Goal: Task Accomplishment & Management: Manage account settings

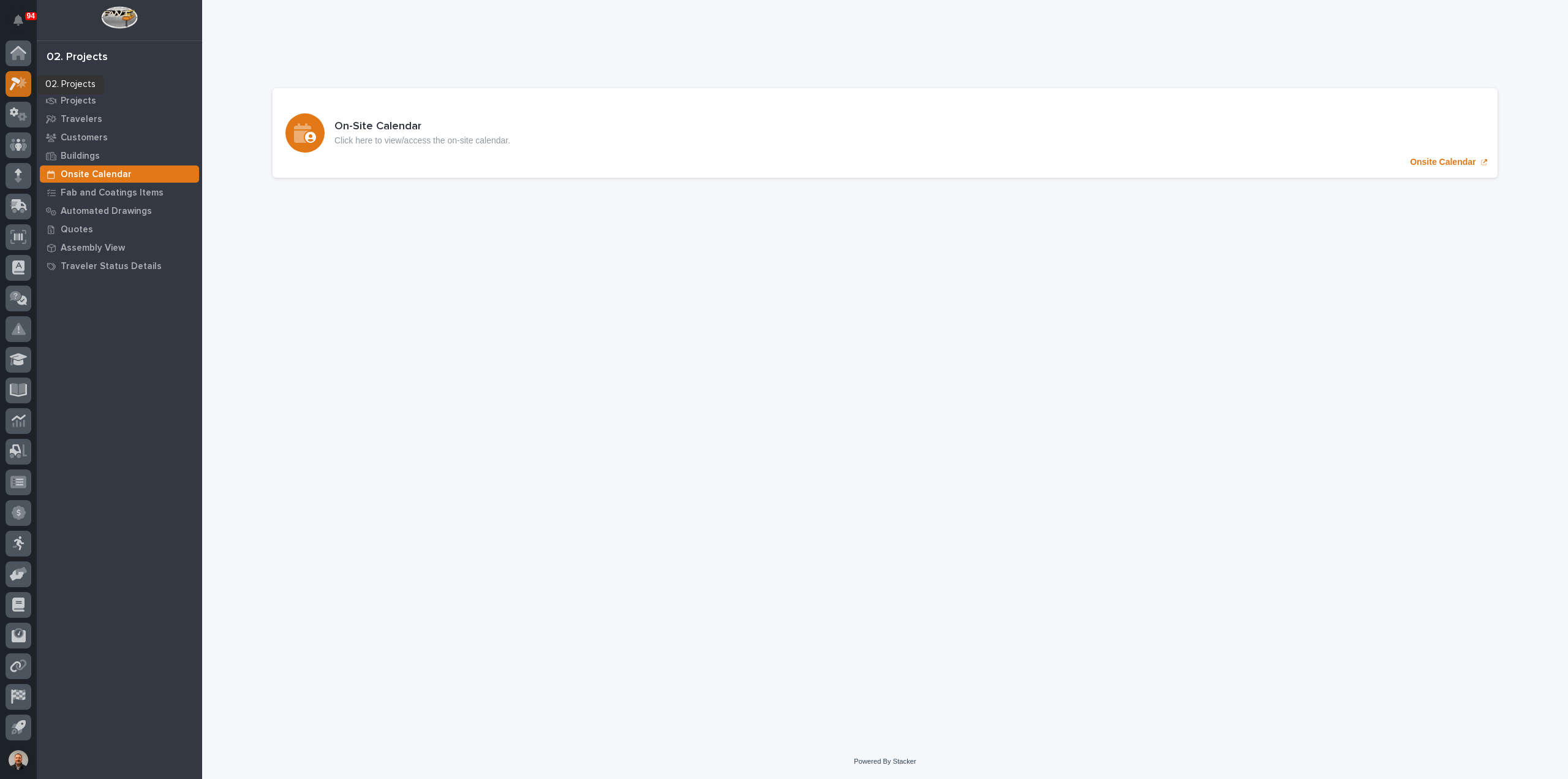
click at [16, 84] on icon at bounding box center [19, 84] width 18 height 14
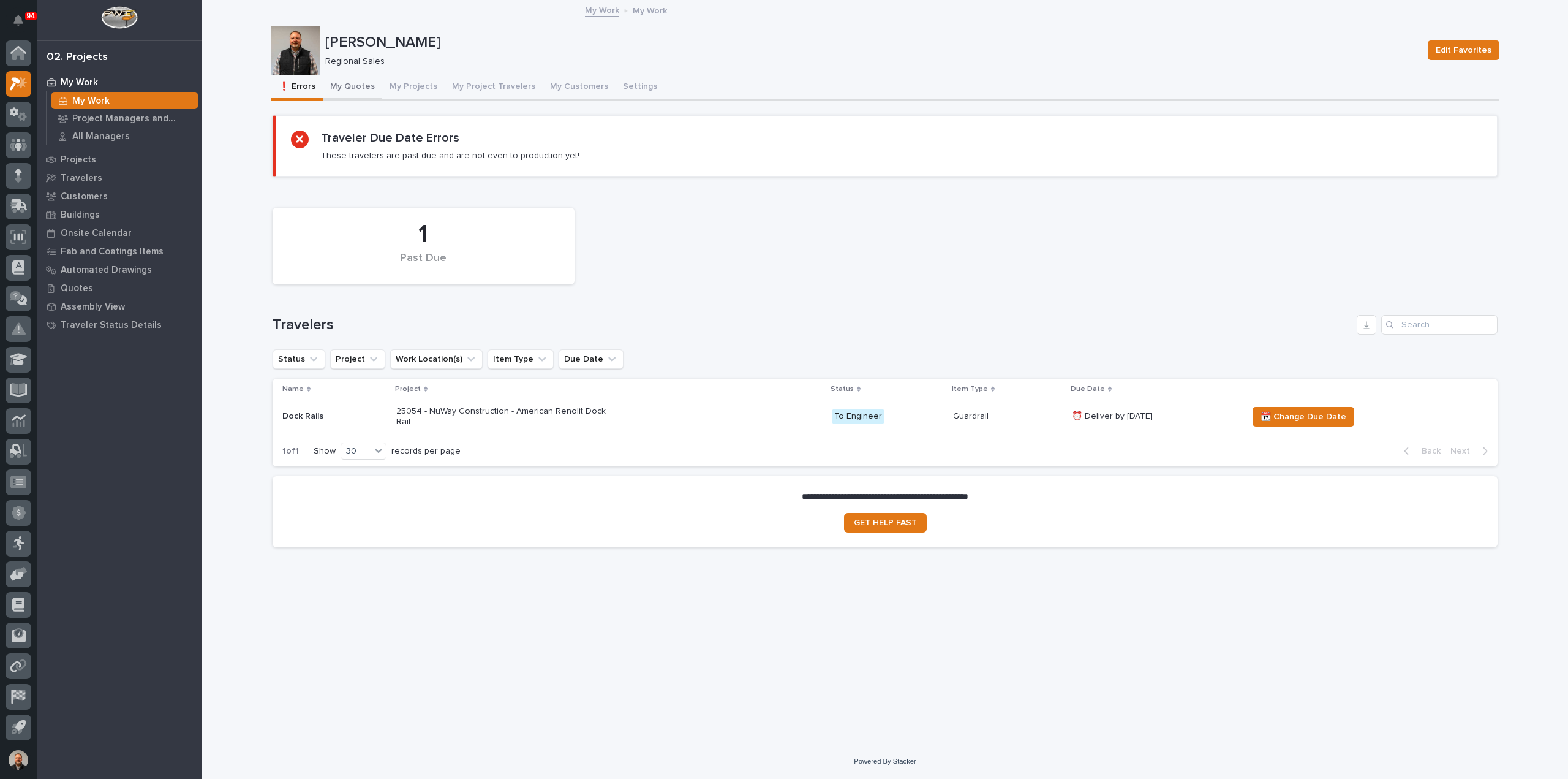
click at [350, 86] on button "My Quotes" at bounding box center [352, 87] width 60 height 26
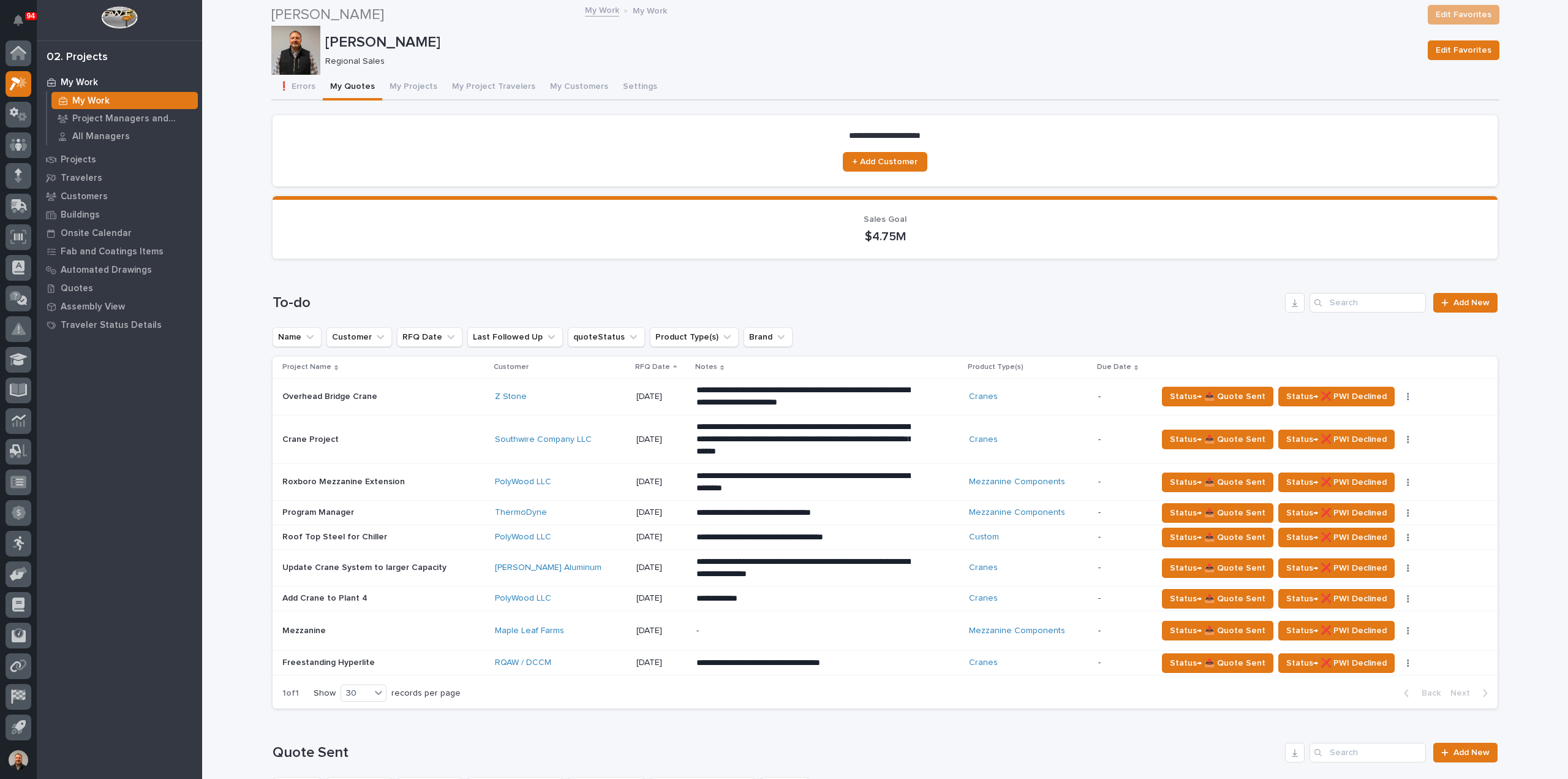
scroll to position [736, 0]
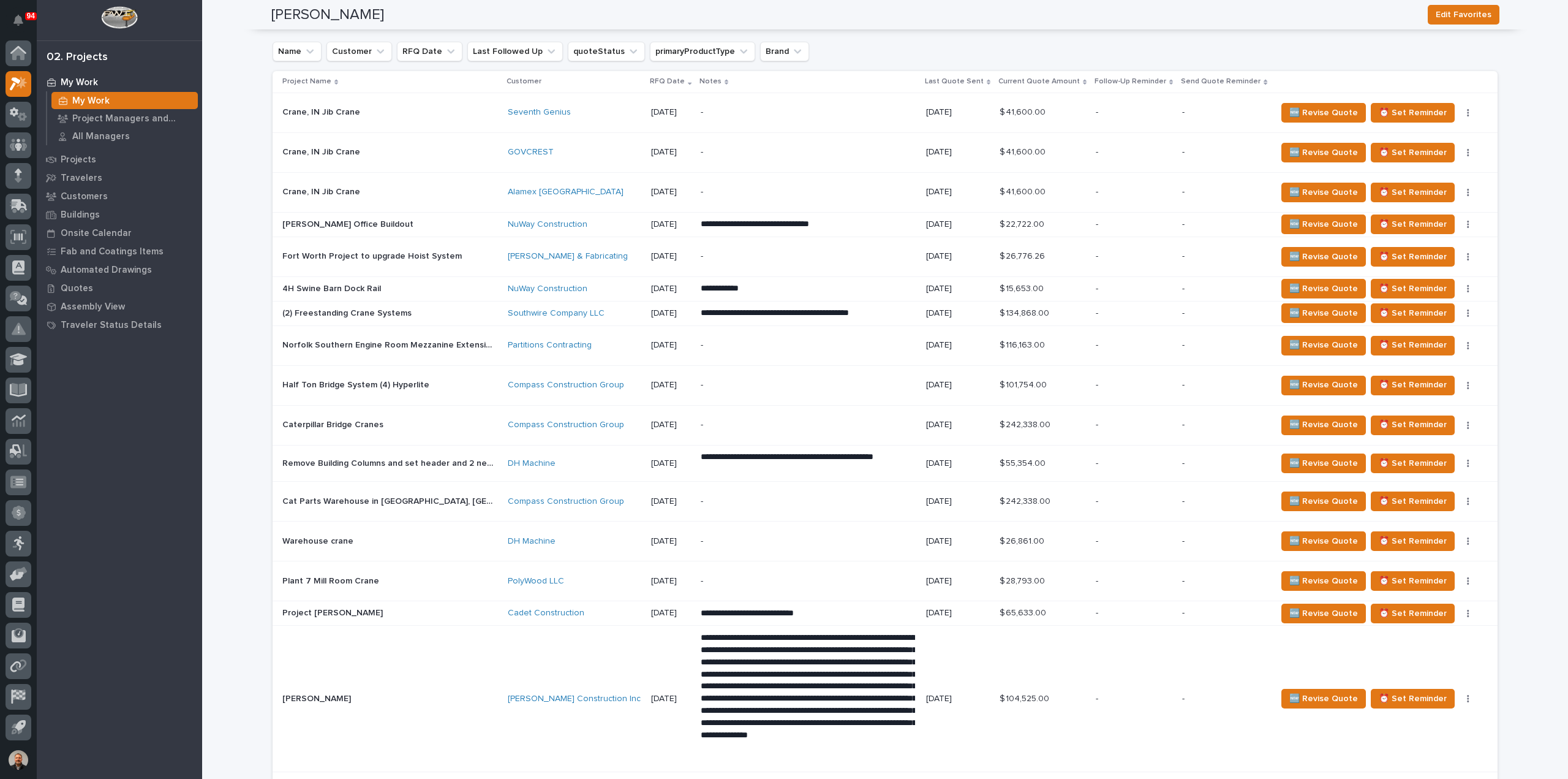
click at [318, 311] on p "(2) Freestanding Crane Systems" at bounding box center [348, 312] width 132 height 13
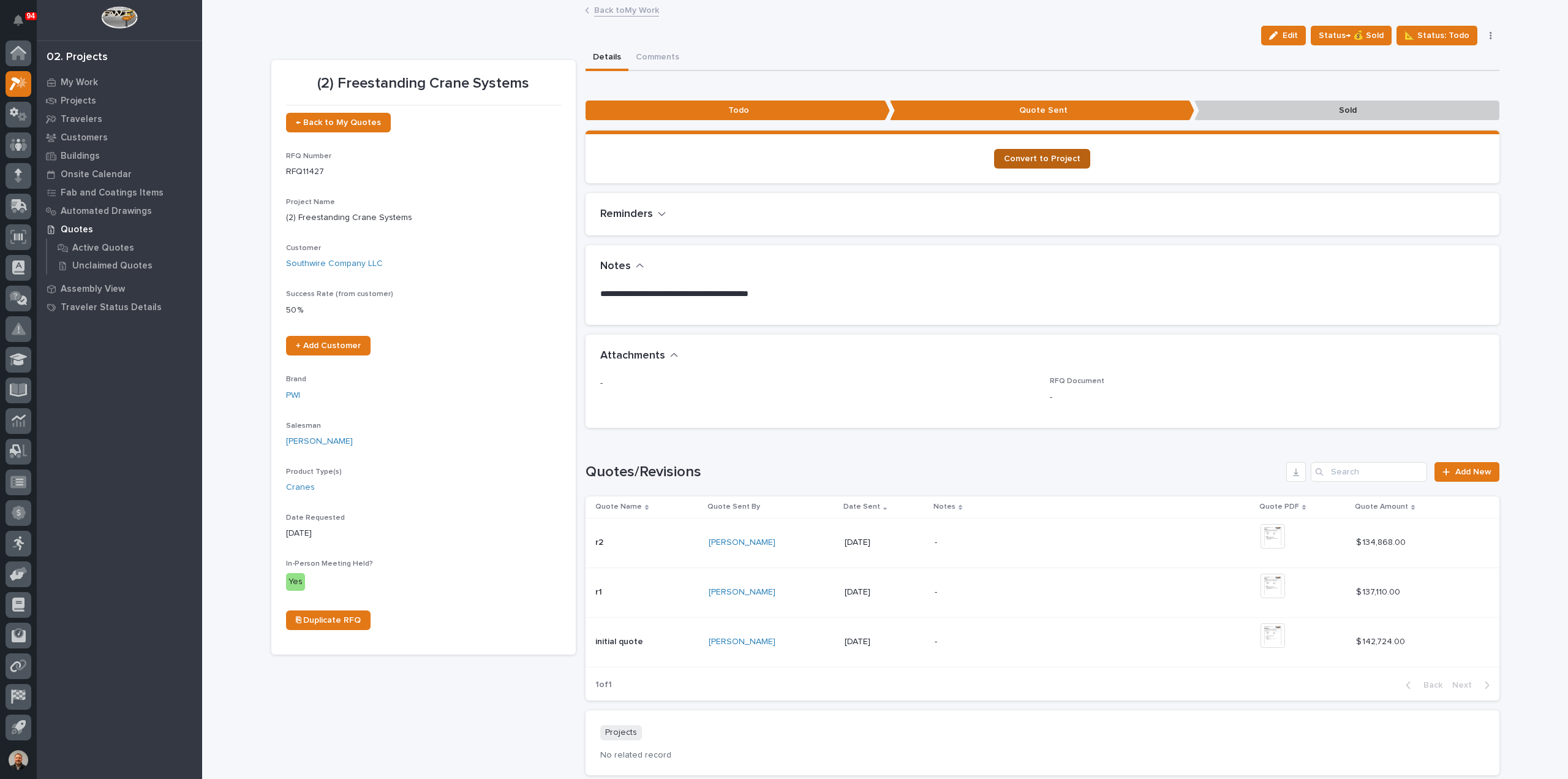
click at [1041, 157] on span "Convert to Project" at bounding box center [1042, 158] width 77 height 9
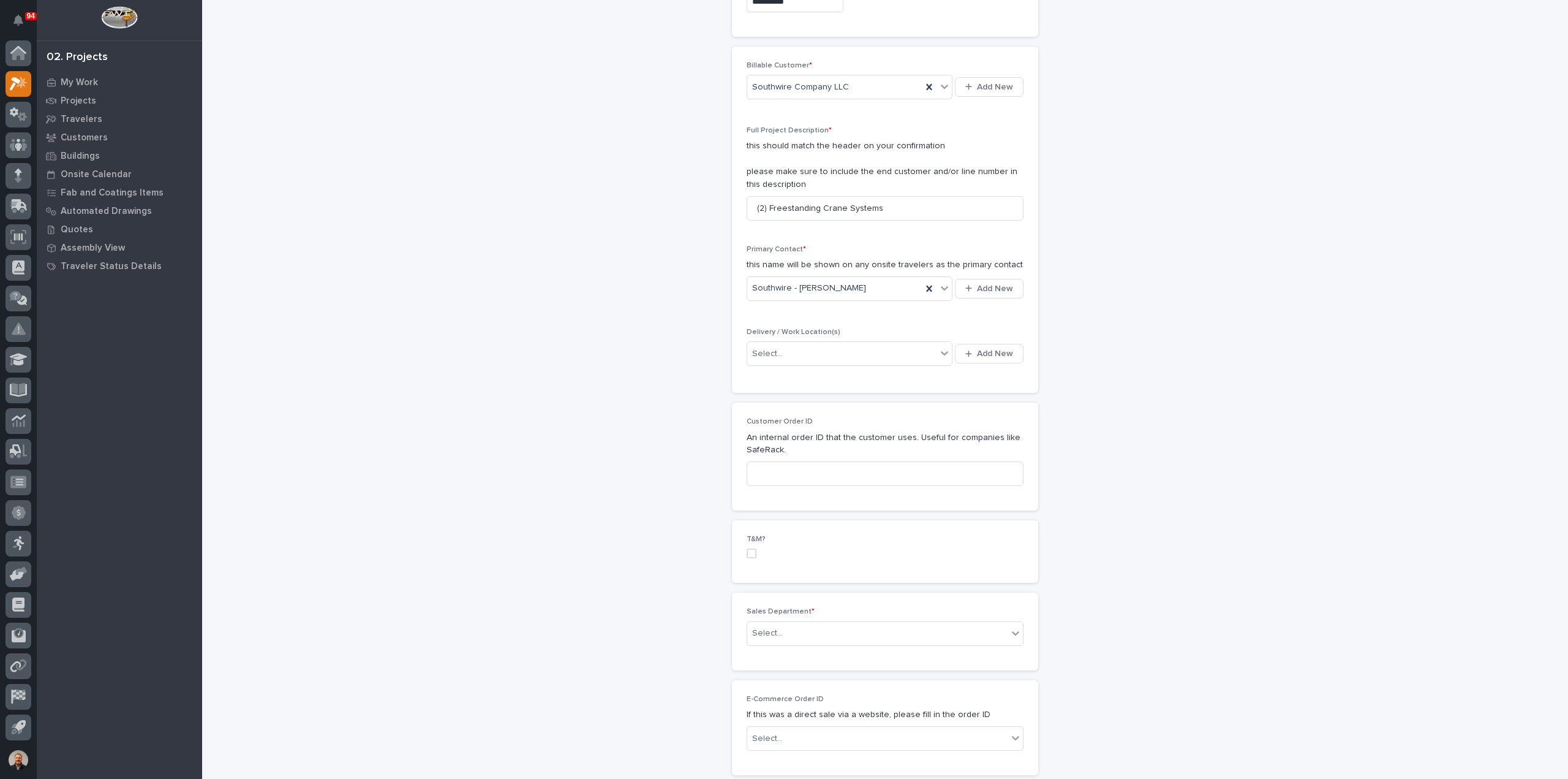
scroll to position [245, 0]
click at [788, 338] on div "Select..." at bounding box center [841, 342] width 189 height 20
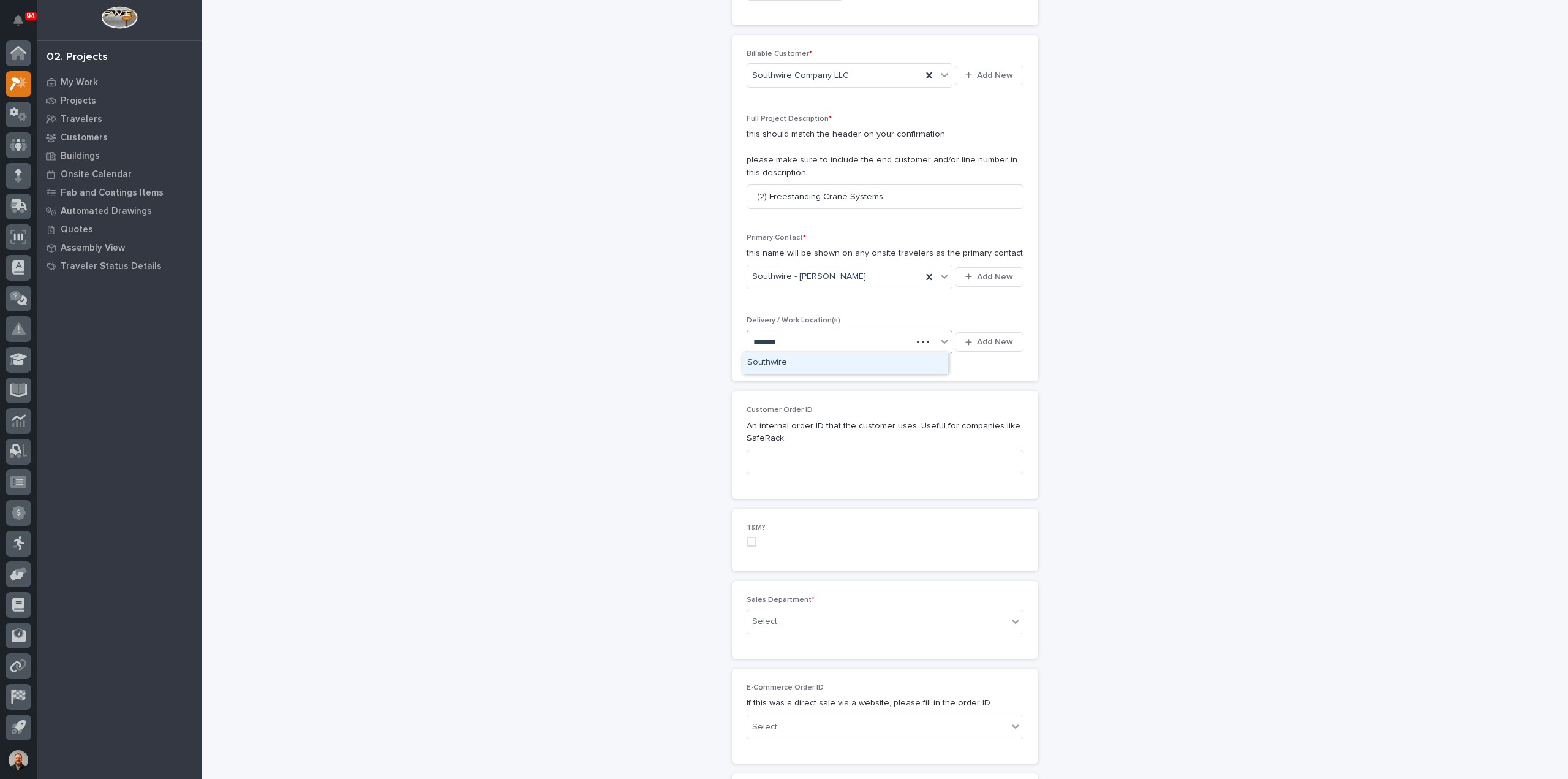
type input "********"
click at [775, 360] on div "Southwire" at bounding box center [845, 364] width 206 height 22
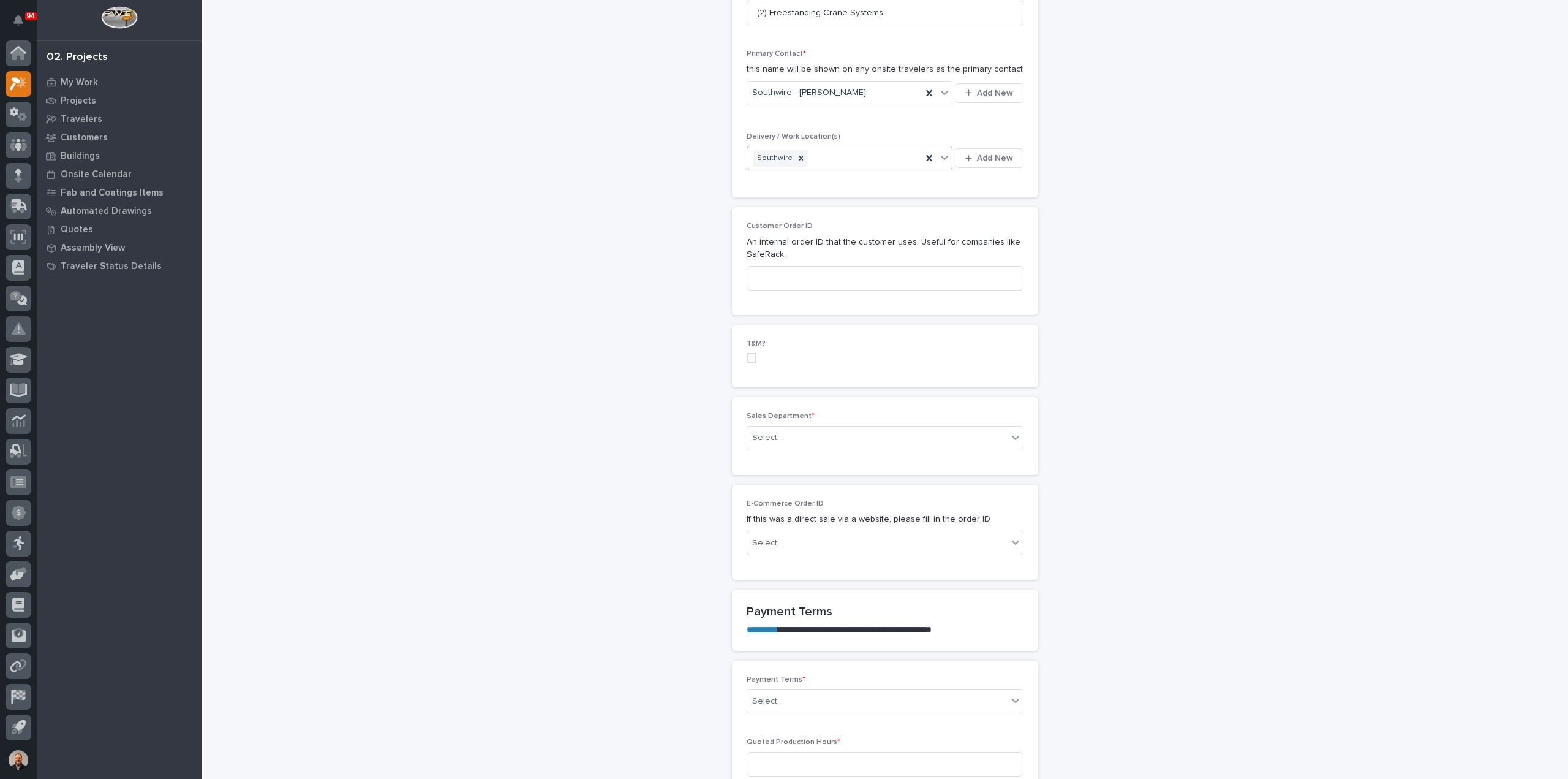
scroll to position [490, 0]
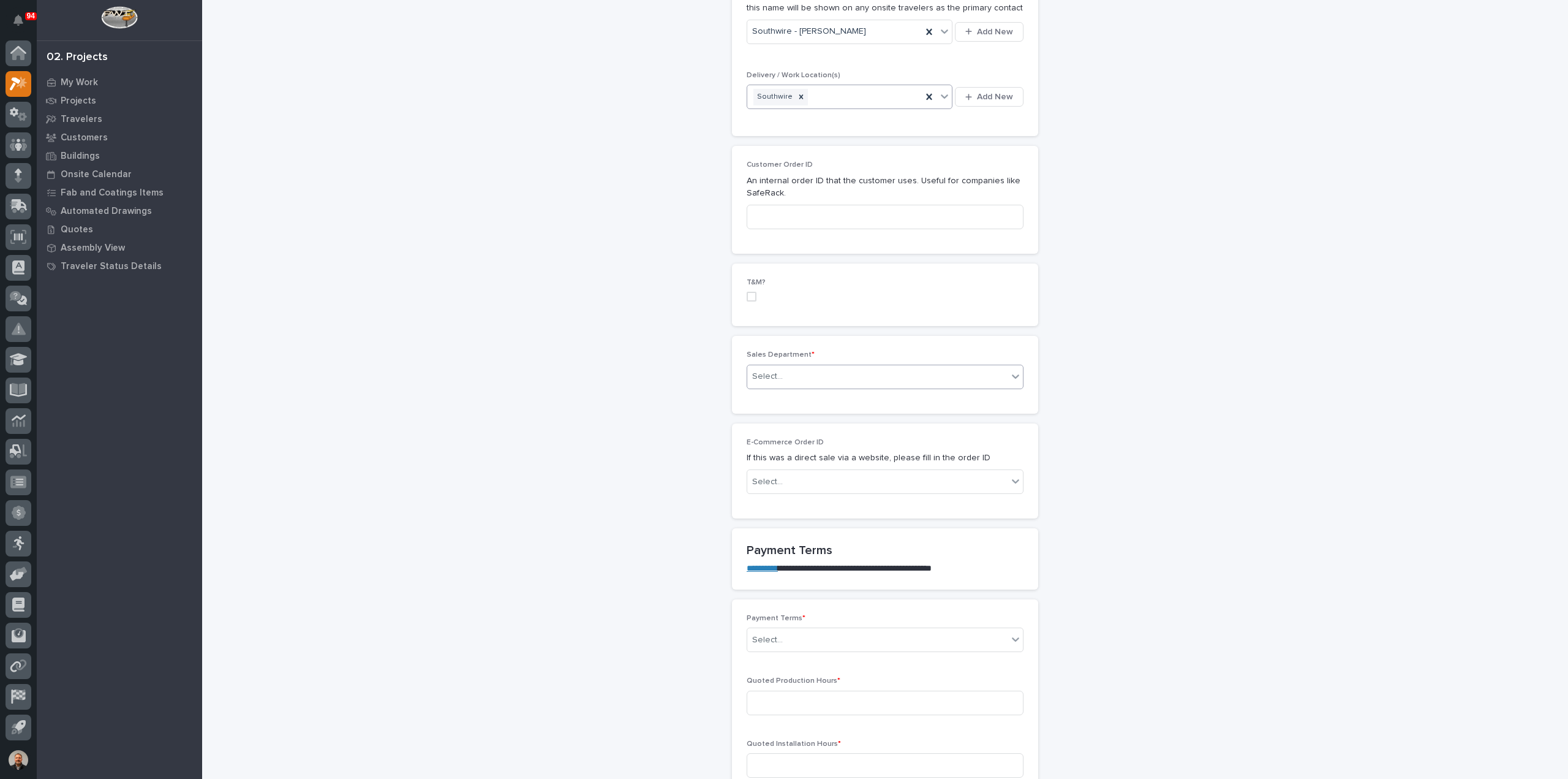
click at [784, 376] on input "text" at bounding box center [785, 376] width 2 height 10
click at [779, 416] on span "Regional Sales" at bounding box center [779, 417] width 64 height 13
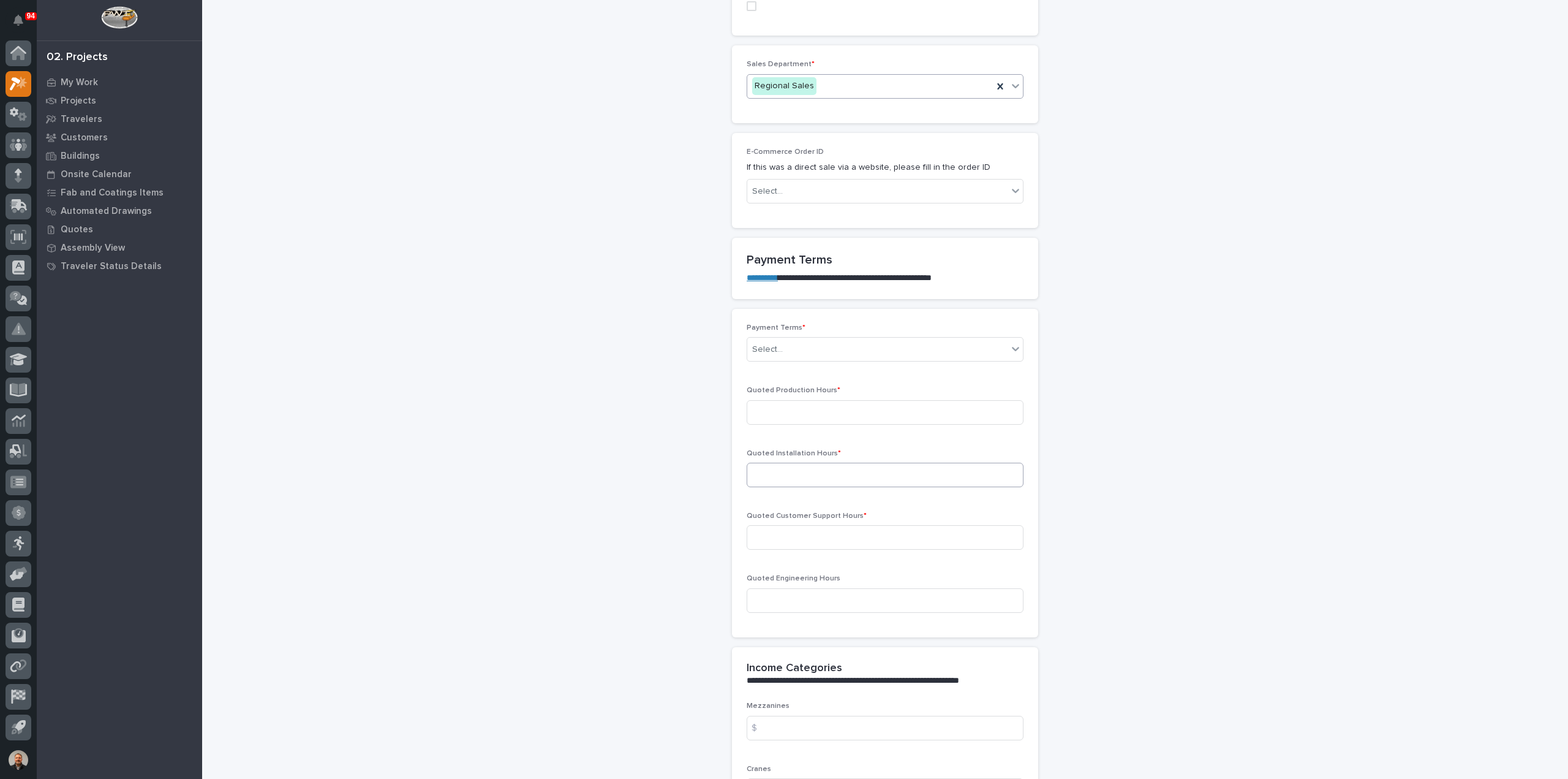
scroll to position [919, 0]
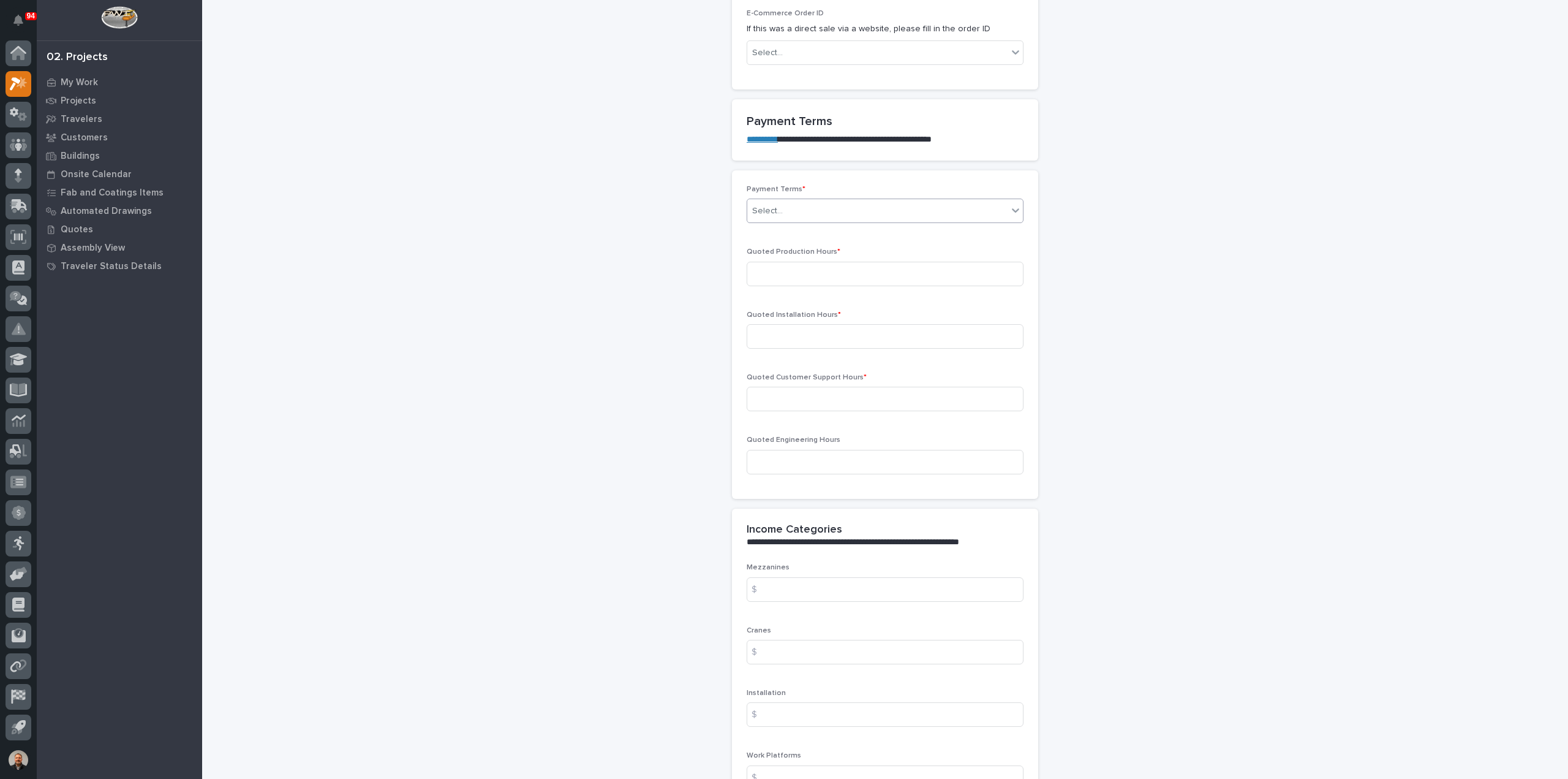
click at [811, 209] on div "Select..." at bounding box center [877, 211] width 260 height 20
click at [775, 271] on div "35/65" at bounding box center [880, 274] width 276 height 22
click at [784, 267] on input at bounding box center [885, 274] width 277 height 25
click at [793, 274] on input at bounding box center [885, 274] width 277 height 25
type input "332"
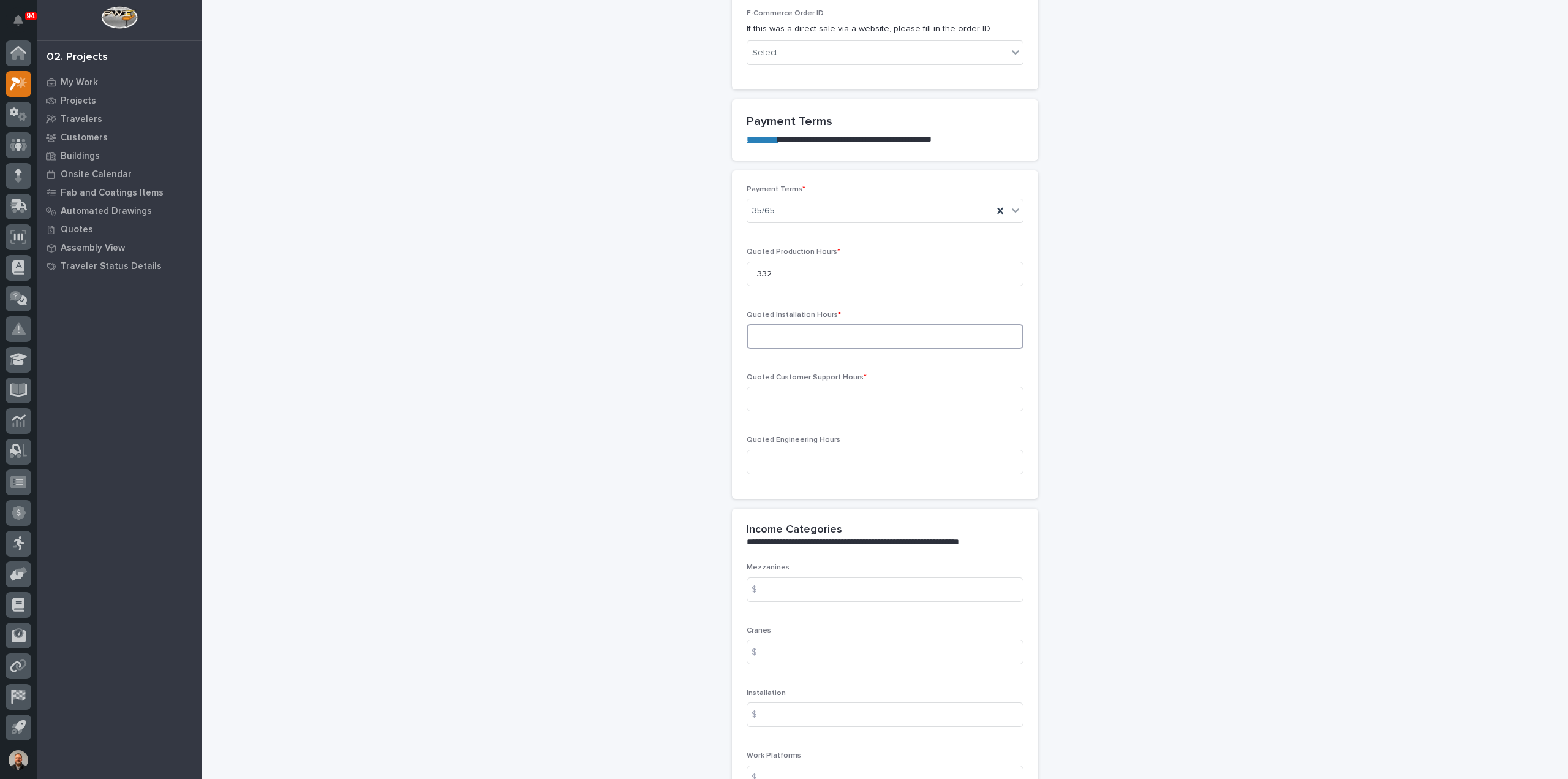
click at [782, 329] on input at bounding box center [885, 336] width 277 height 25
type input "110"
click at [779, 396] on input at bounding box center [885, 399] width 277 height 25
click at [771, 395] on input at bounding box center [885, 399] width 277 height 25
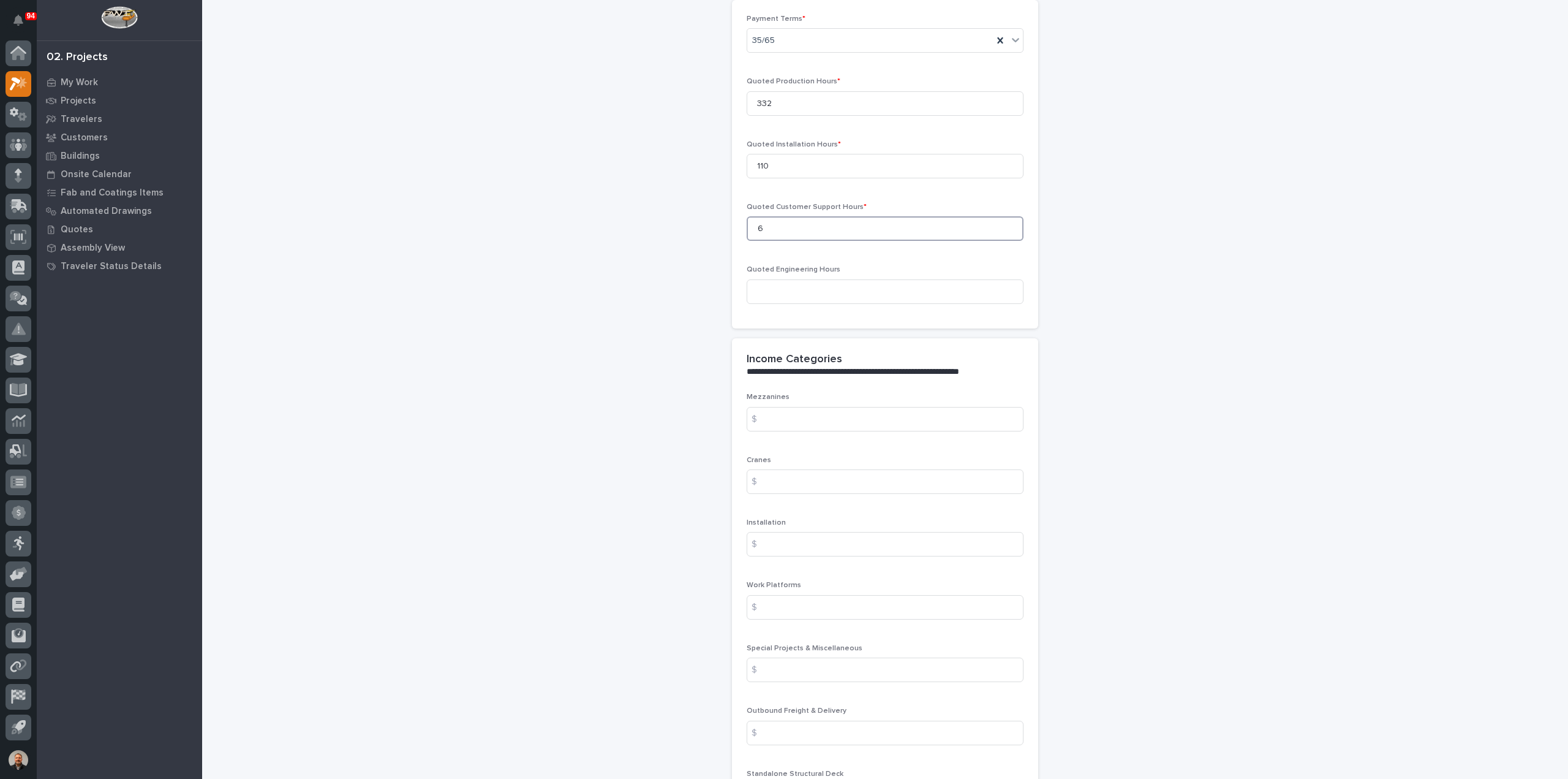
scroll to position [1103, 0]
type input "6"
click at [762, 274] on input at bounding box center [885, 278] width 277 height 25
click at [790, 273] on input at bounding box center [885, 278] width 277 height 25
type input "35"
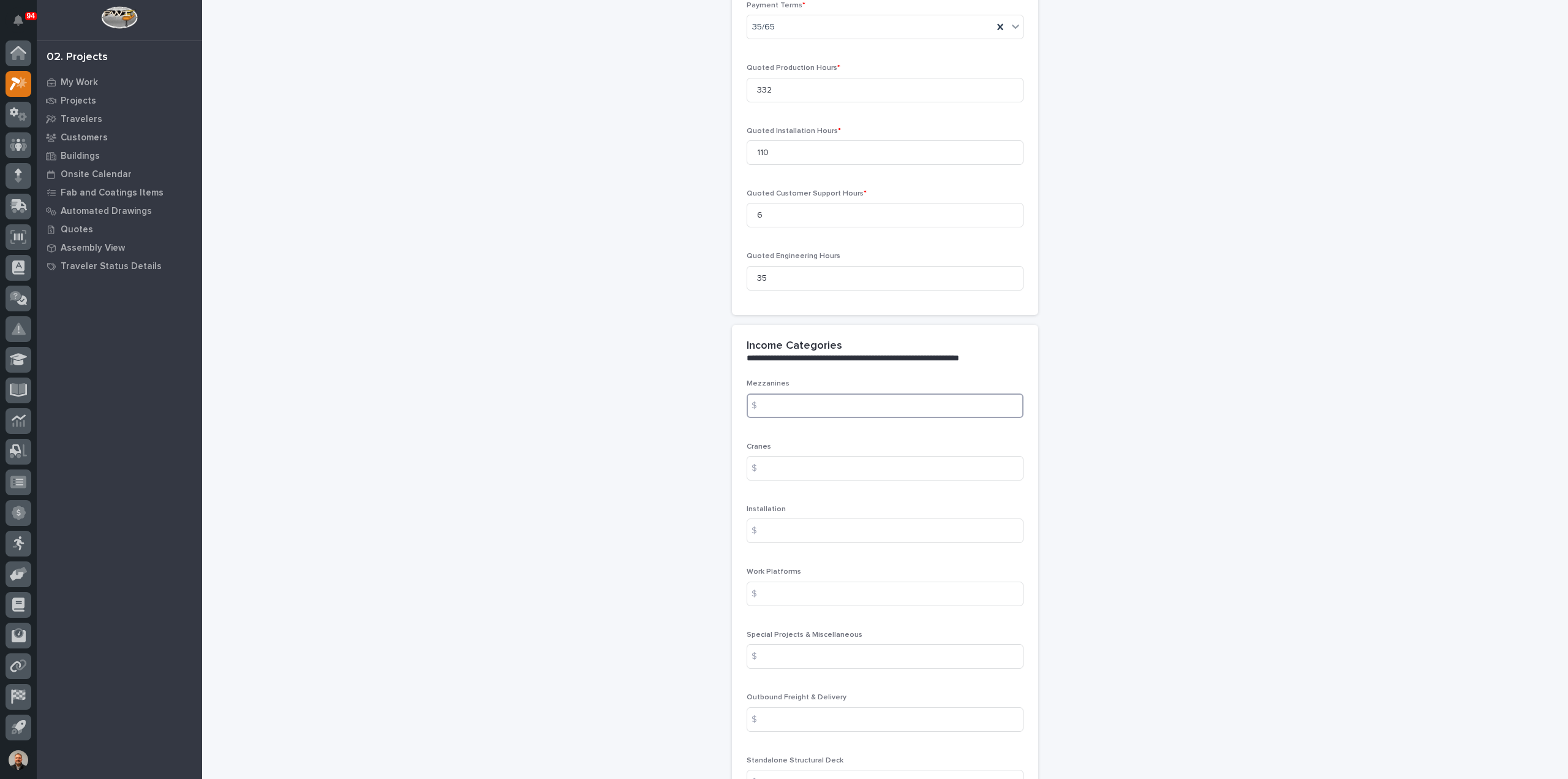
click at [806, 400] on input at bounding box center [885, 405] width 277 height 25
type input "118104.74"
drag, startPoint x: 820, startPoint y: 403, endPoint x: 765, endPoint y: 402, distance: 55.0
click at [765, 402] on div "$ 118104.74" at bounding box center [885, 405] width 277 height 25
click at [772, 464] on input at bounding box center [885, 468] width 277 height 25
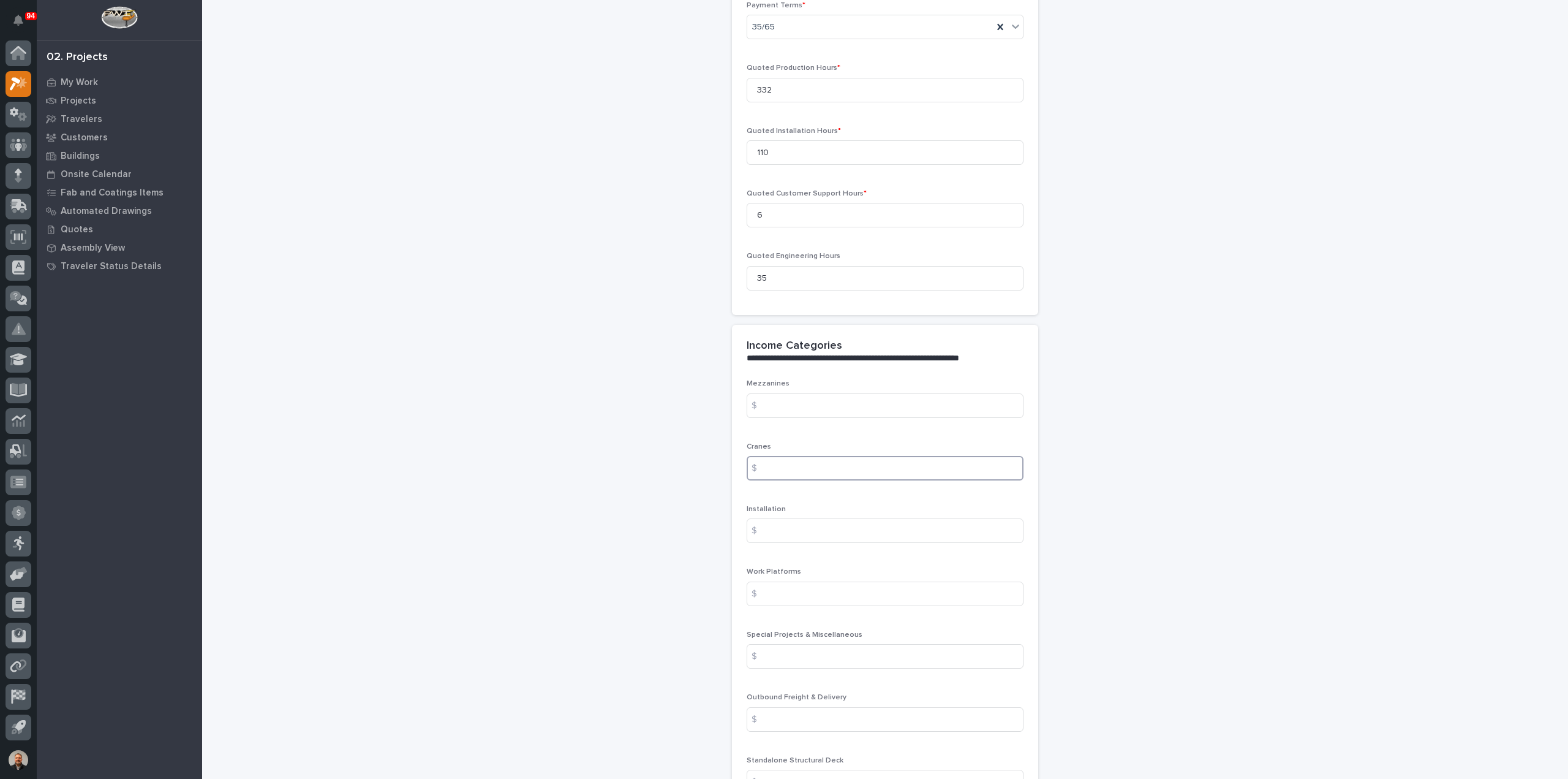
paste input "118104.74"
type input "118104.74"
click at [789, 526] on input at bounding box center [885, 531] width 277 height 25
type input "13675.40"
click at [789, 655] on input at bounding box center [885, 657] width 277 height 25
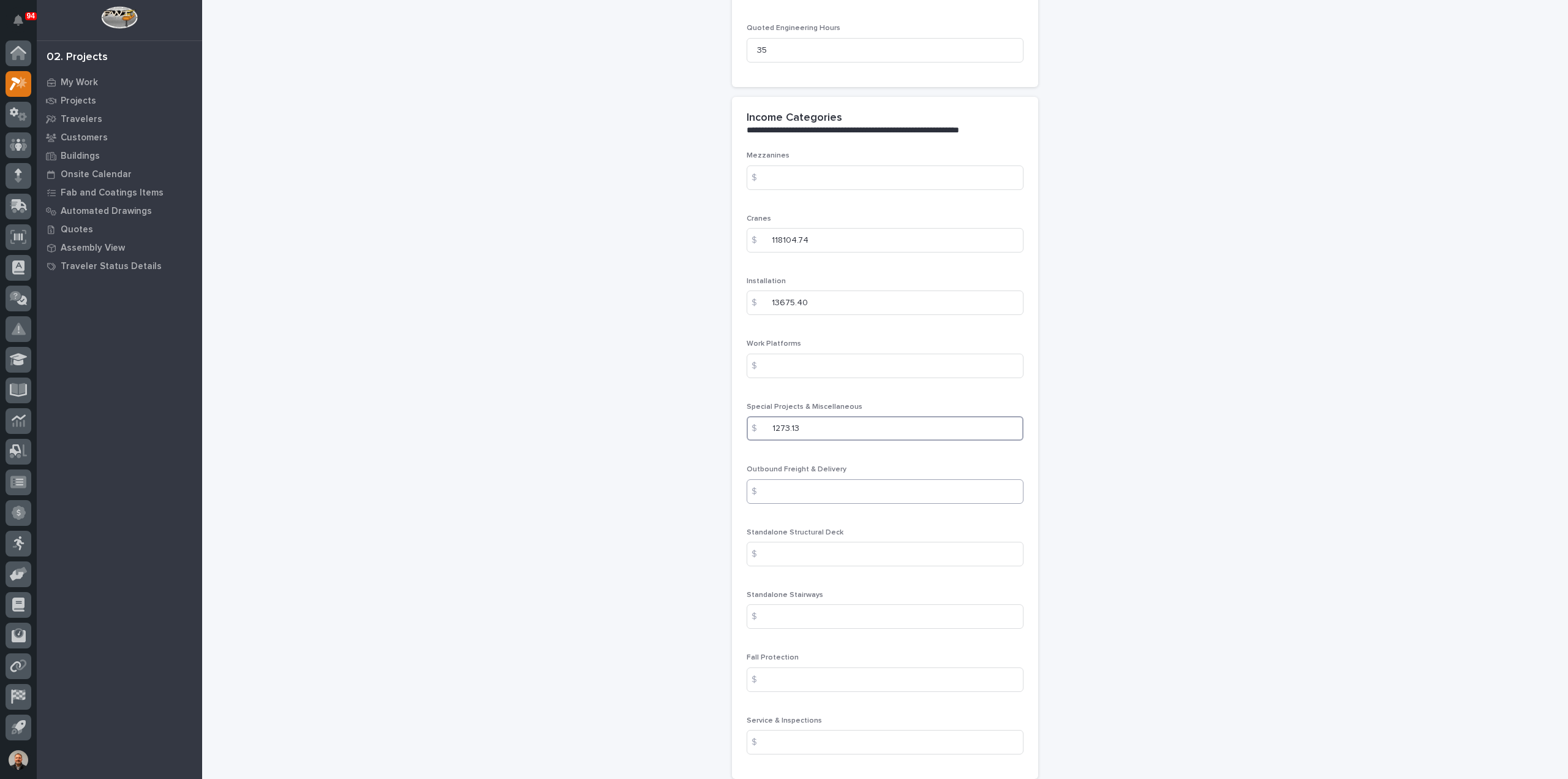
scroll to position [1348, 0]
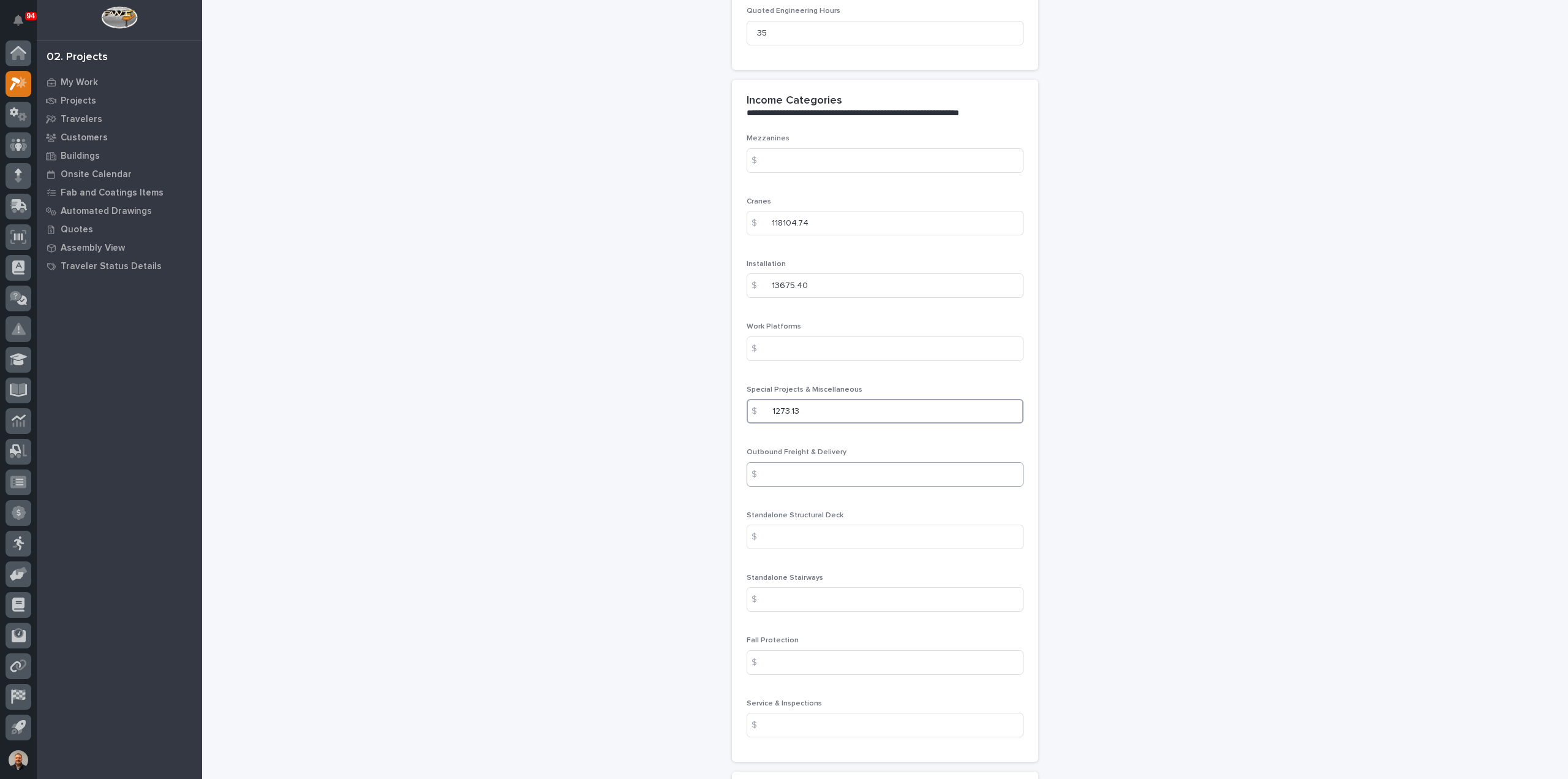
type input "1273.13"
click at [779, 471] on input at bounding box center [885, 474] width 277 height 25
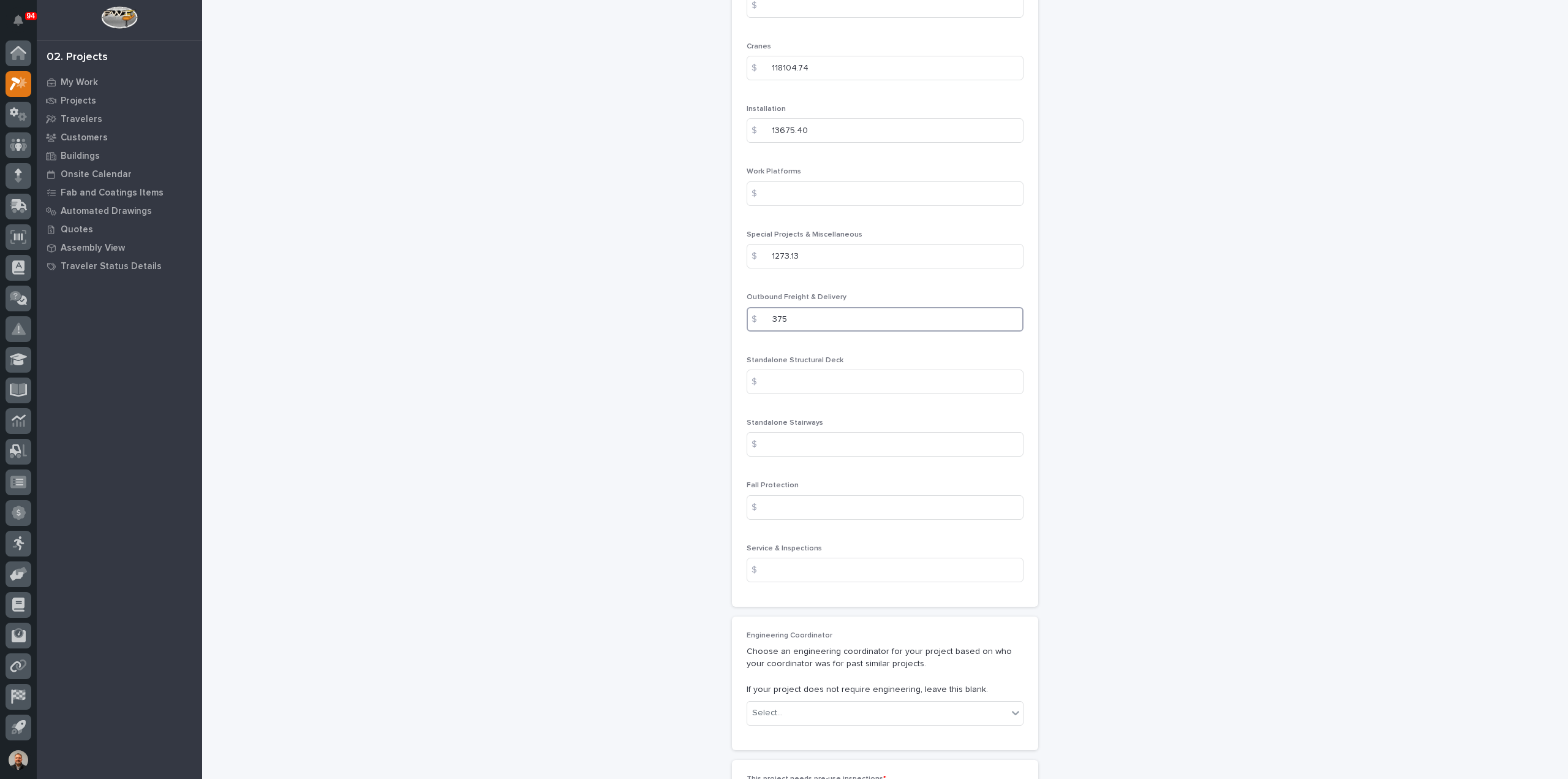
scroll to position [1532, 0]
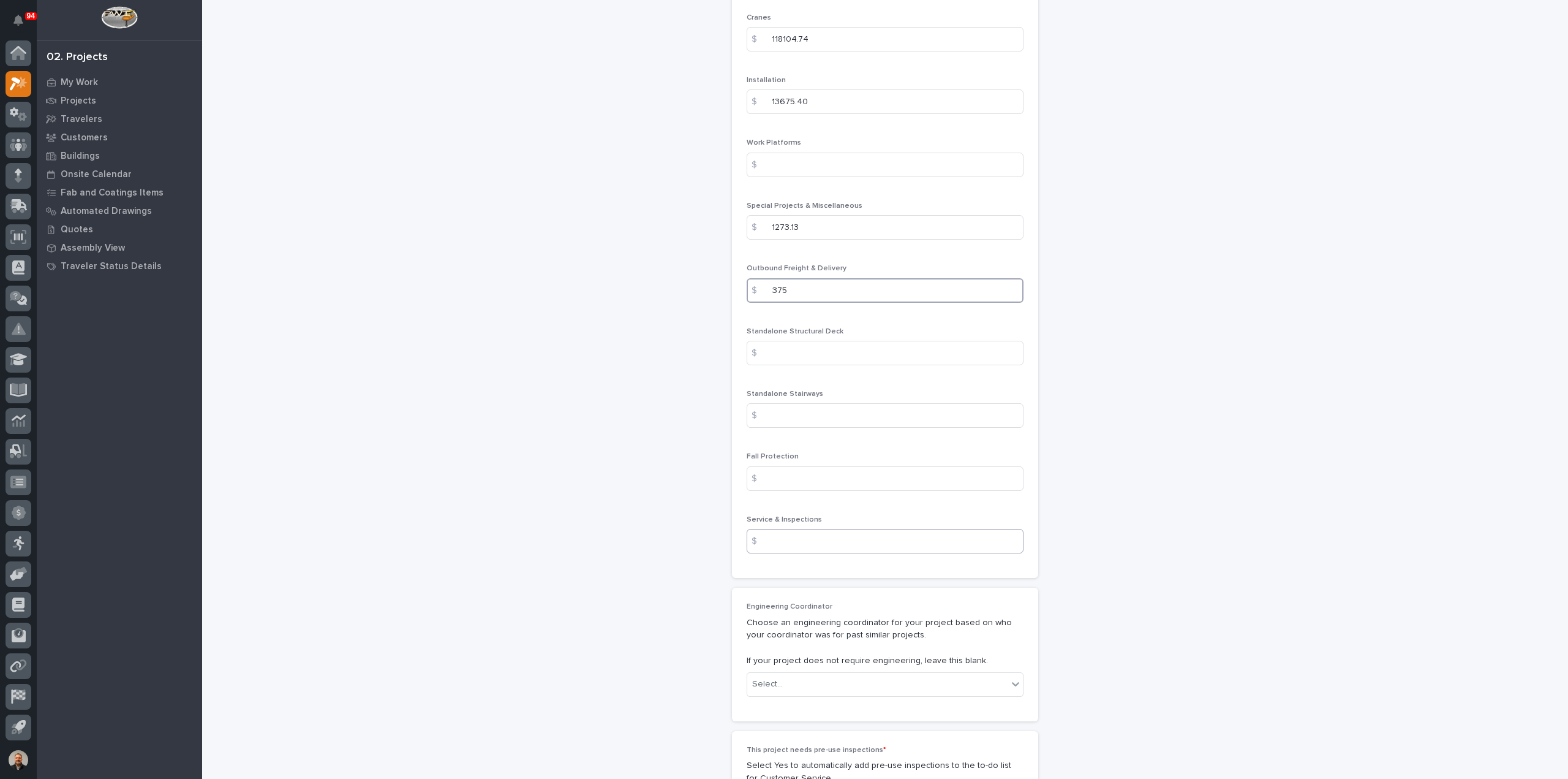
type input "375"
click at [780, 536] on input at bounding box center [885, 541] width 277 height 25
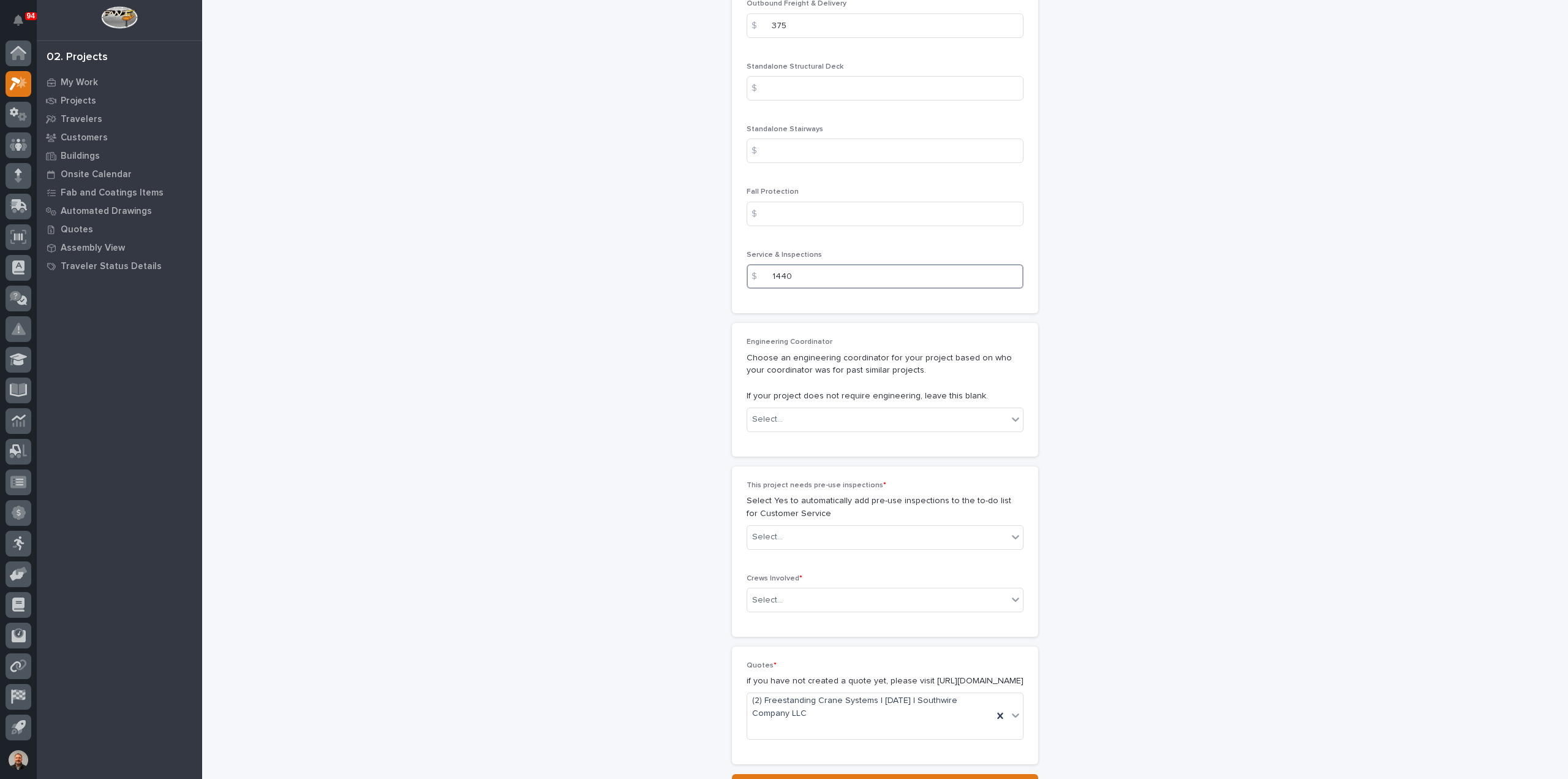
scroll to position [1838, 0]
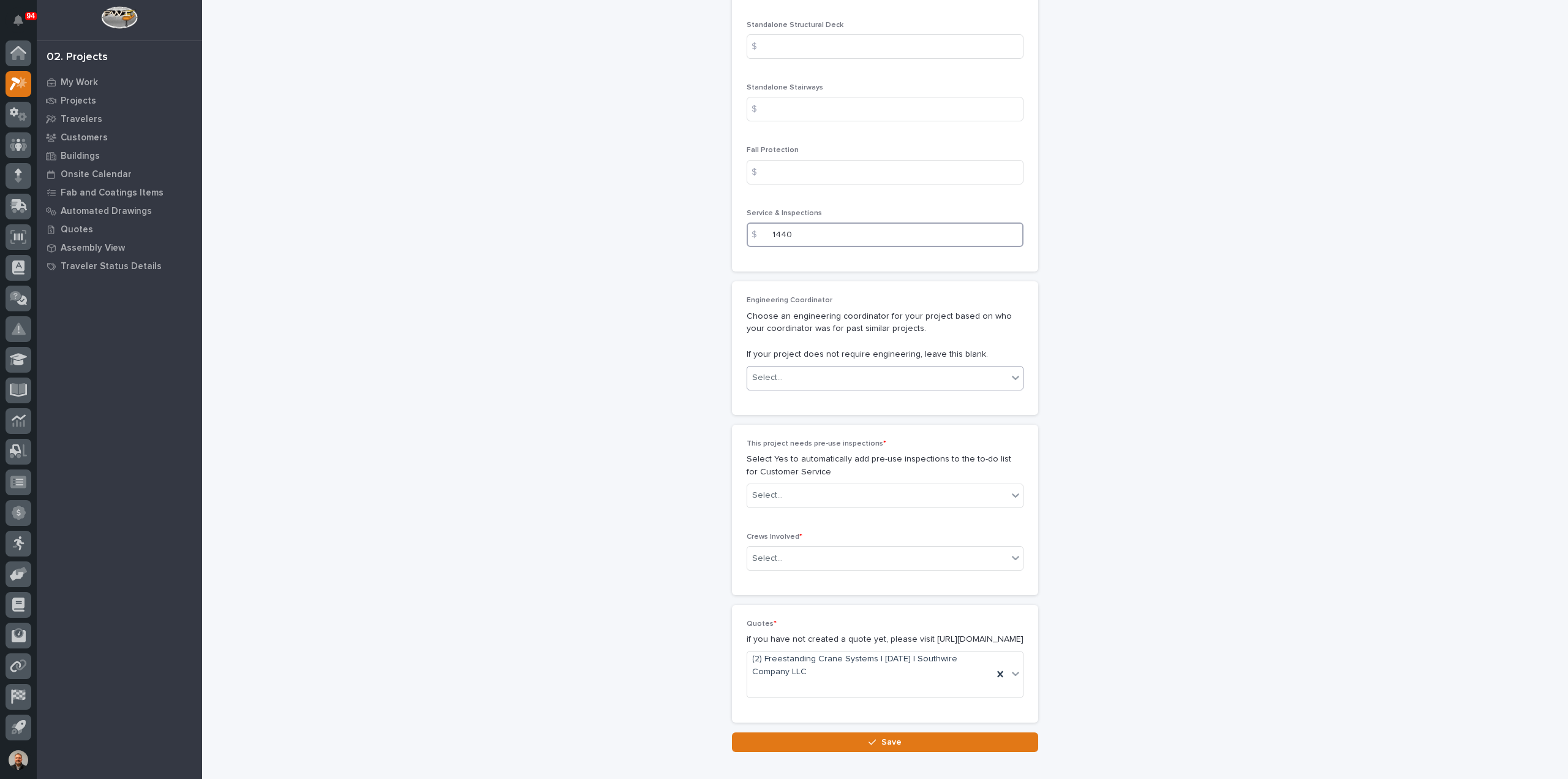
type input "1440"
click at [820, 373] on div "Select..." at bounding box center [877, 377] width 260 height 20
click at [782, 482] on div "[PERSON_NAME]" at bounding box center [880, 483] width 276 height 22
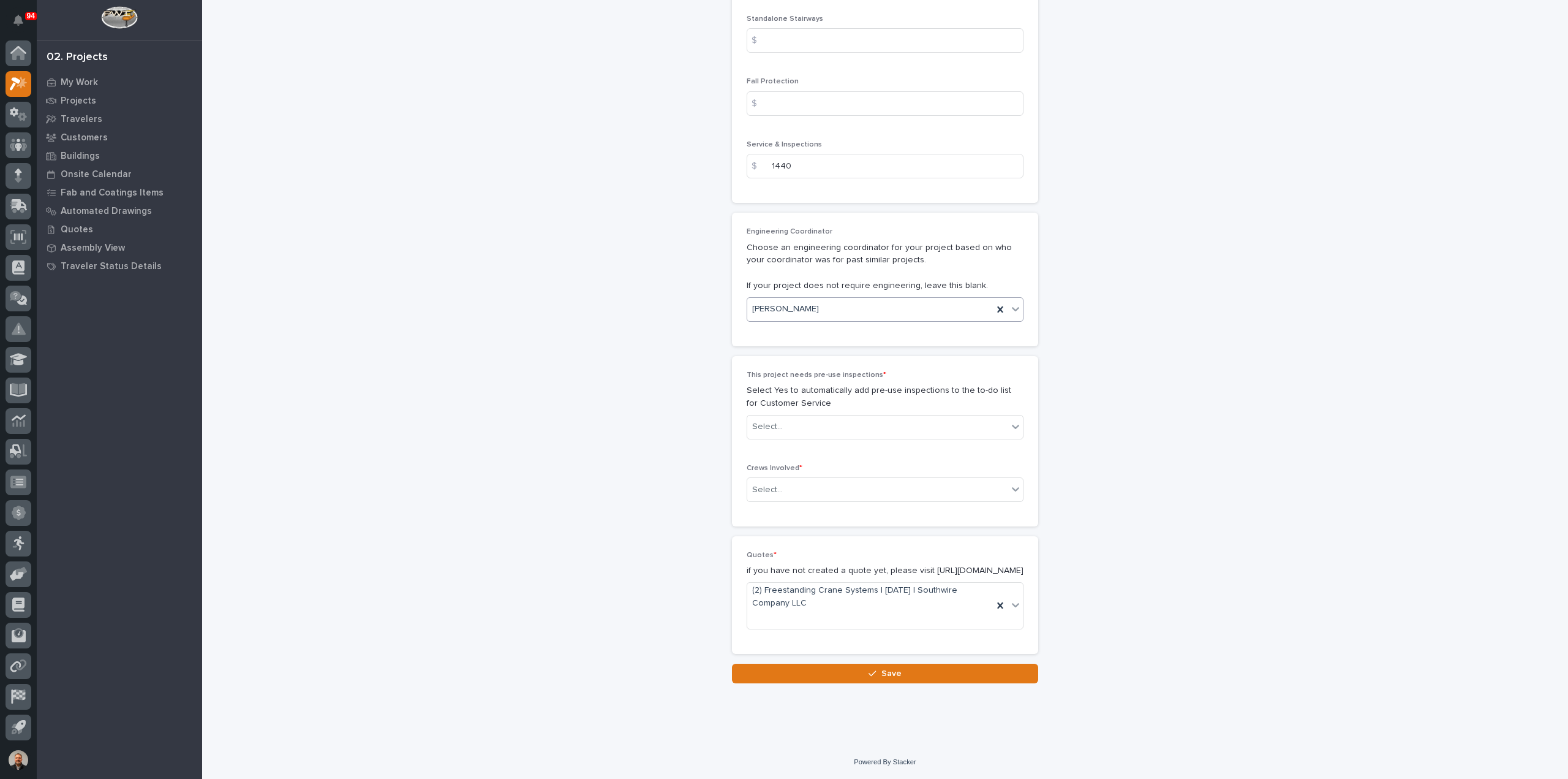
scroll to position [1914, 0]
click at [779, 417] on div "Select..." at bounding box center [877, 427] width 260 height 20
click at [770, 440] on div "Yes" at bounding box center [880, 439] width 276 height 22
click at [770, 484] on div "Select..." at bounding box center [768, 490] width 31 height 13
click at [774, 499] on div "Production" at bounding box center [880, 501] width 276 height 22
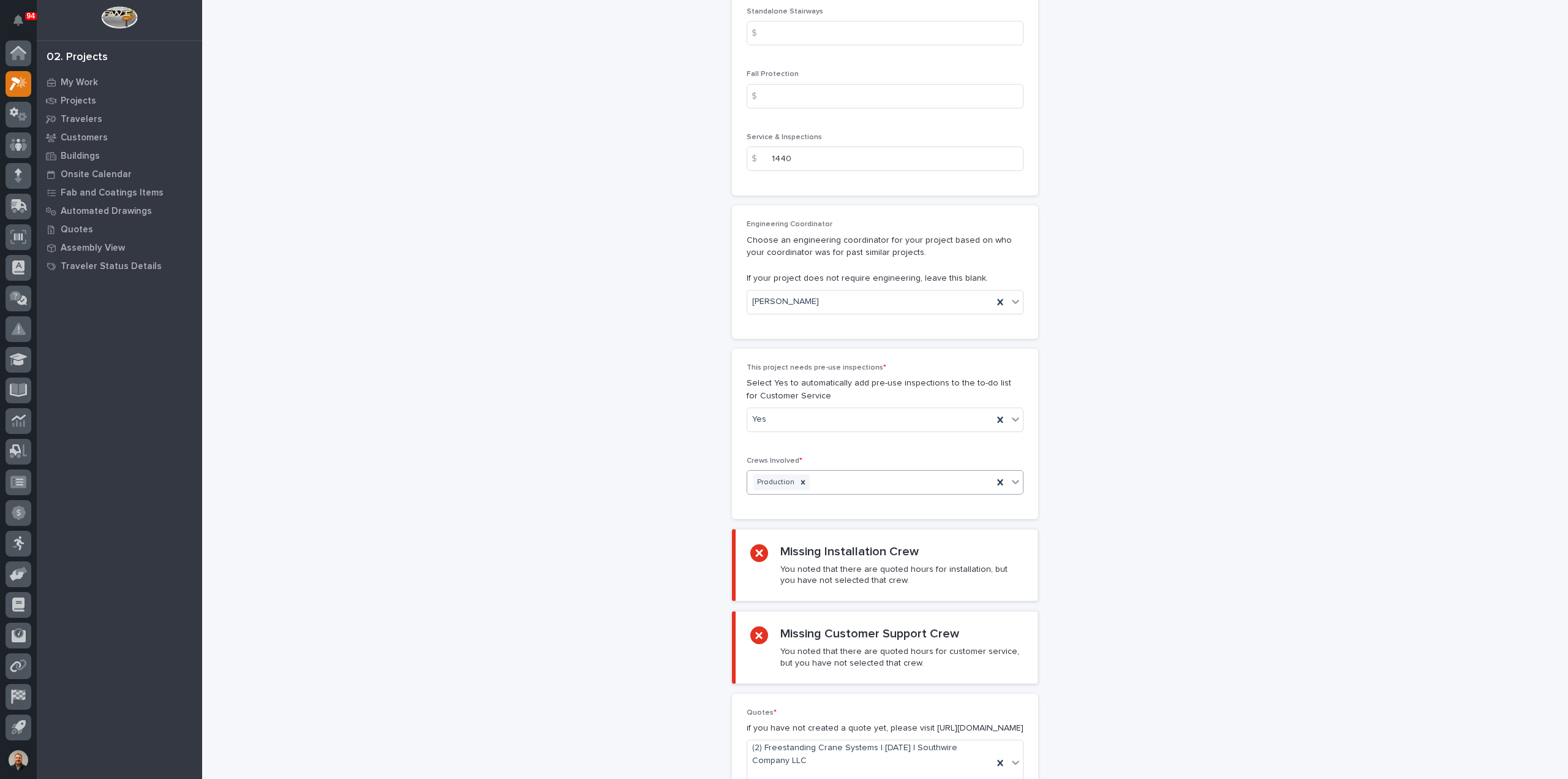
click at [820, 475] on div "Production" at bounding box center [869, 483] width 246 height 22
click at [784, 500] on div "Installation" at bounding box center [880, 501] width 276 height 22
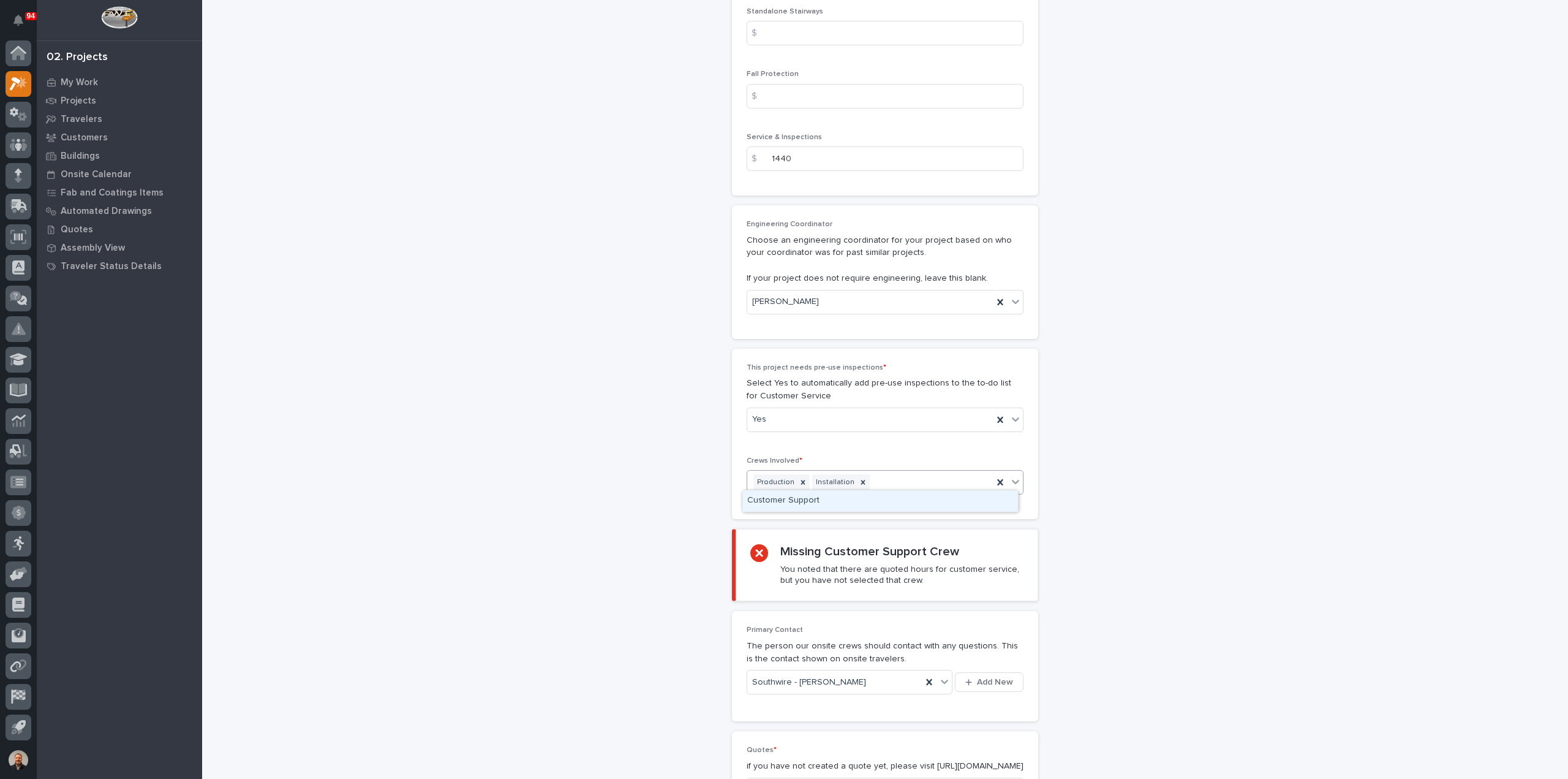
click at [875, 475] on div "Production Installation" at bounding box center [869, 483] width 246 height 22
click at [810, 505] on div "Customer Support" at bounding box center [880, 501] width 276 height 22
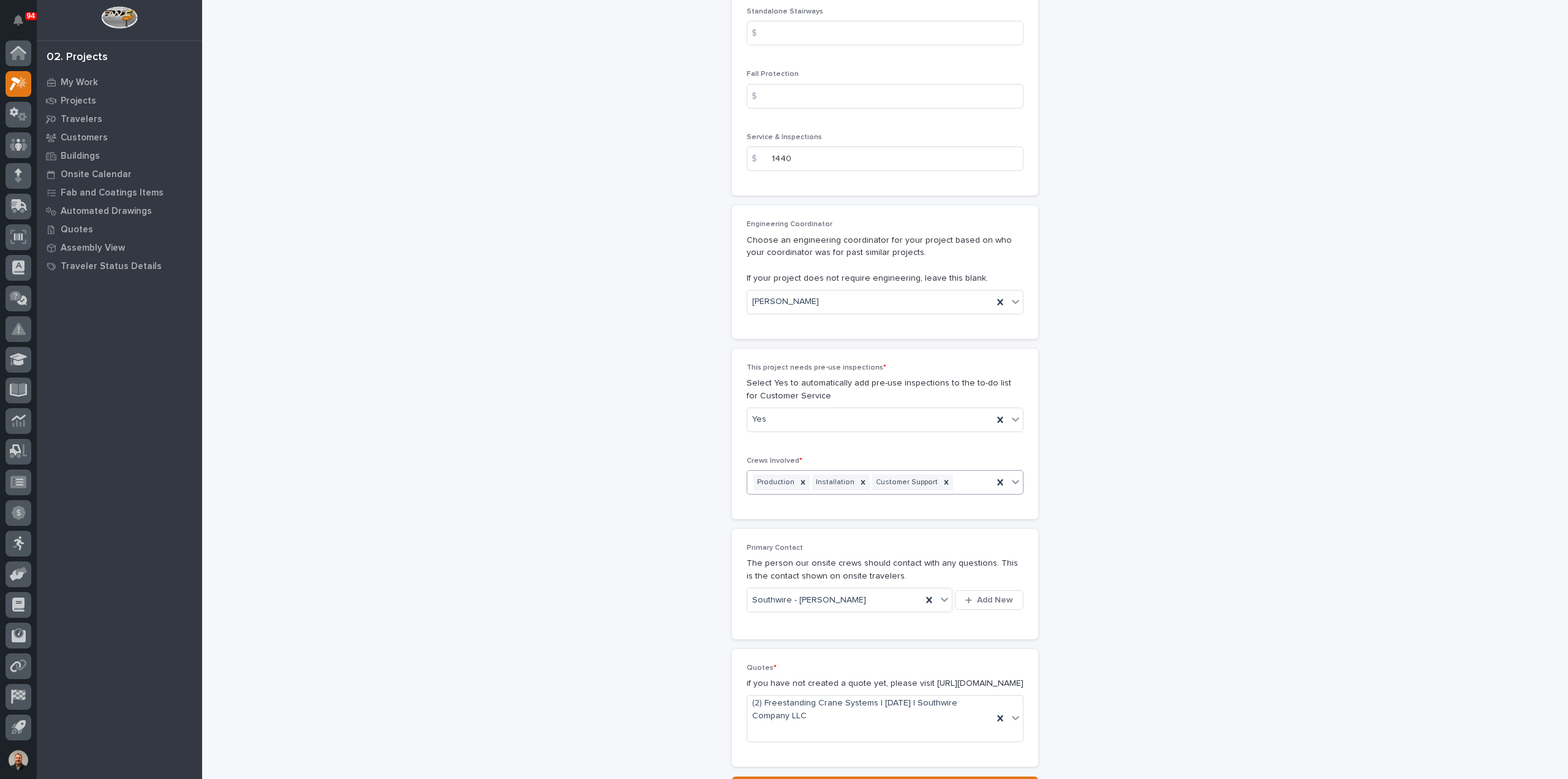
scroll to position [2034, 0]
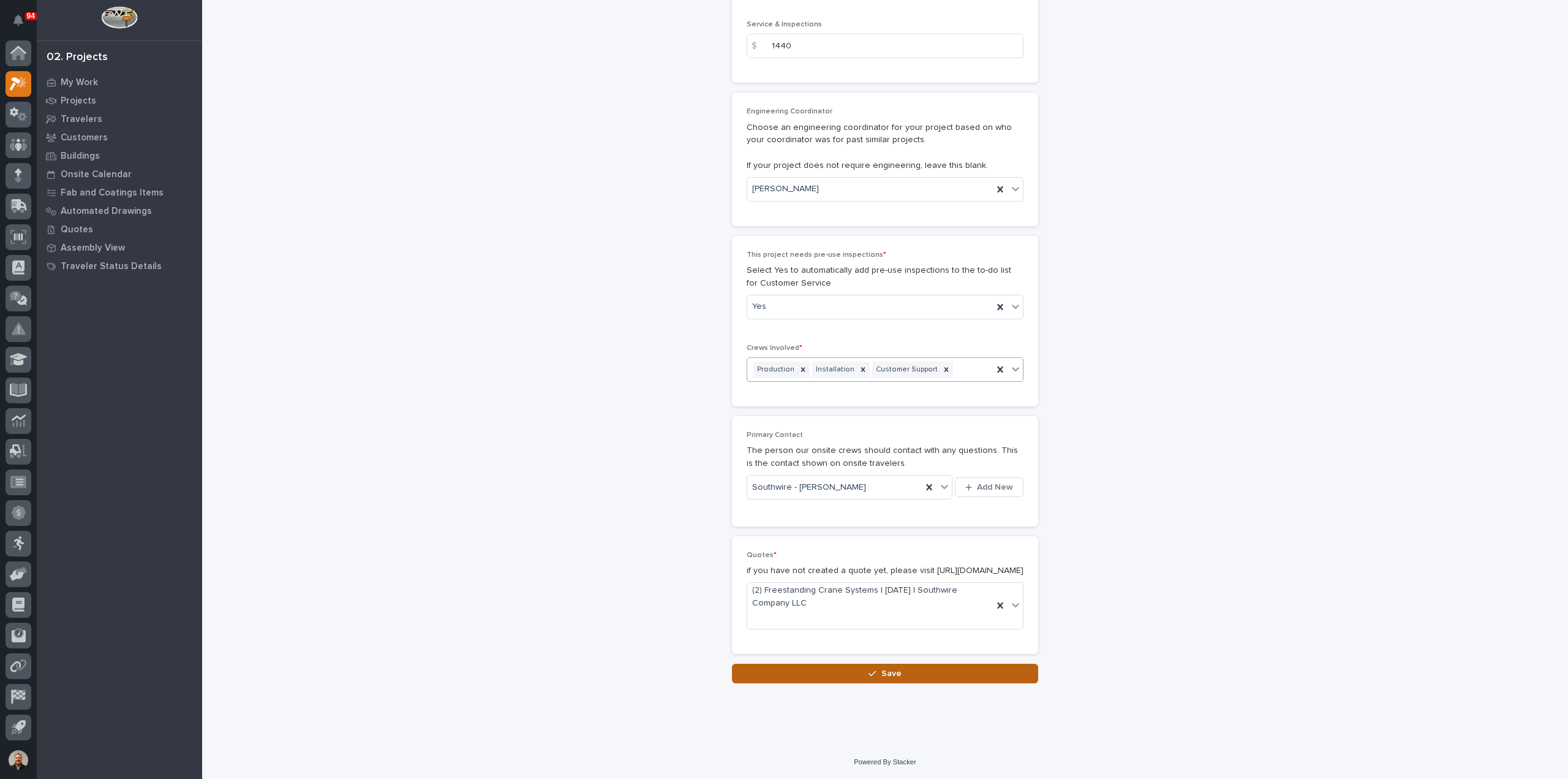
click at [882, 671] on span "Save" at bounding box center [891, 674] width 20 height 11
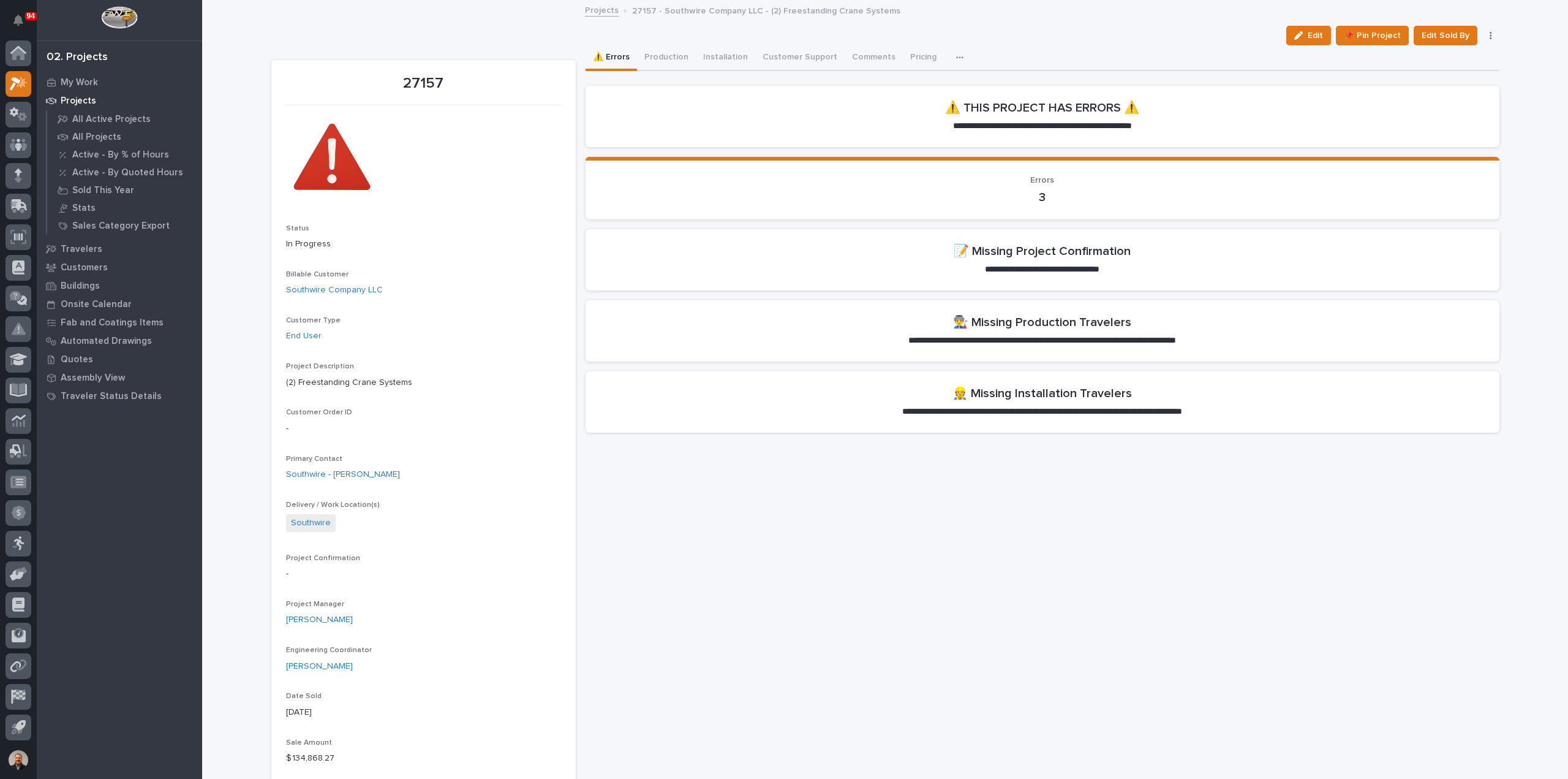
drag, startPoint x: 1313, startPoint y: 34, endPoint x: 1134, endPoint y: 177, distance: 229.1
click at [1313, 34] on span "Edit" at bounding box center [1315, 36] width 15 height 11
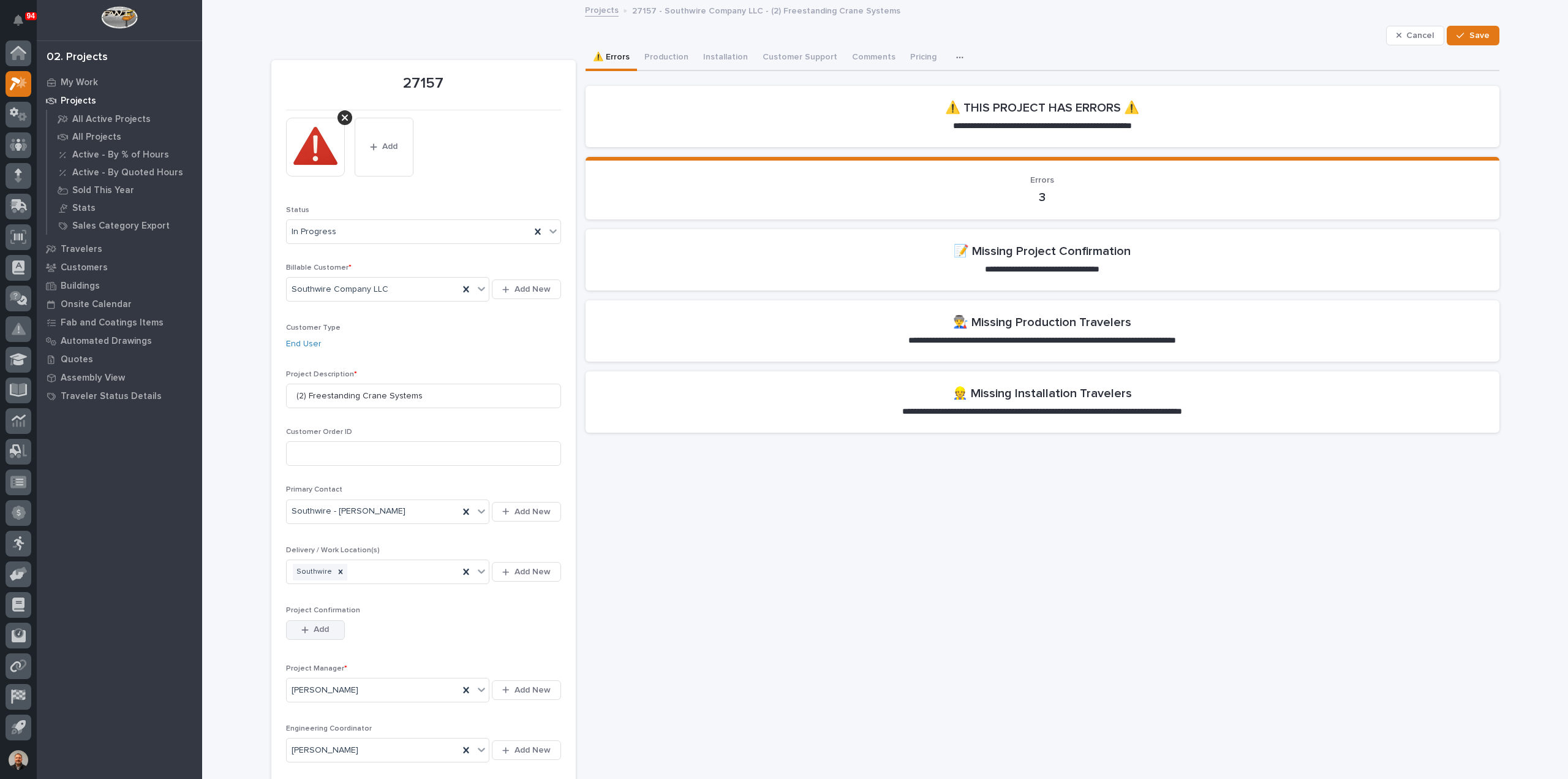
click at [306, 629] on div "button" at bounding box center [308, 629] width 12 height 9
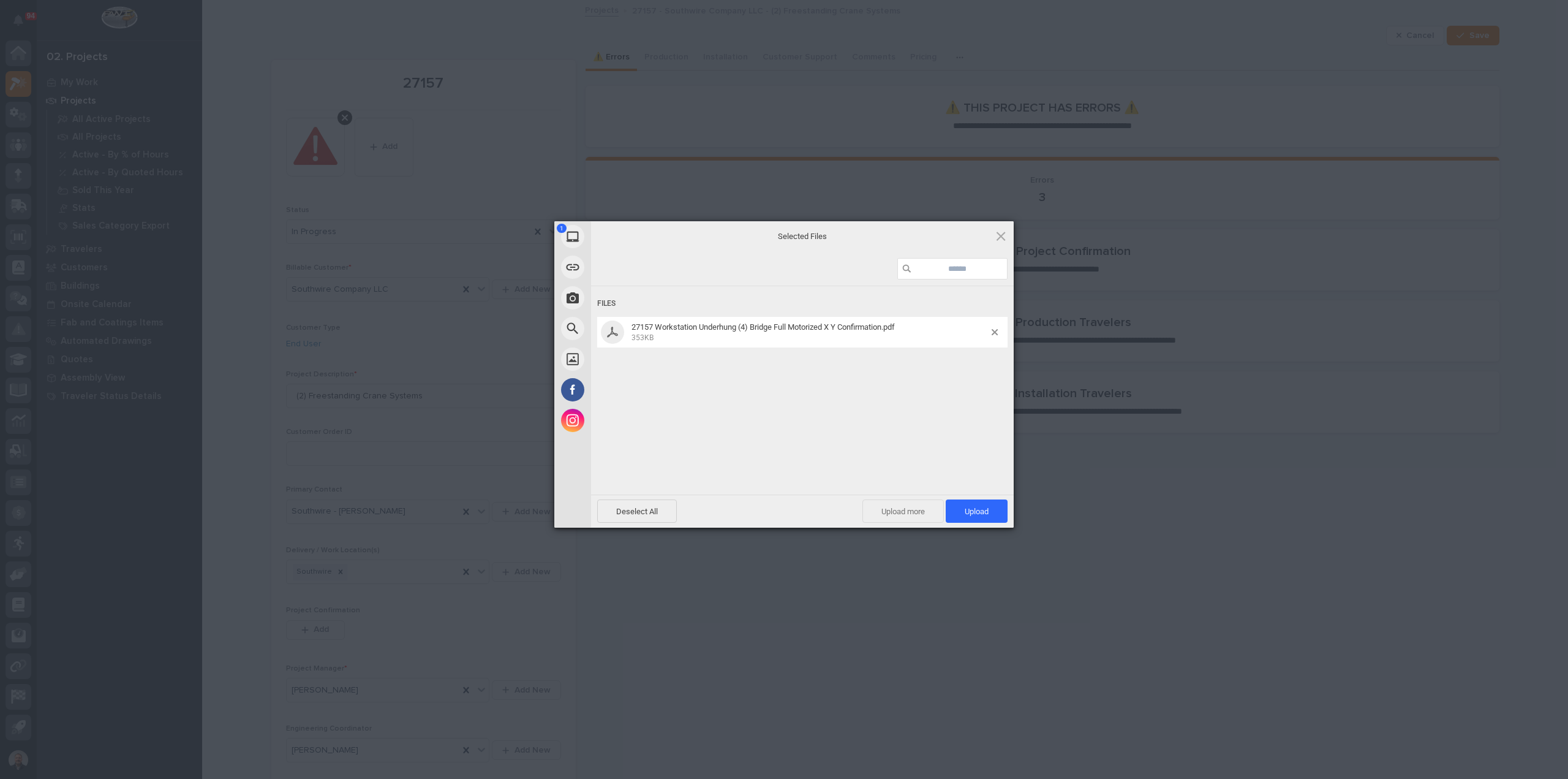
click at [910, 512] on span "Upload more" at bounding box center [903, 511] width 81 height 23
click at [963, 512] on span "Upload 2" at bounding box center [970, 512] width 37 height 9
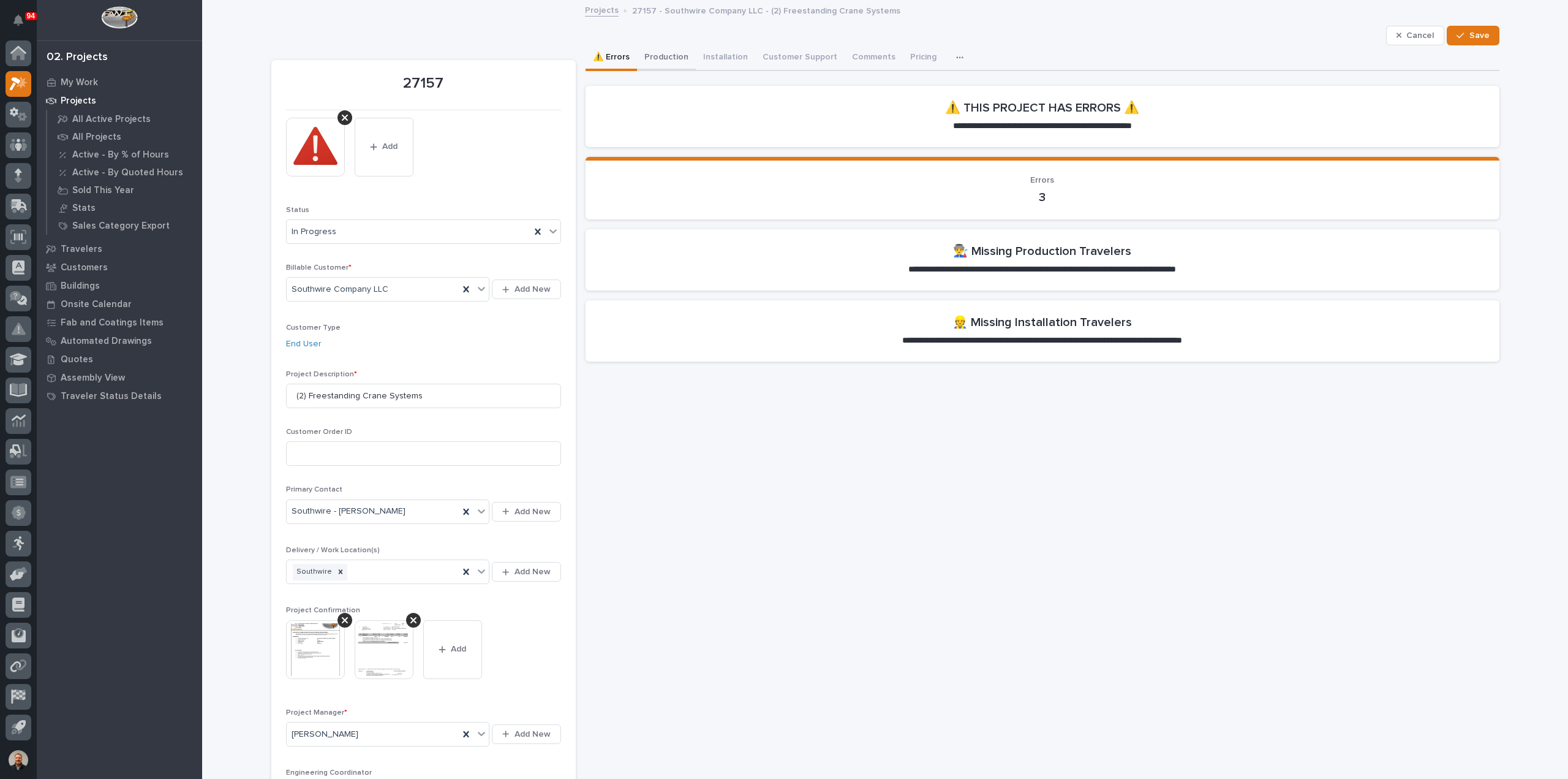
click at [666, 54] on button "Production" at bounding box center [666, 57] width 59 height 26
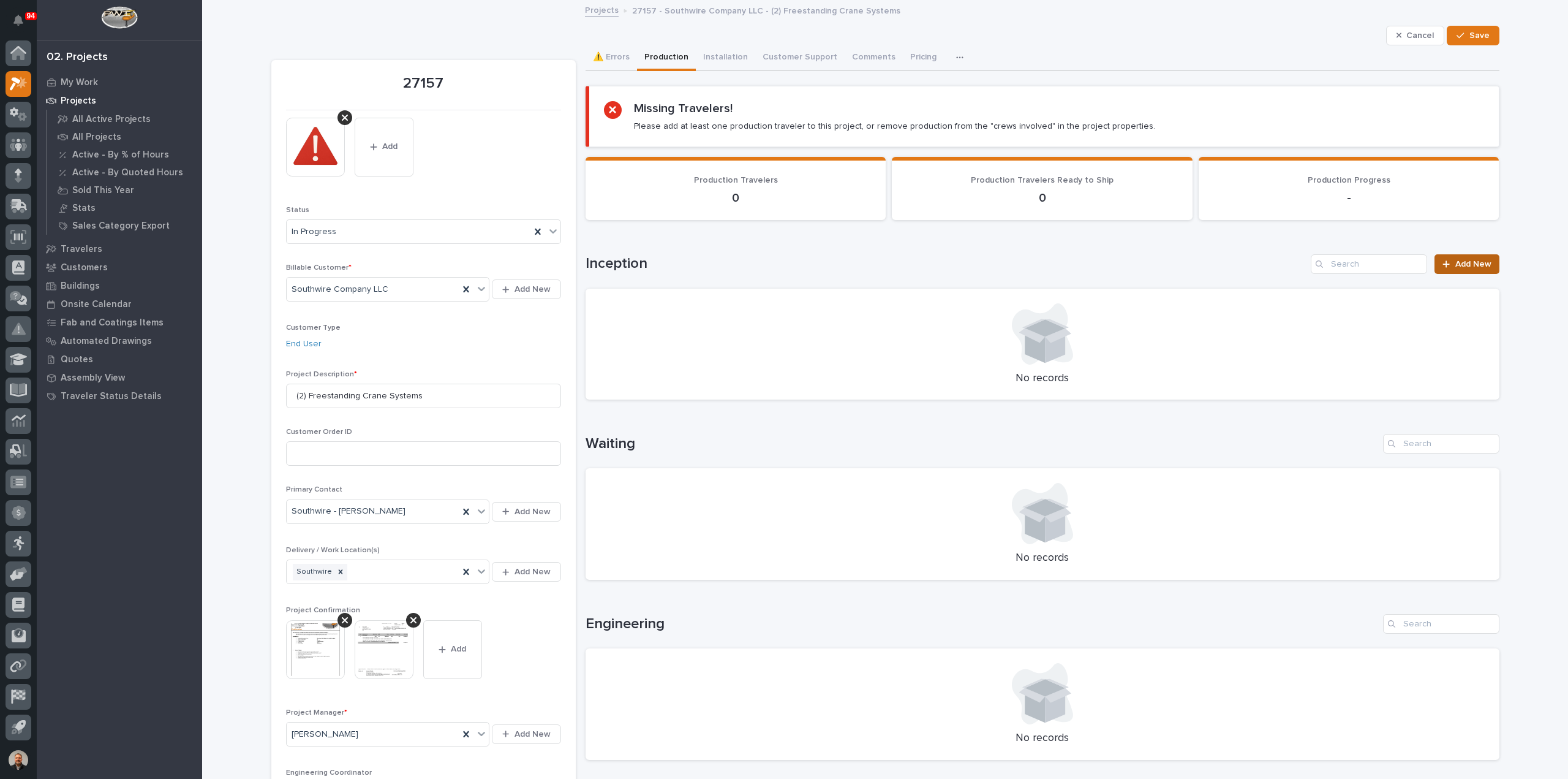
click at [1466, 264] on span "Add New" at bounding box center [1473, 264] width 36 height 9
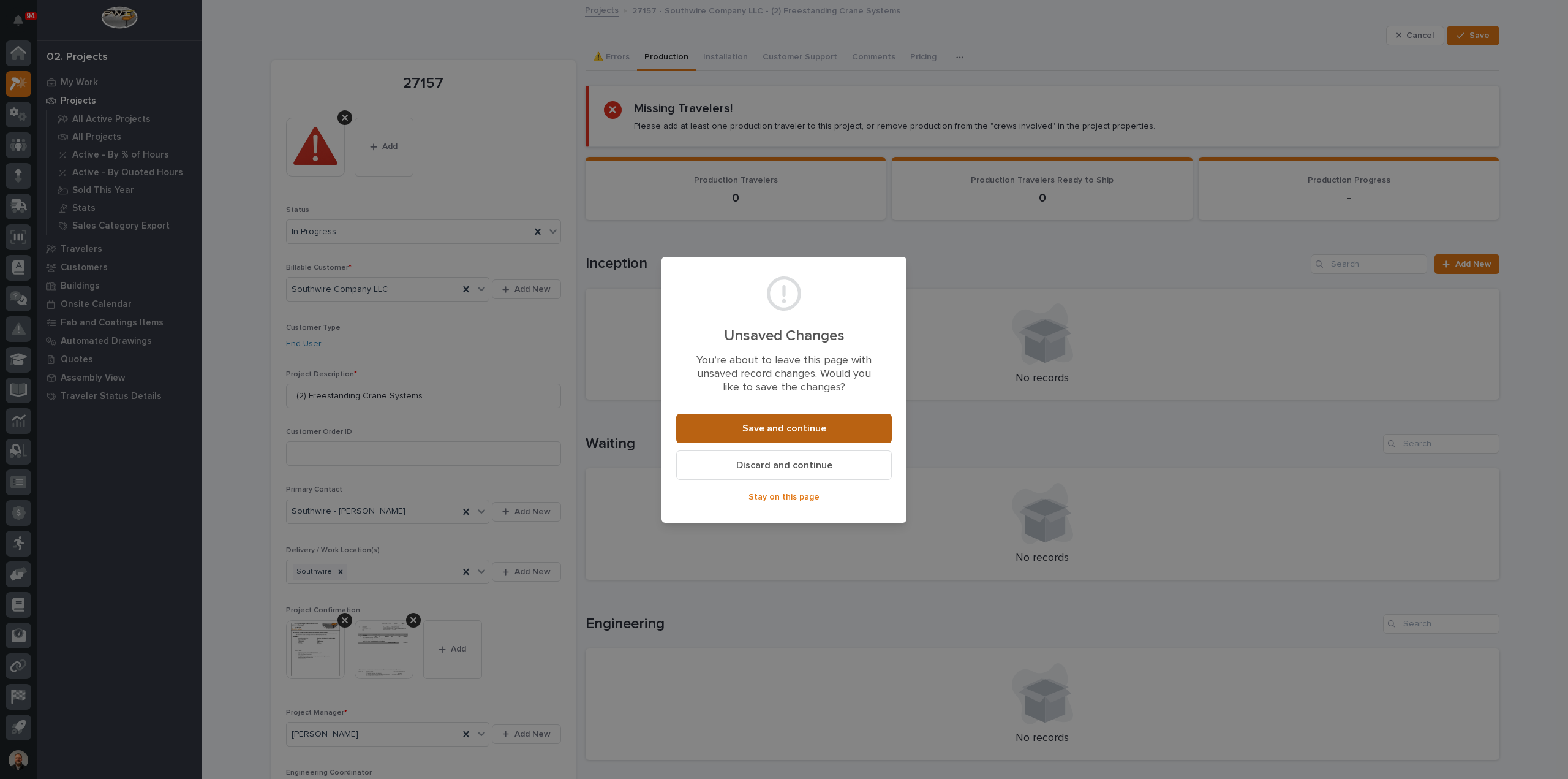
click at [774, 426] on span "Save and continue" at bounding box center [784, 429] width 84 height 13
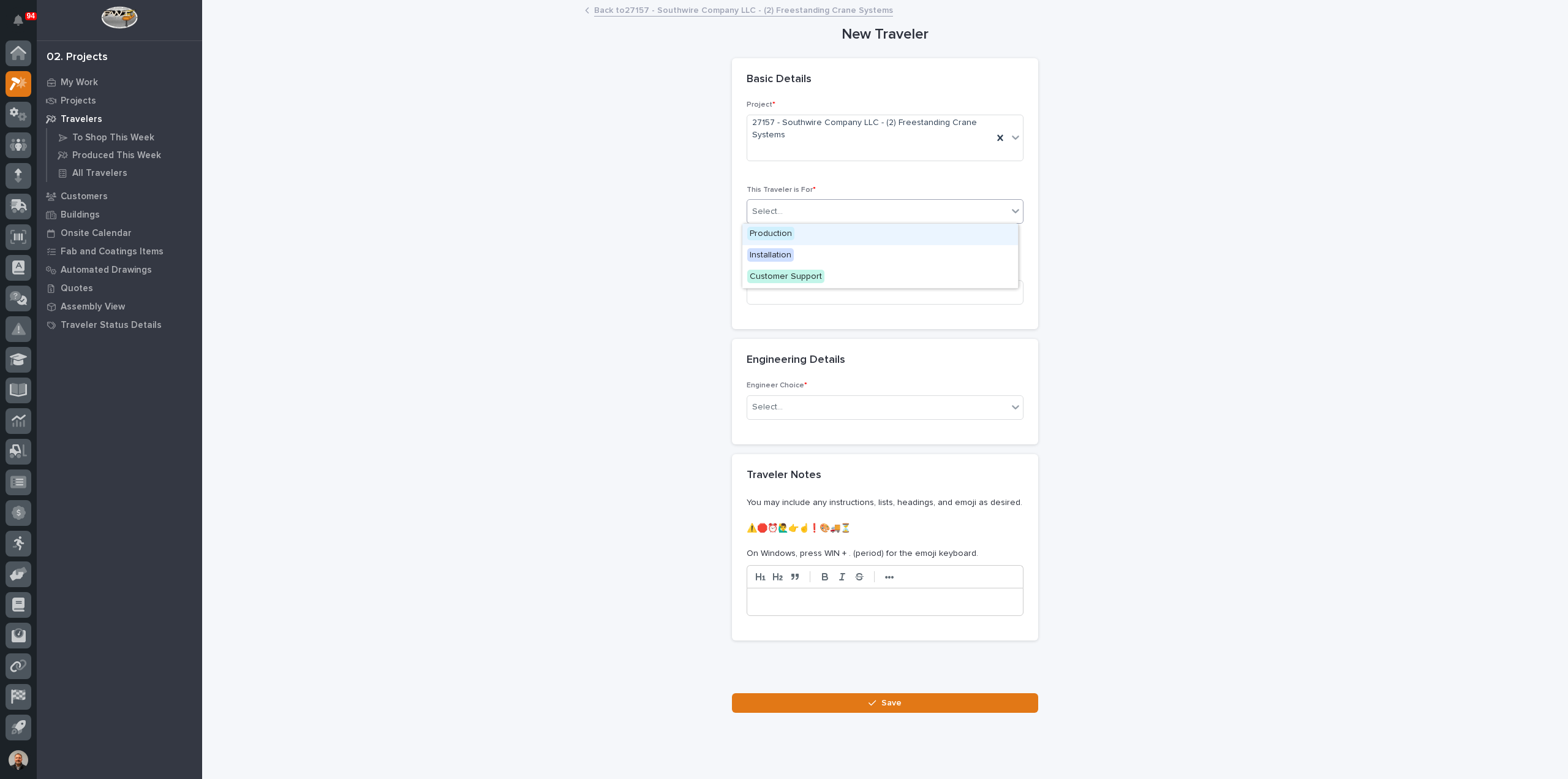
click at [765, 211] on div "Select..." at bounding box center [768, 212] width 31 height 13
click at [780, 233] on span "Production" at bounding box center [770, 233] width 47 height 13
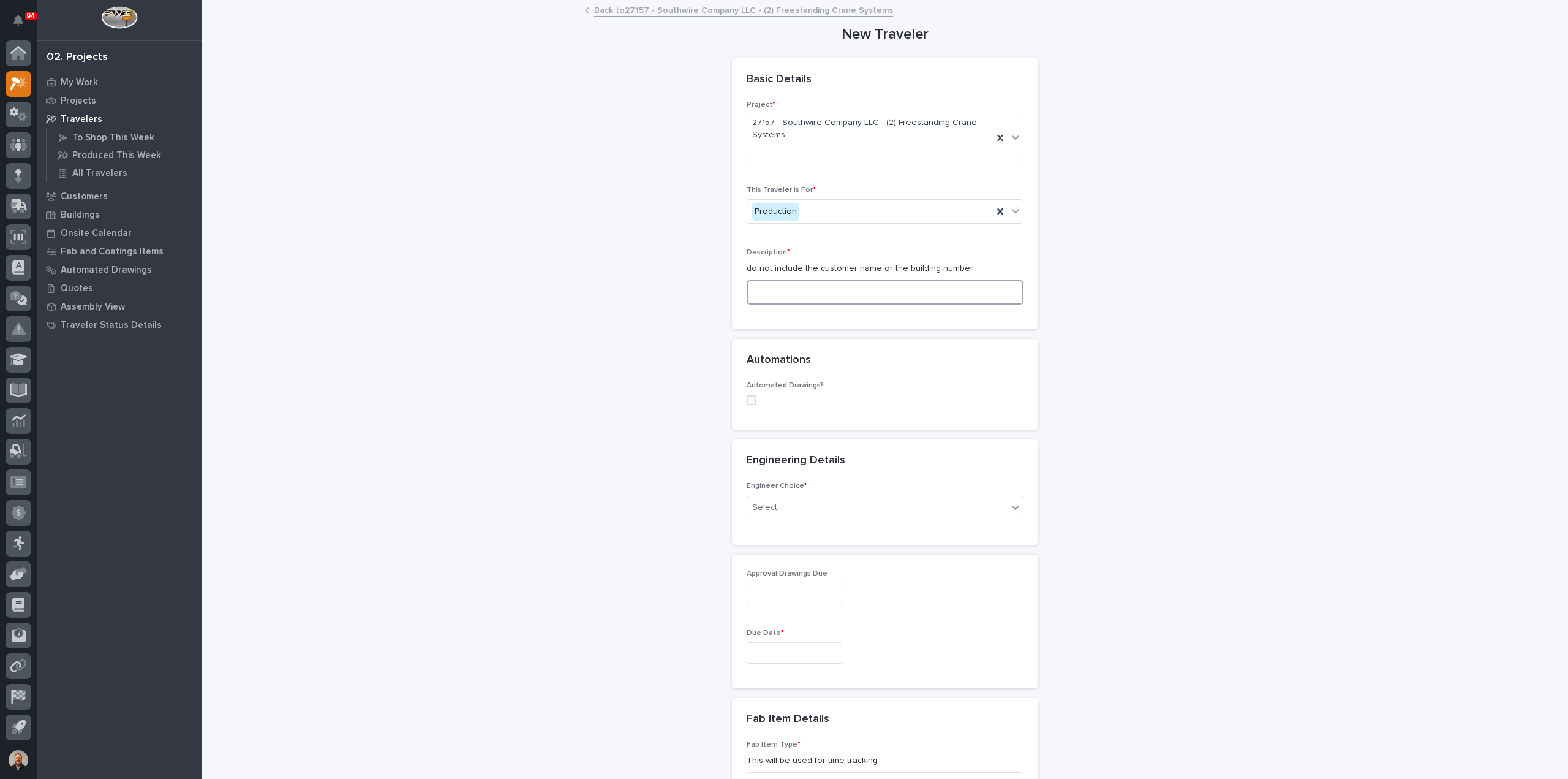
paste input "Underhung (4) Bridge Unloading System"
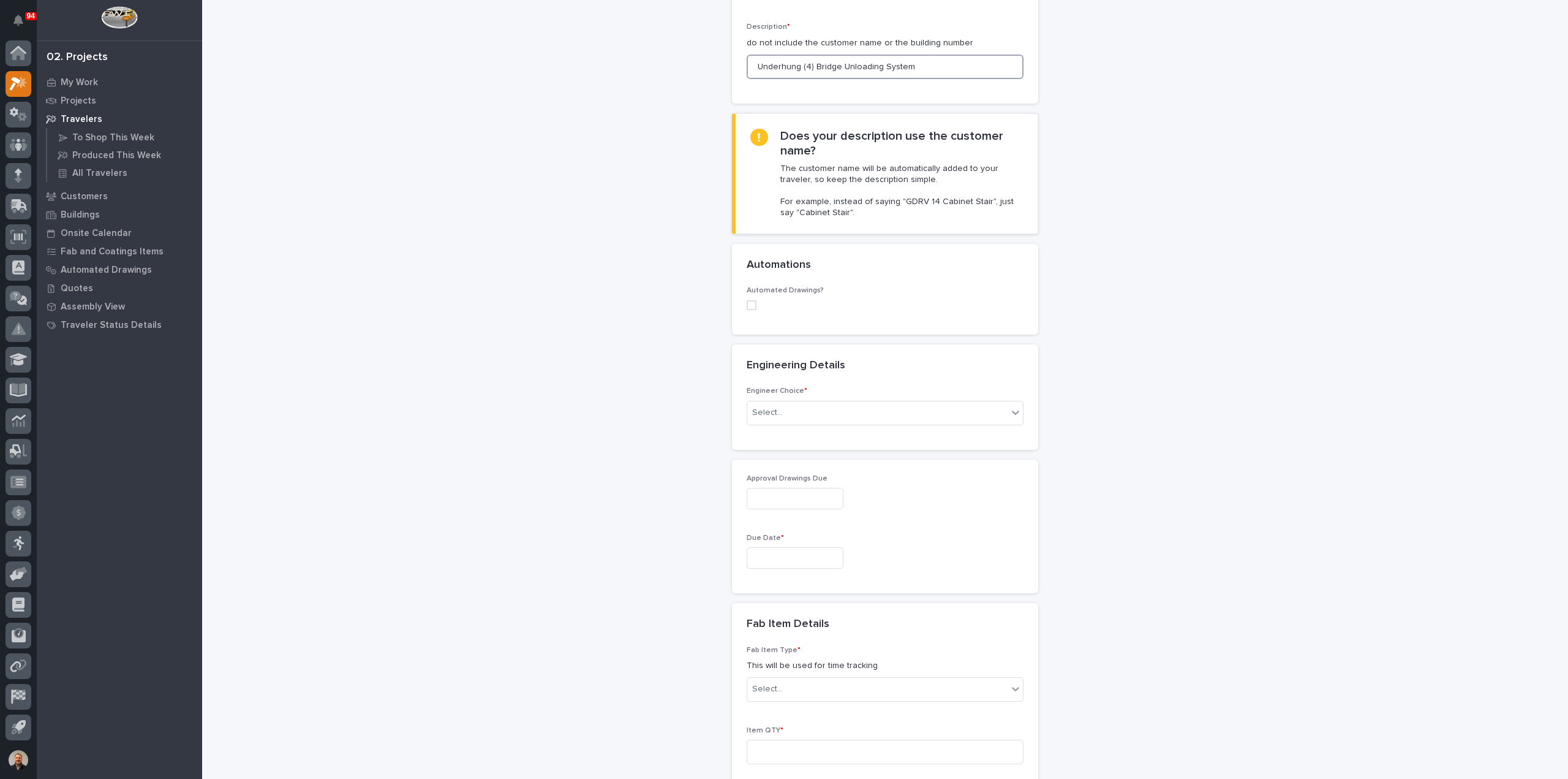
scroll to position [245, 0]
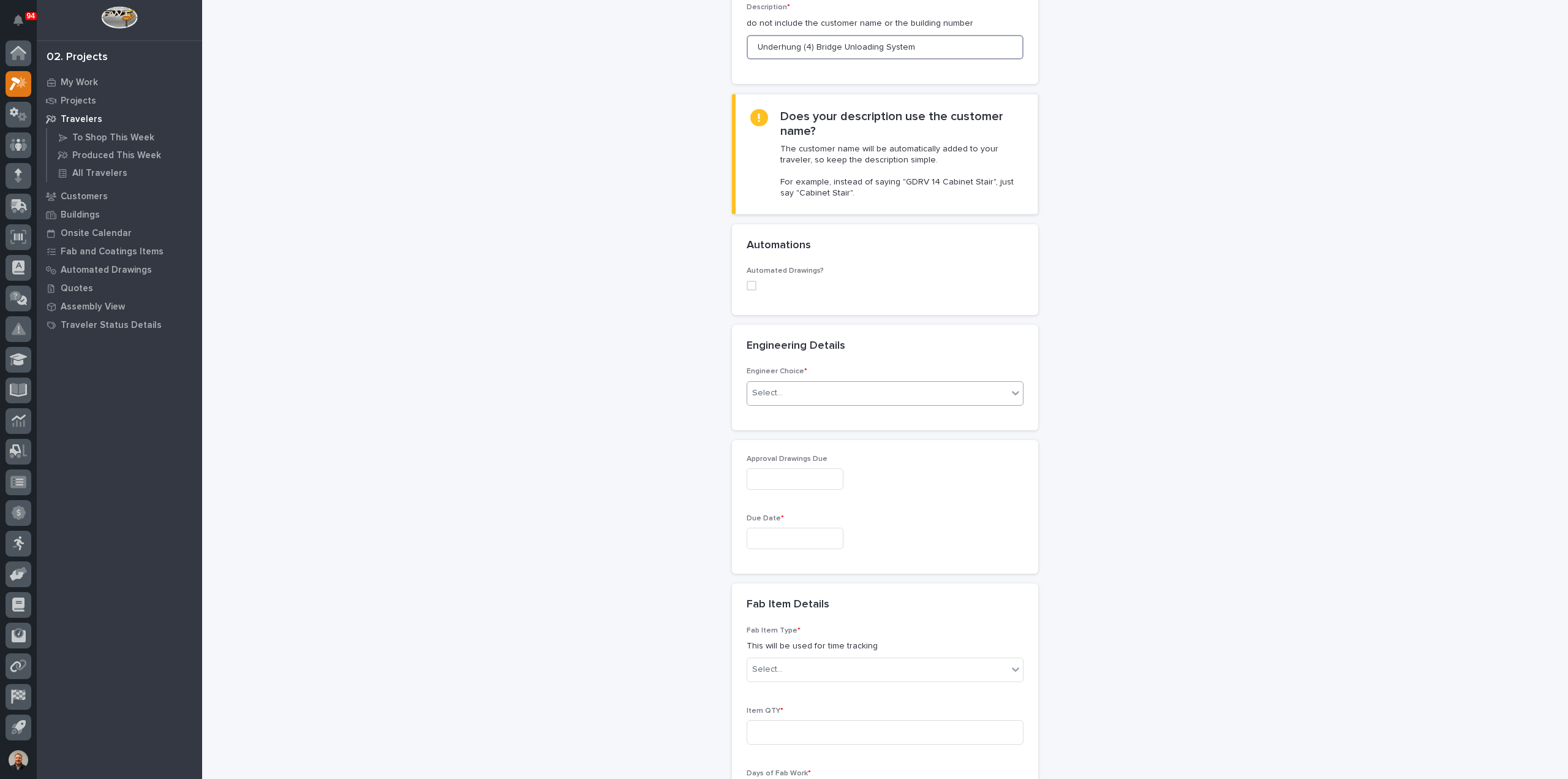
type input "Underhung (4) Bridge Unloading System"
click at [769, 391] on div "Select..." at bounding box center [768, 393] width 31 height 13
click at [794, 433] on div "I want my coordinator to choose an engineer" at bounding box center [880, 436] width 276 height 22
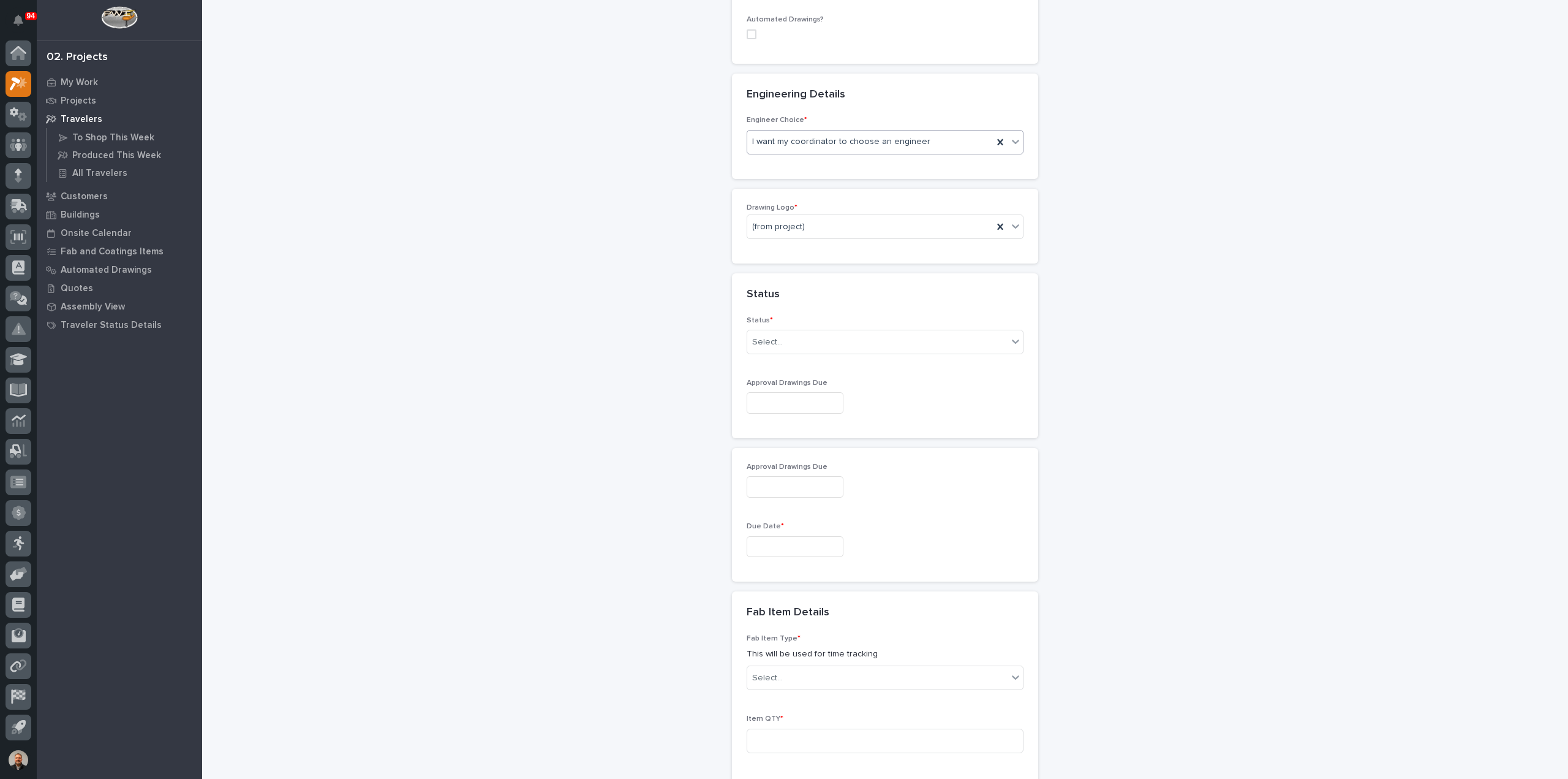
scroll to position [435, 0]
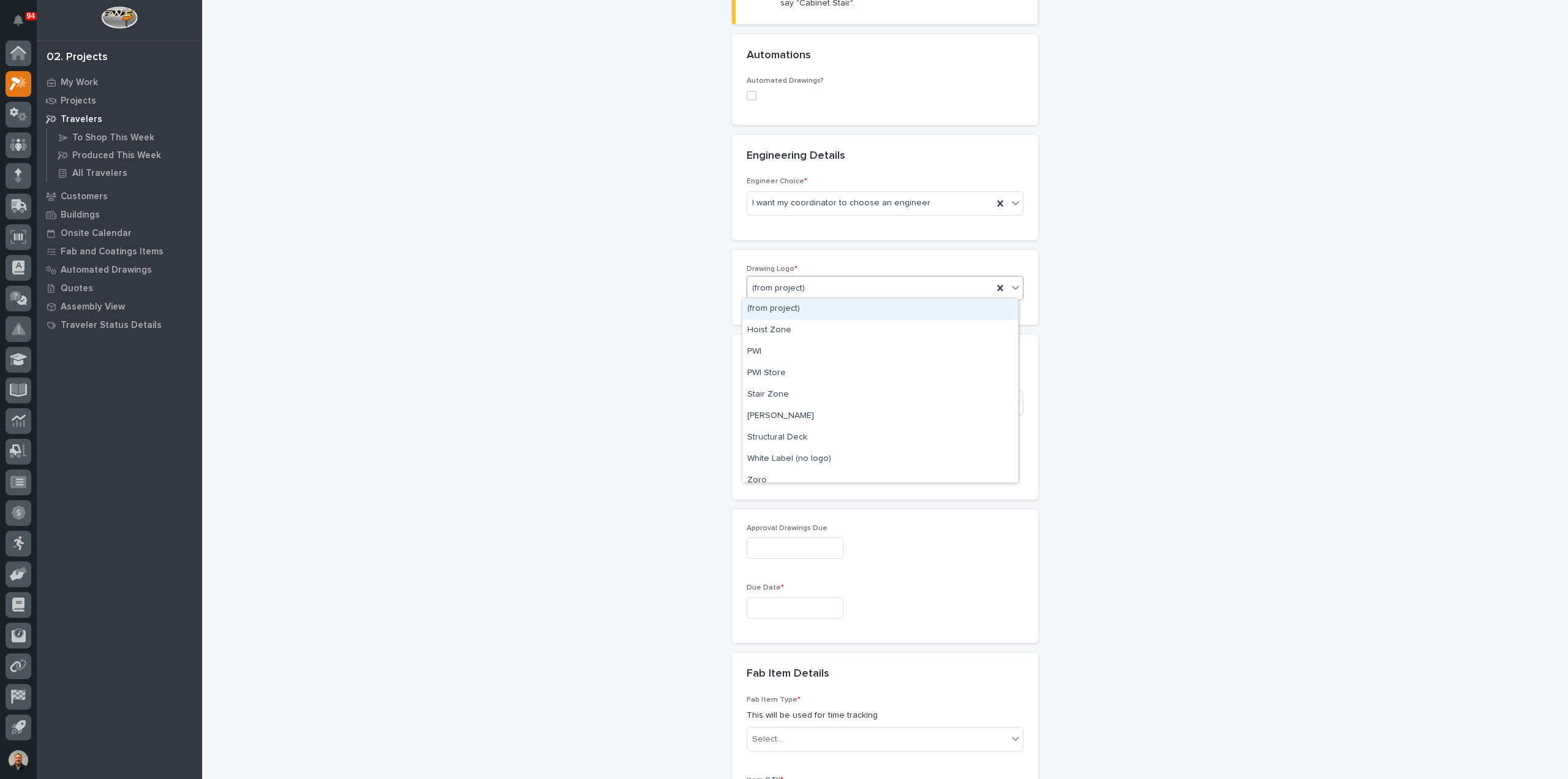
click at [812, 285] on div "(from project)" at bounding box center [869, 288] width 246 height 20
click at [762, 348] on div "PWI" at bounding box center [880, 352] width 276 height 22
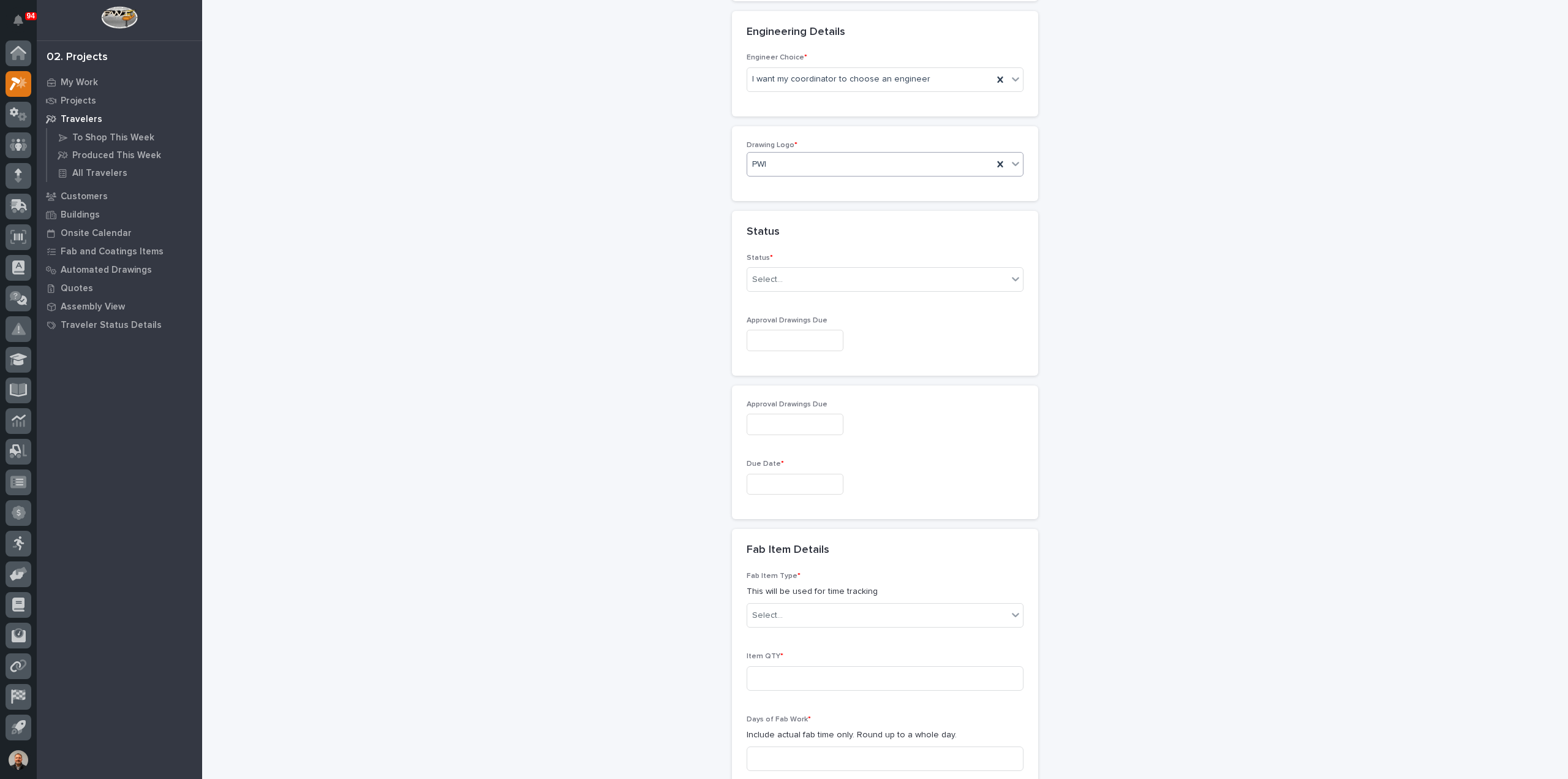
scroll to position [619, 0]
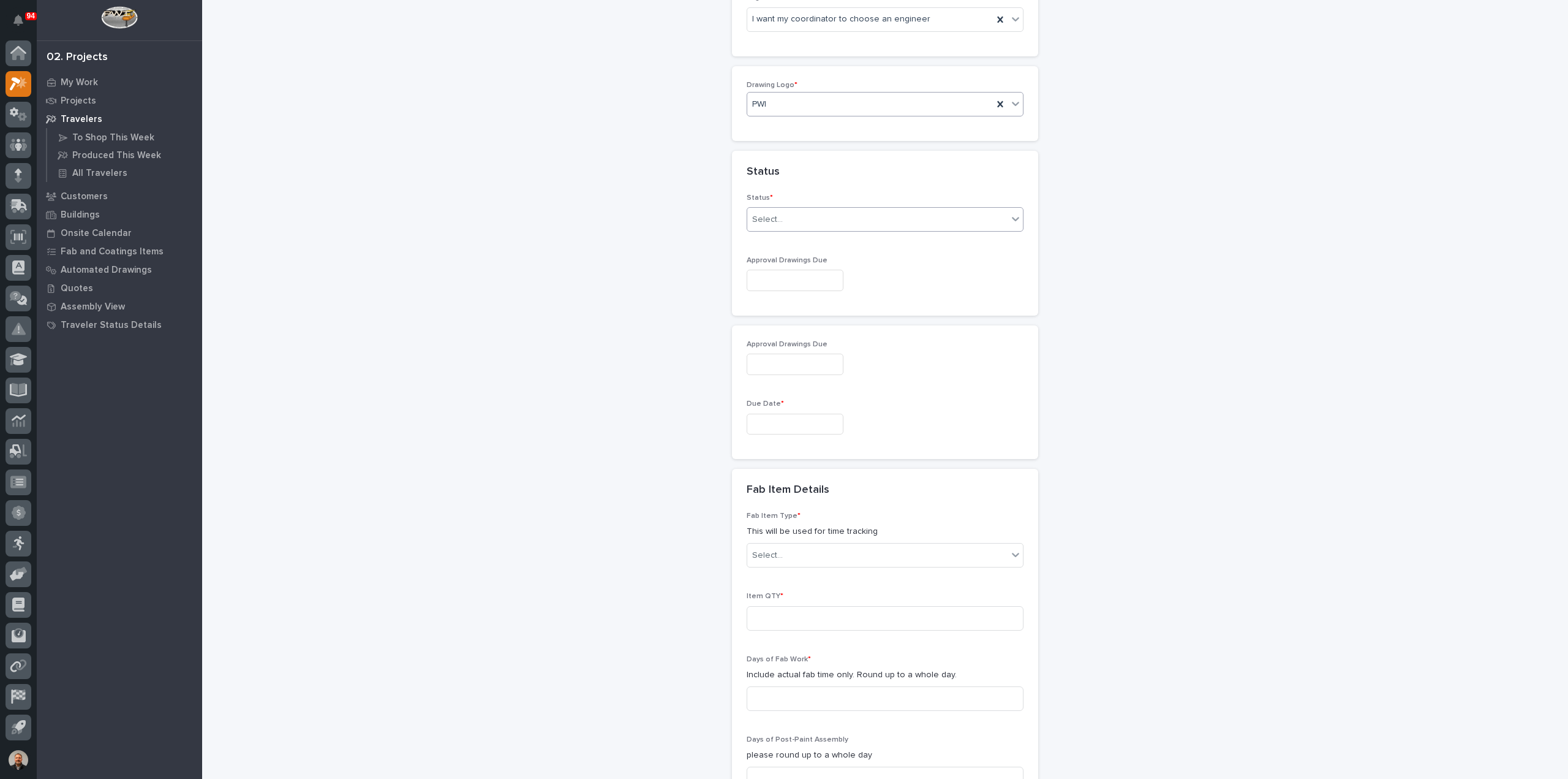
click at [784, 218] on input "text" at bounding box center [785, 219] width 2 height 10
click at [765, 259] on div "To Engineer" at bounding box center [880, 261] width 276 height 22
click at [774, 274] on input "text" at bounding box center [795, 281] width 97 height 22
click at [828, 233] on div "10" at bounding box center [826, 236] width 16 height 16
type input "**********"
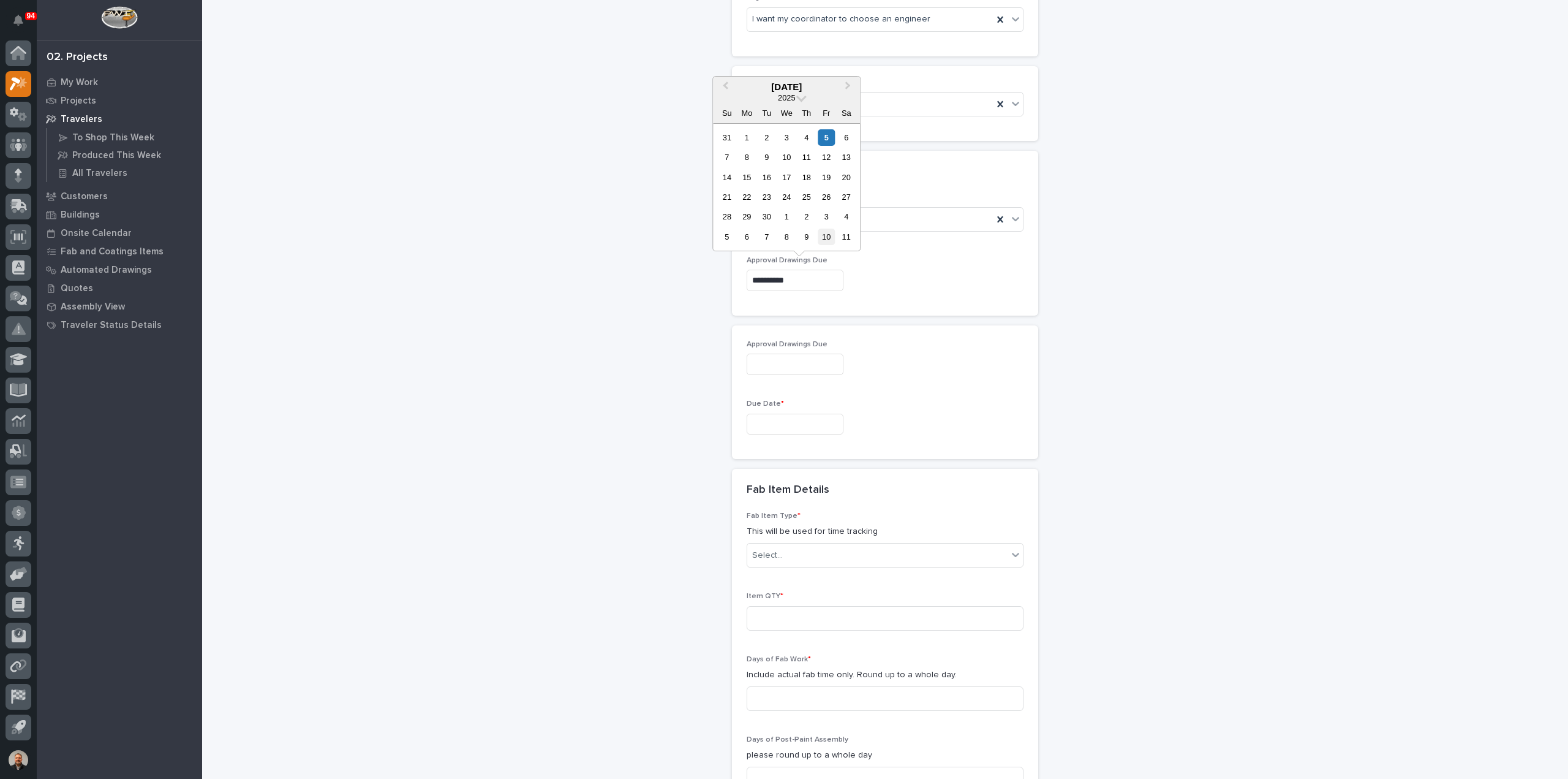
type input "**********"
click at [756, 420] on input "text" at bounding box center [795, 425] width 97 height 22
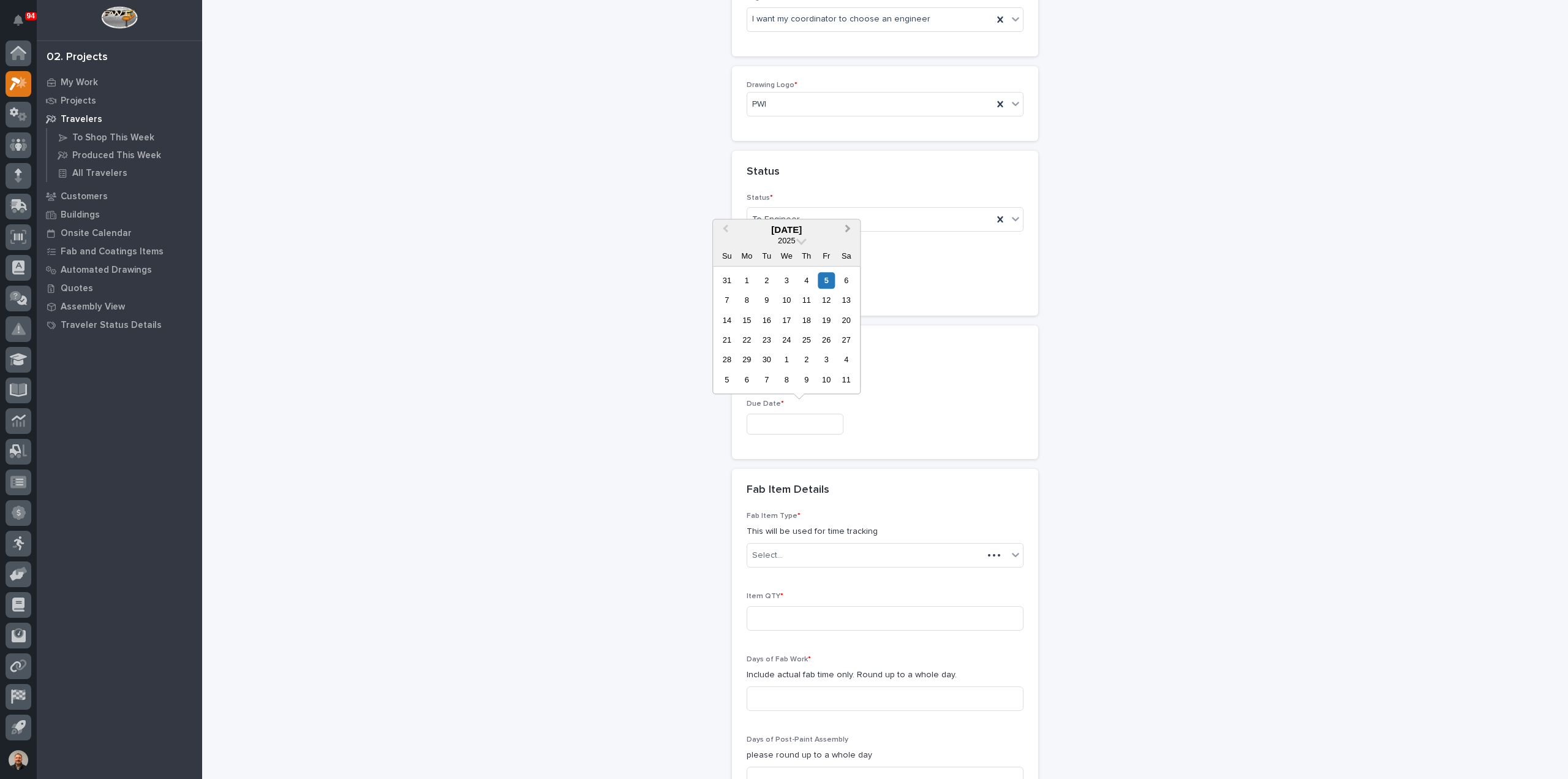
click at [849, 231] on button "Next Month" at bounding box center [848, 230] width 19 height 19
click at [750, 341] on div "17" at bounding box center [746, 340] width 16 height 16
type input "**********"
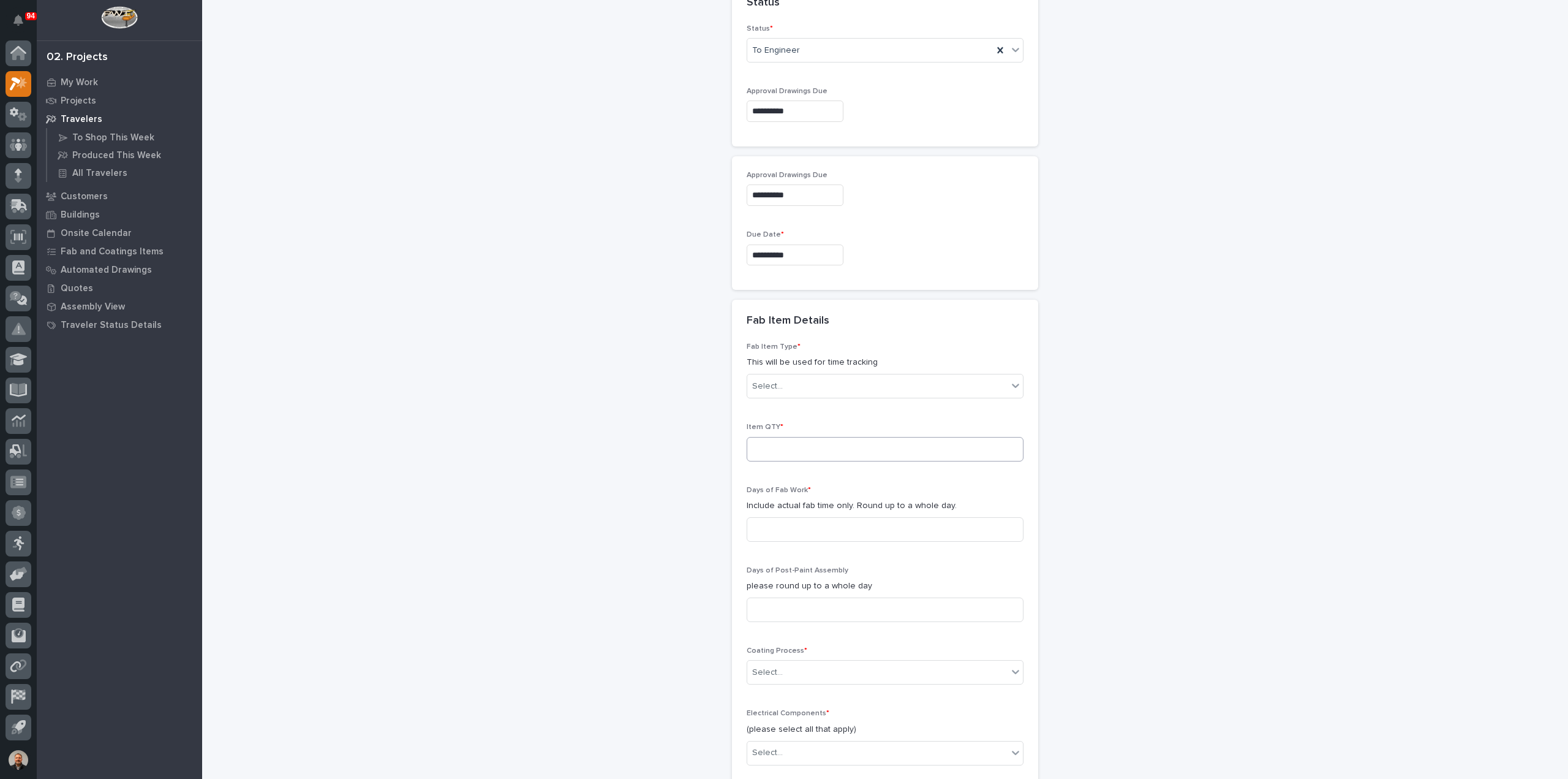
scroll to position [803, 0]
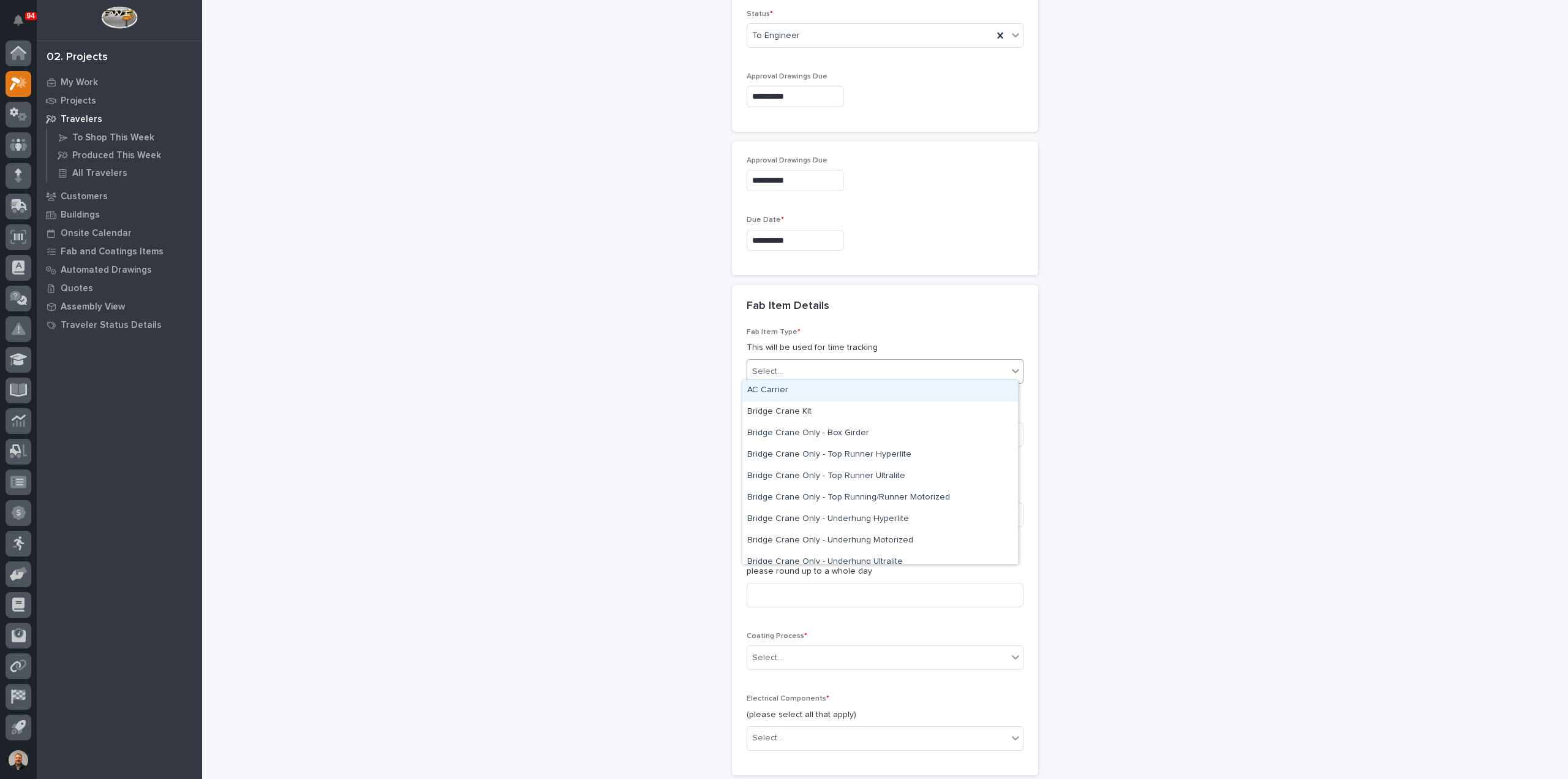
click at [791, 371] on div "Select..." at bounding box center [877, 371] width 260 height 20
click at [775, 502] on div "Bridge Crane System - Freestanding Motorized" at bounding box center [880, 504] width 276 height 22
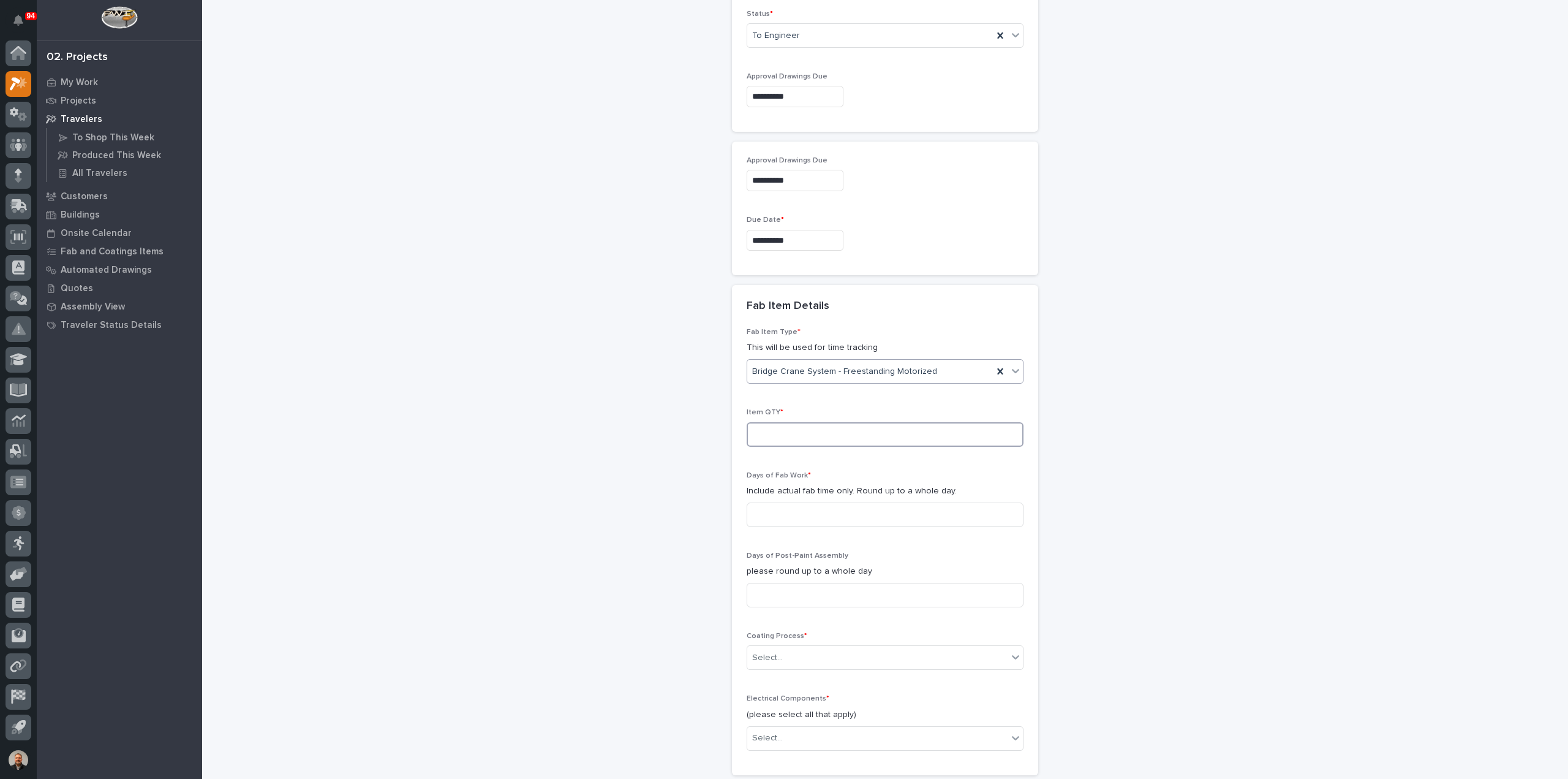
click at [763, 426] on input at bounding box center [885, 435] width 277 height 25
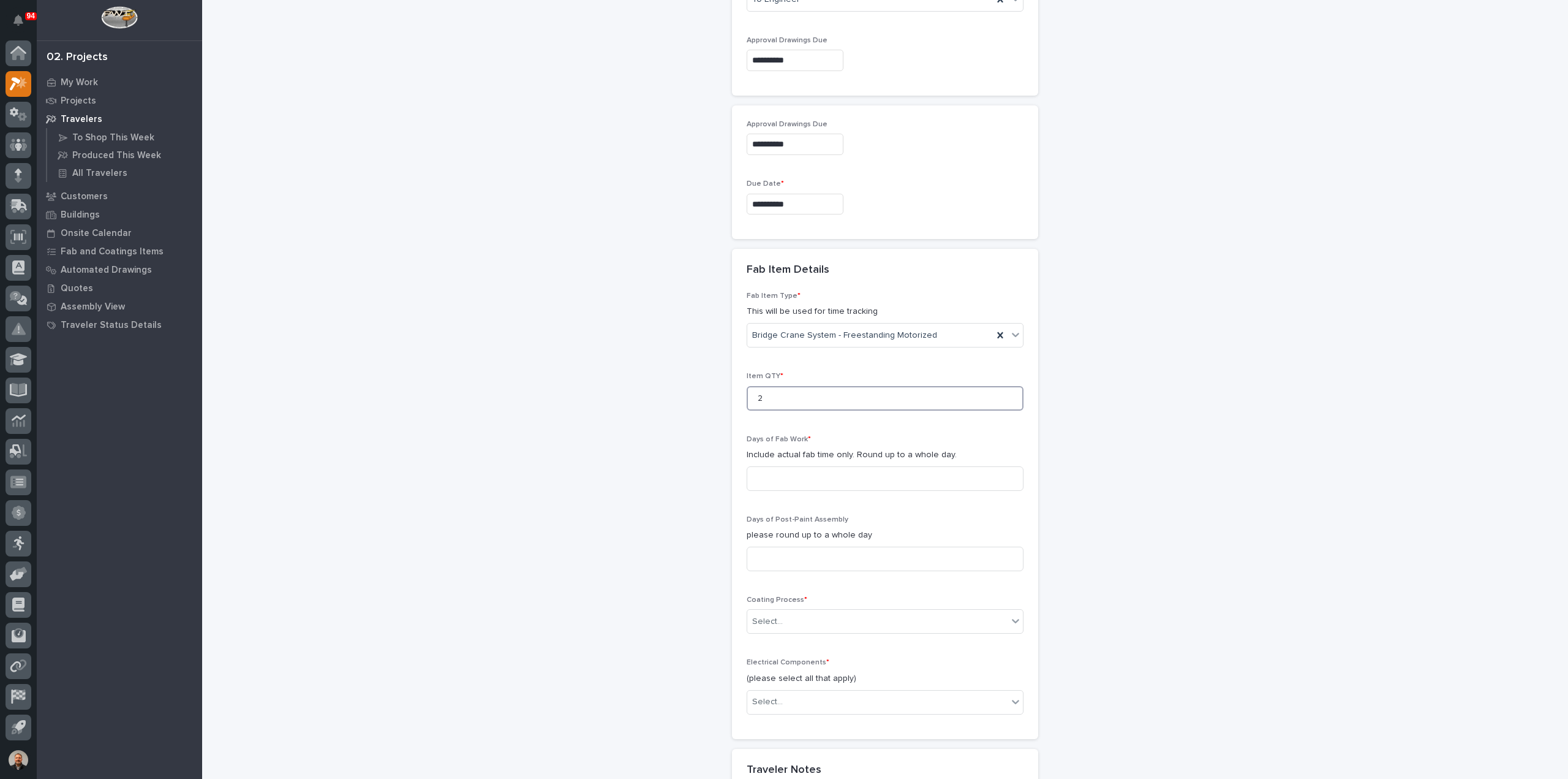
scroll to position [864, 0]
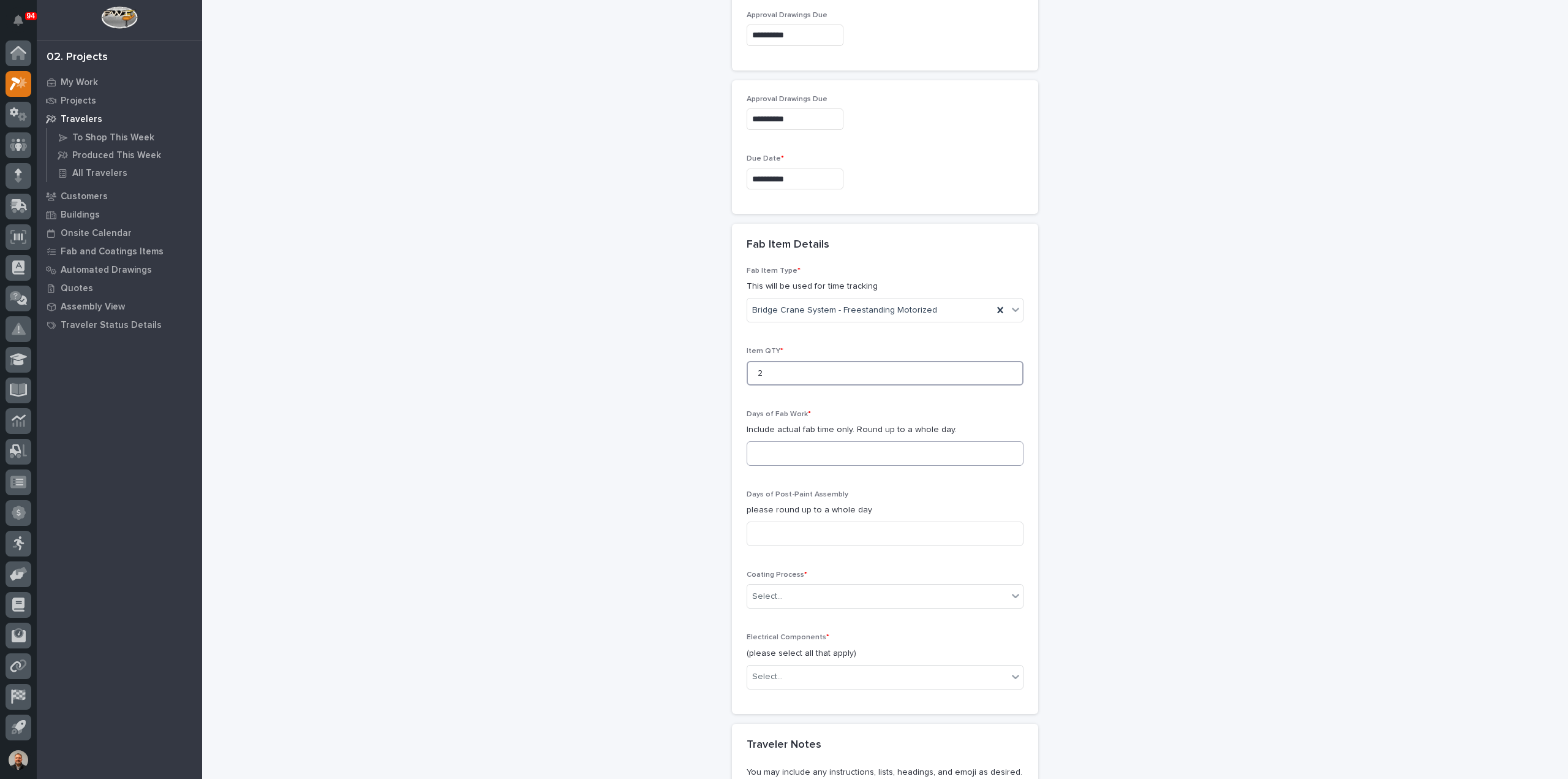
type input "2"
click at [767, 447] on input at bounding box center [885, 453] width 277 height 25
click at [774, 446] on input at bounding box center [885, 453] width 277 height 25
type input "17"
click at [768, 528] on input at bounding box center [885, 534] width 277 height 25
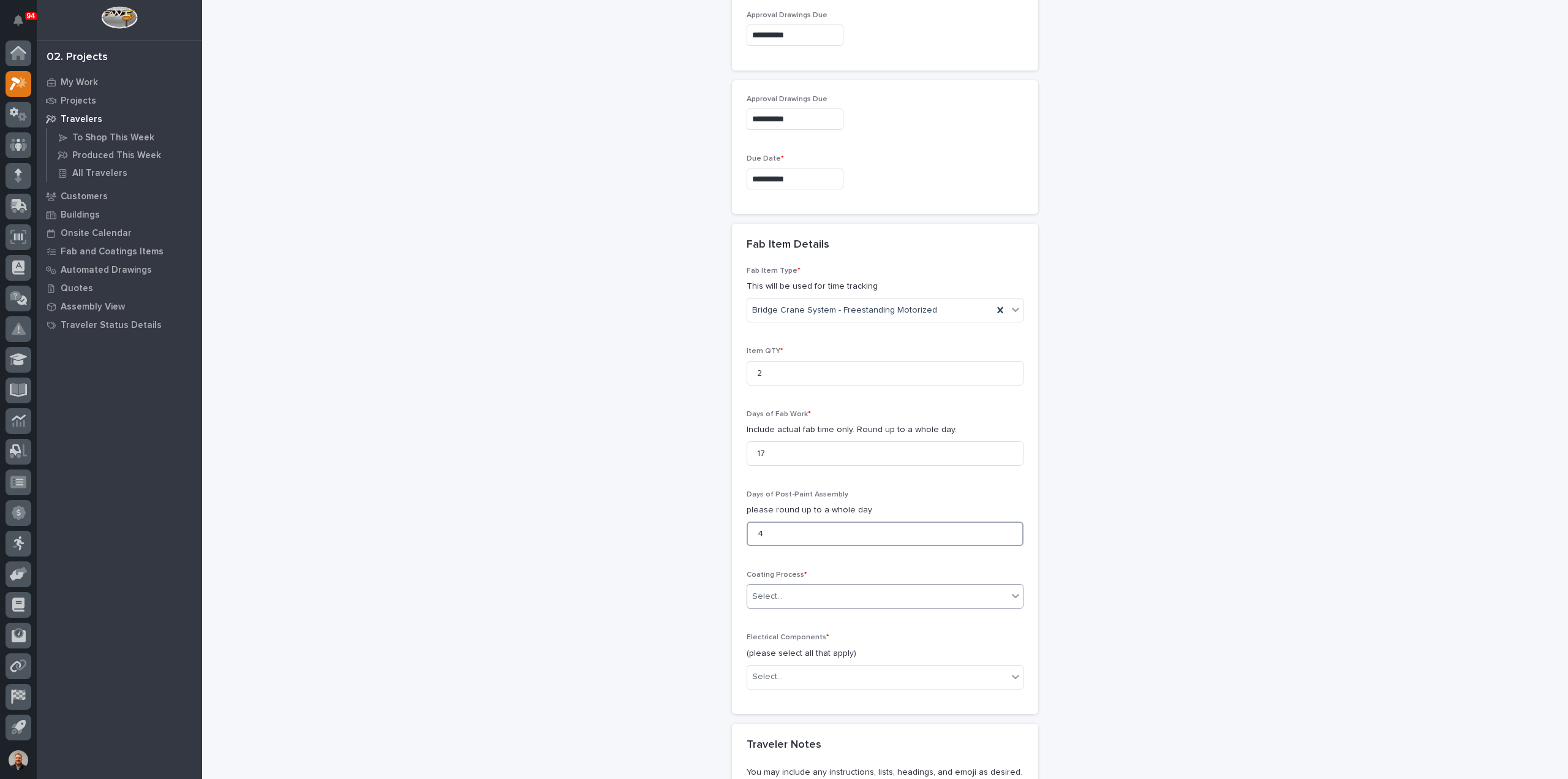
type input "4"
click at [785, 588] on div "Select..." at bounding box center [877, 596] width 260 height 20
click at [785, 633] on div "In-House Paint/Powder" at bounding box center [880, 636] width 276 height 22
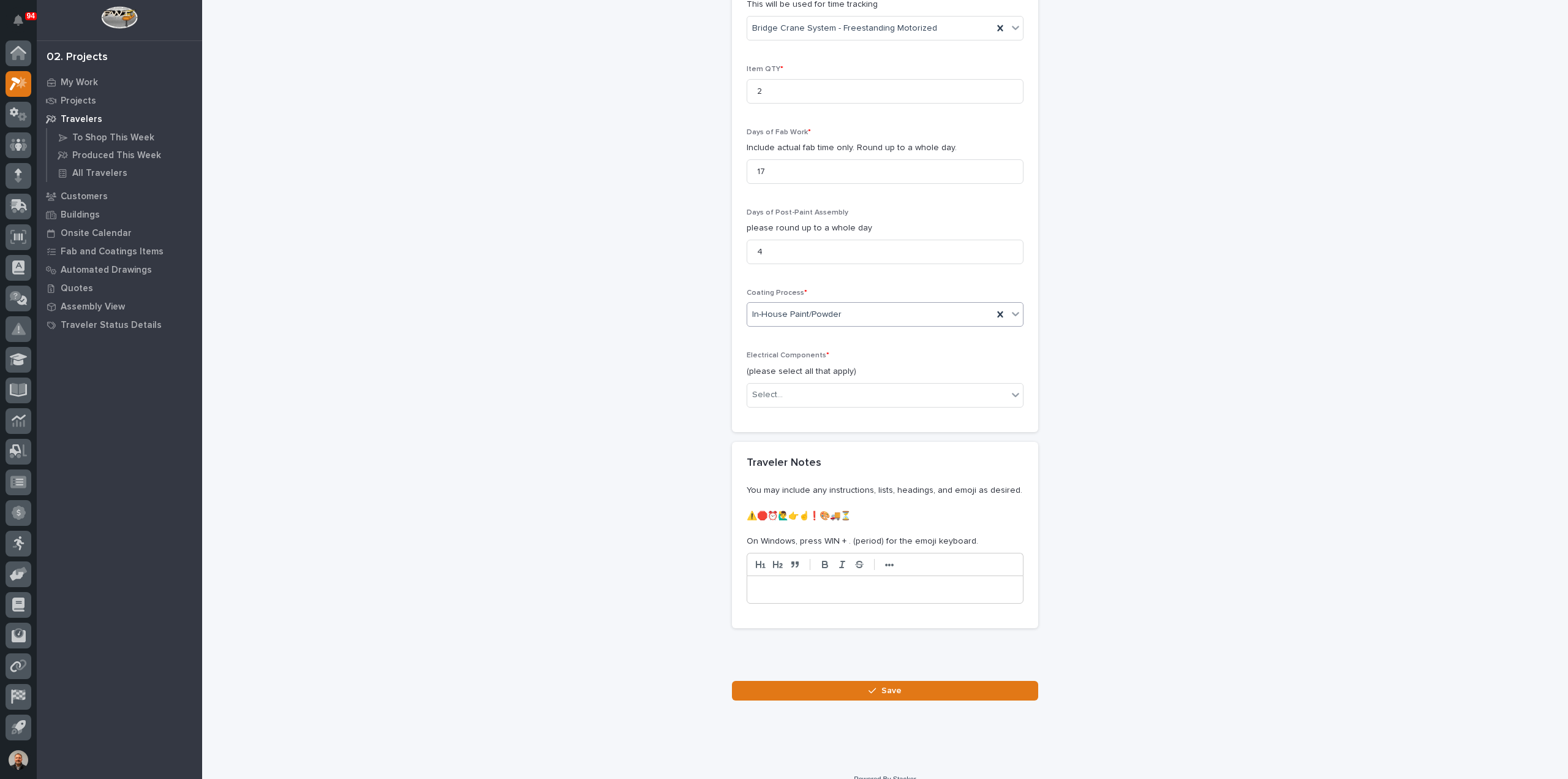
scroll to position [1157, 0]
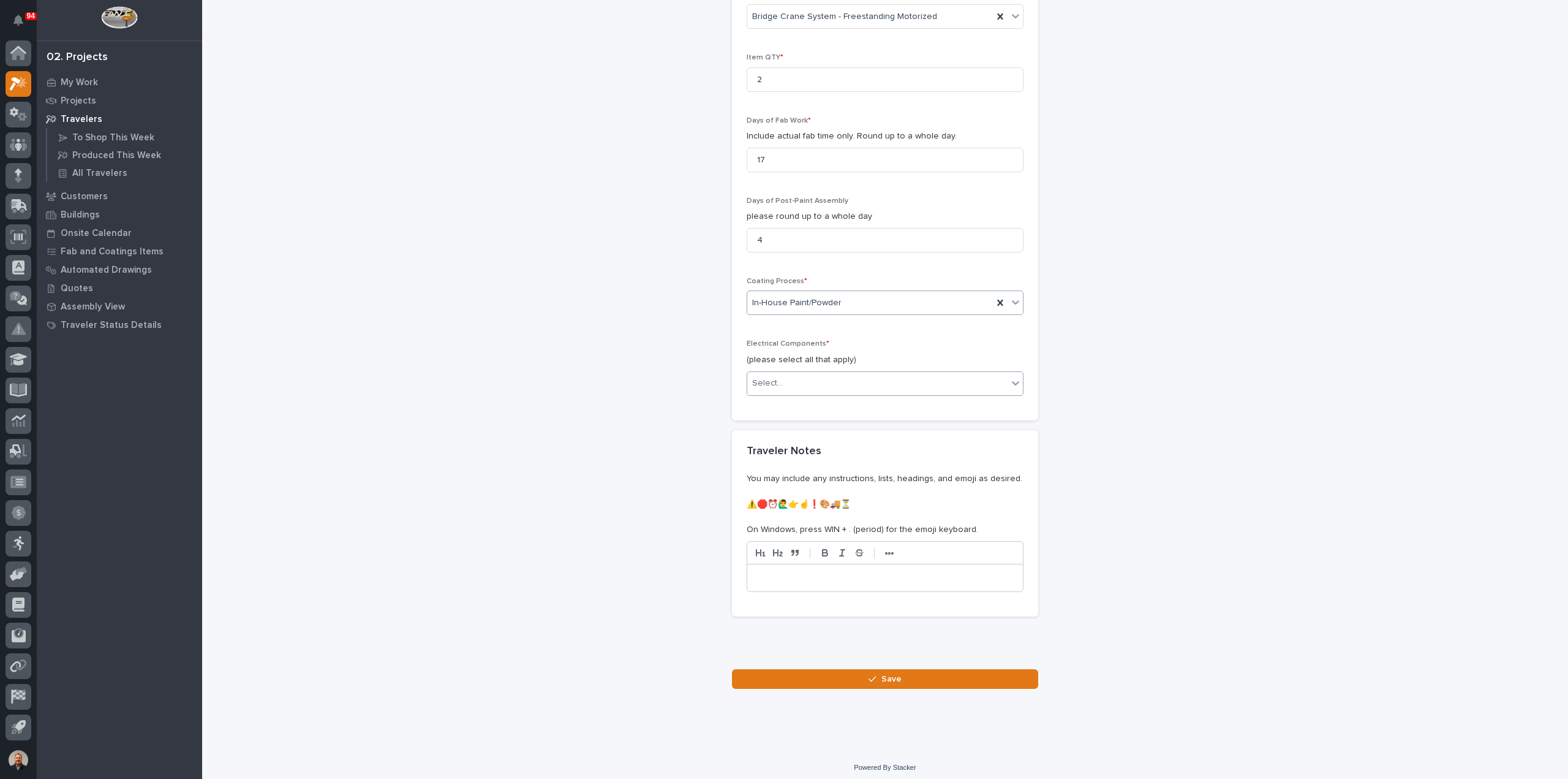
click at [779, 374] on div "Select..." at bounding box center [877, 383] width 260 height 20
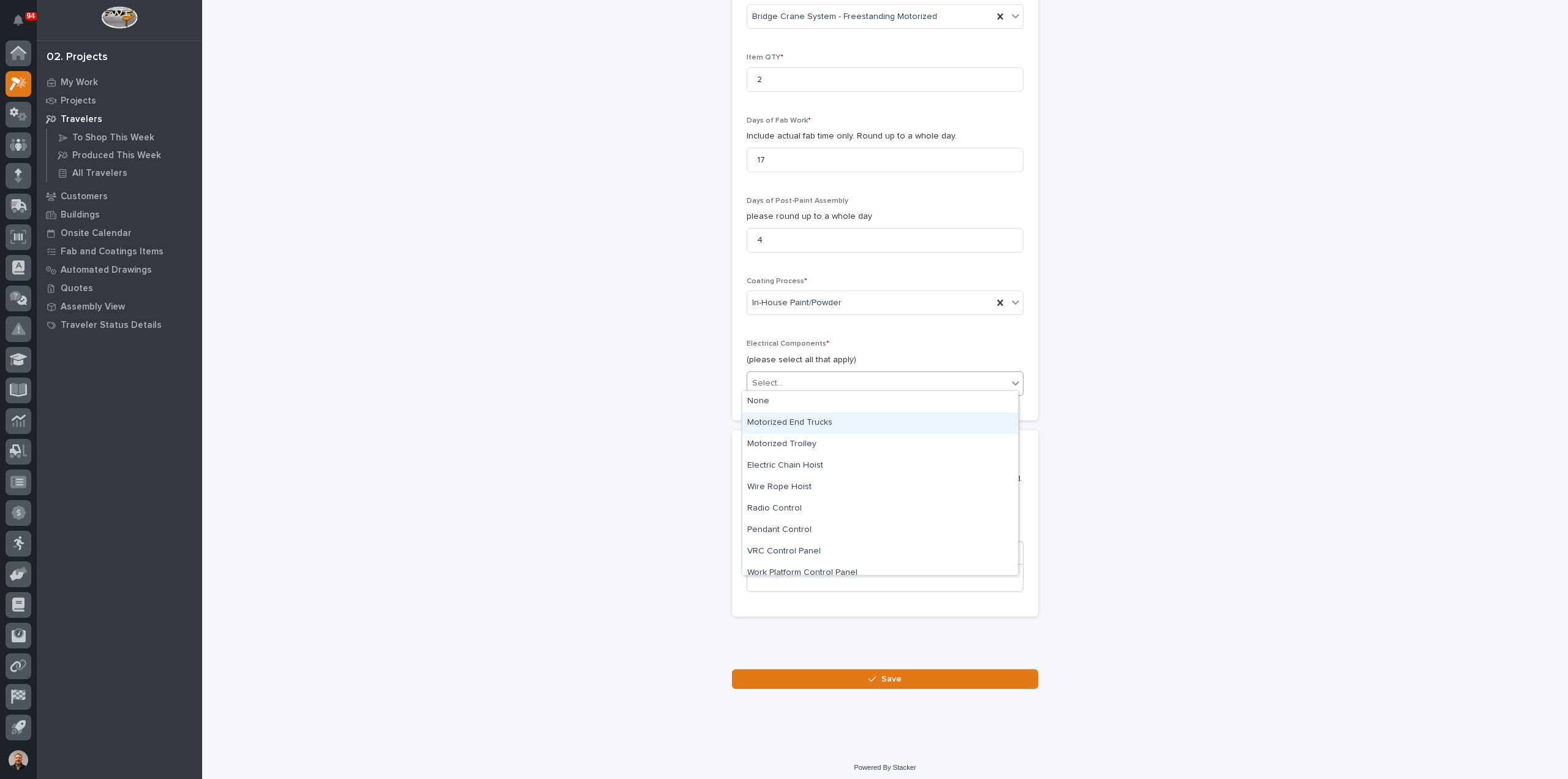
click at [792, 422] on div "Motorized End Trucks" at bounding box center [880, 423] width 276 height 22
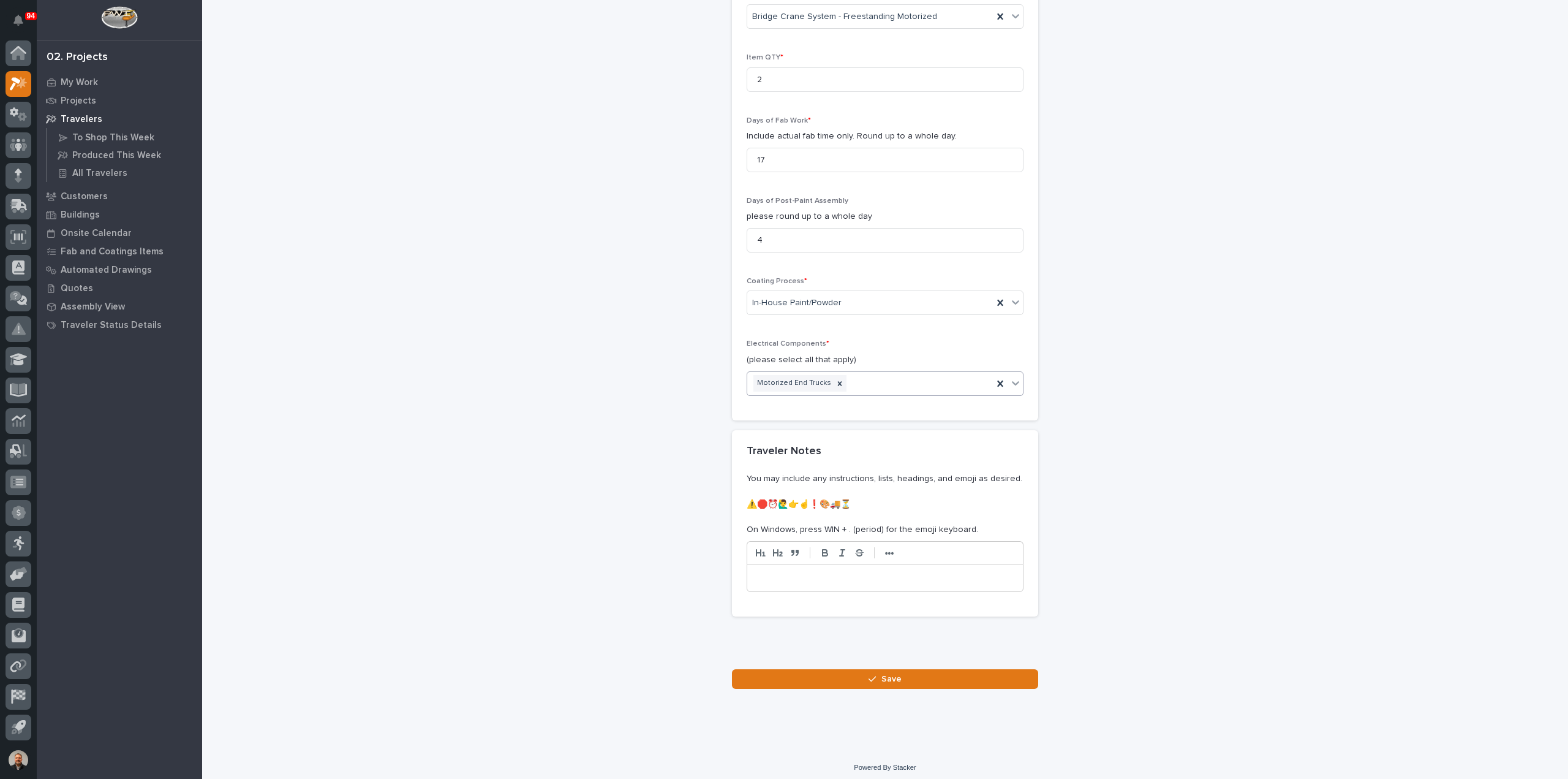
click at [861, 381] on div "Motorized End Trucks" at bounding box center [869, 384] width 246 height 22
click at [806, 422] on div "Motorized Trolley" at bounding box center [880, 423] width 276 height 22
click at [936, 376] on div "Motorized End Trucks Motorized Trolley" at bounding box center [869, 384] width 246 height 22
click at [817, 423] on div "Electric Chain Hoist" at bounding box center [880, 423] width 276 height 22
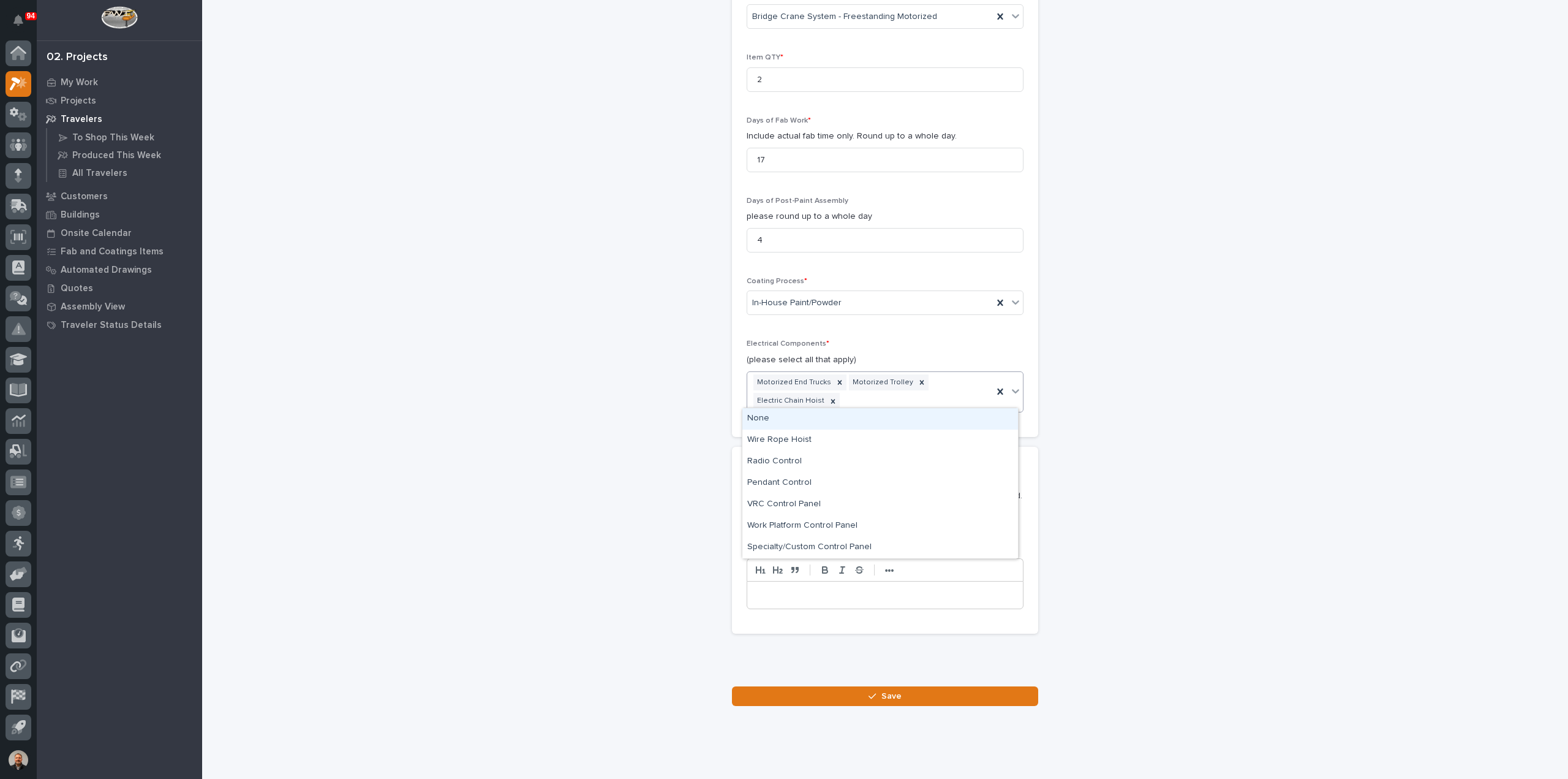
click at [854, 396] on div "Motorized End Trucks Motorized Trolley Electric Chain Hoist" at bounding box center [869, 392] width 246 height 40
click at [852, 398] on div "Motorized End Trucks Motorized Trolley Electric Chain Hoist" at bounding box center [869, 392] width 246 height 40
click at [789, 480] on div "Pendant Control" at bounding box center [880, 483] width 276 height 22
click at [923, 393] on div "Motorized End Trucks Motorized Trolley Electric Chain Hoist Pendant Control" at bounding box center [869, 392] width 246 height 40
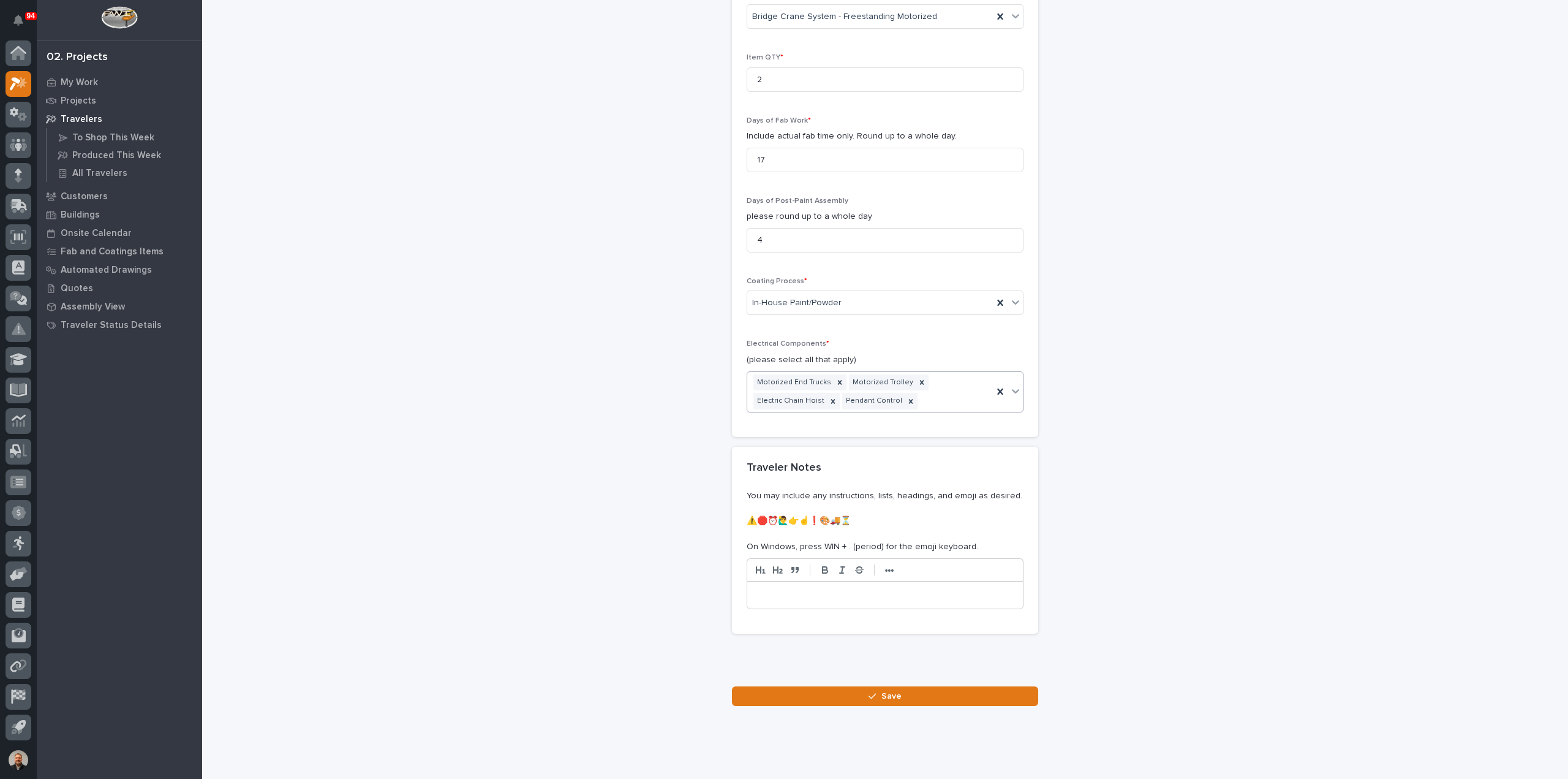
click at [923, 396] on div "Motorized End Trucks Motorized Trolley Electric Chain Hoist Pendant Control" at bounding box center [869, 392] width 246 height 40
click at [807, 522] on div "Specialty/Custom Control Panel" at bounding box center [880, 526] width 276 height 22
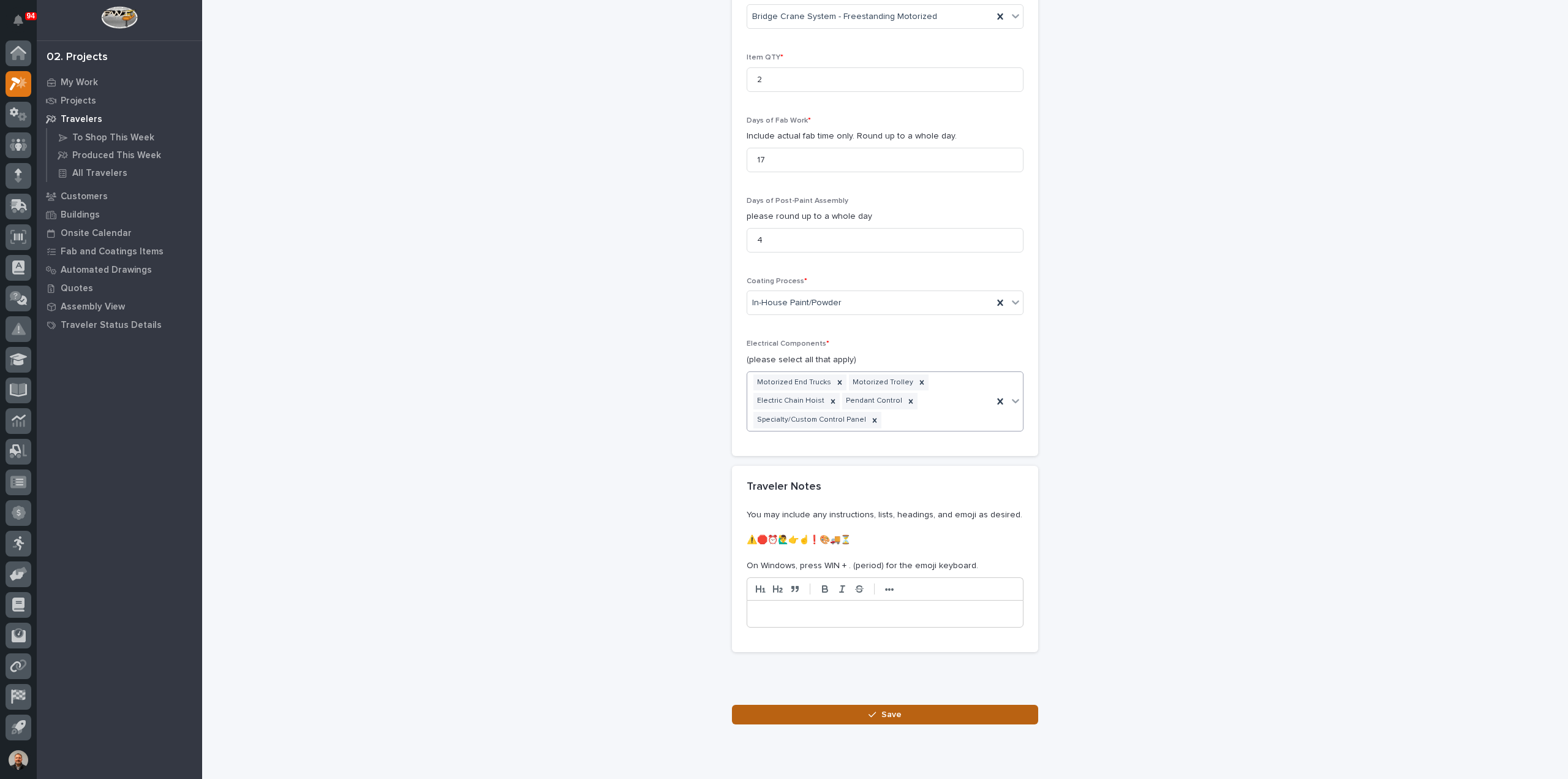
click at [881, 709] on span "Save" at bounding box center [891, 715] width 20 height 11
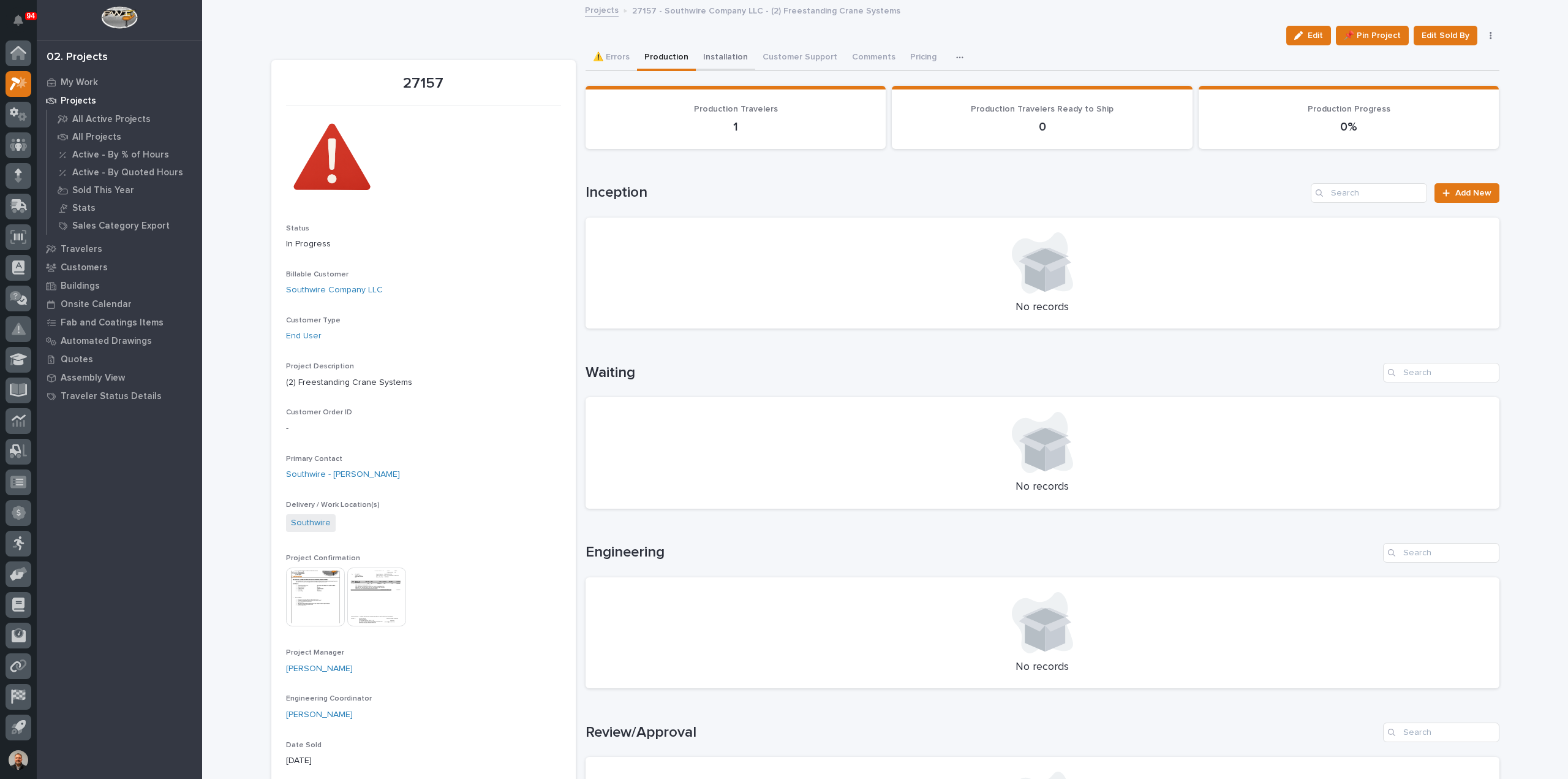
click at [726, 56] on button "Installation" at bounding box center [725, 57] width 60 height 26
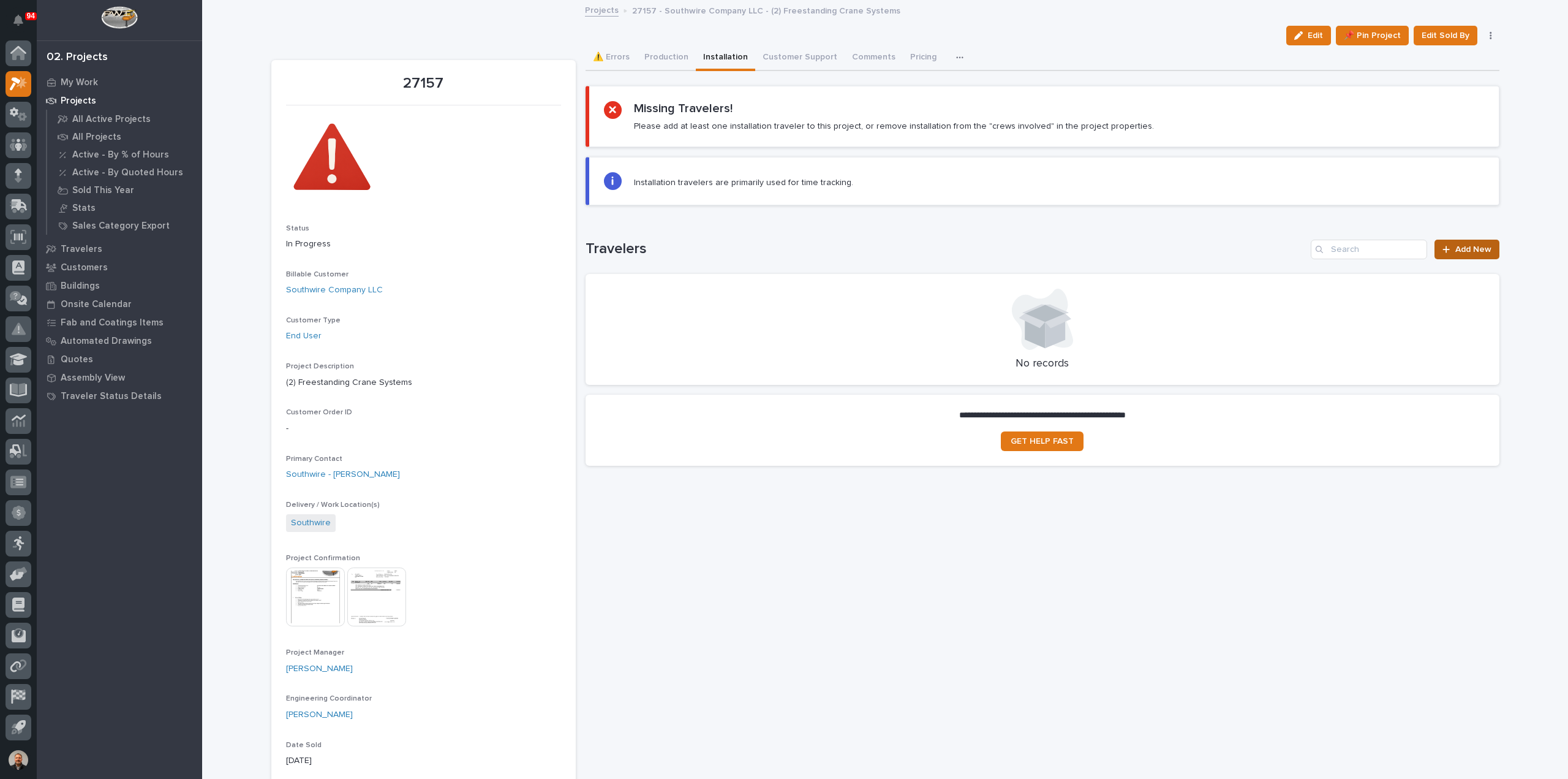
click at [1463, 250] on span "Add New" at bounding box center [1473, 249] width 36 height 9
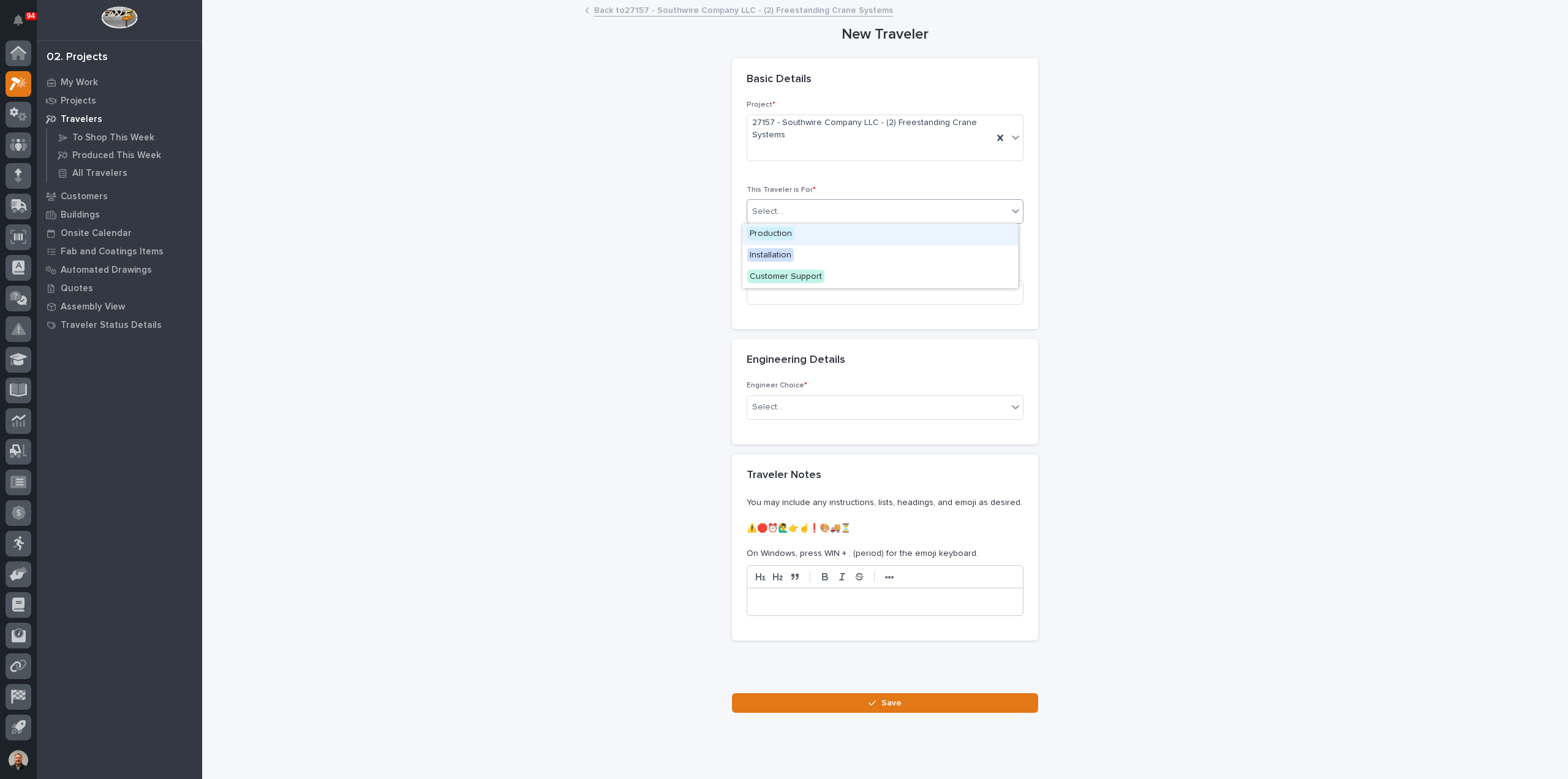
click at [784, 212] on input "text" at bounding box center [785, 211] width 2 height 10
click at [774, 256] on span "Installation" at bounding box center [770, 254] width 46 height 13
click at [758, 289] on input at bounding box center [885, 292] width 277 height 25
paste input "Underhung (4) Bridge Unloading System"
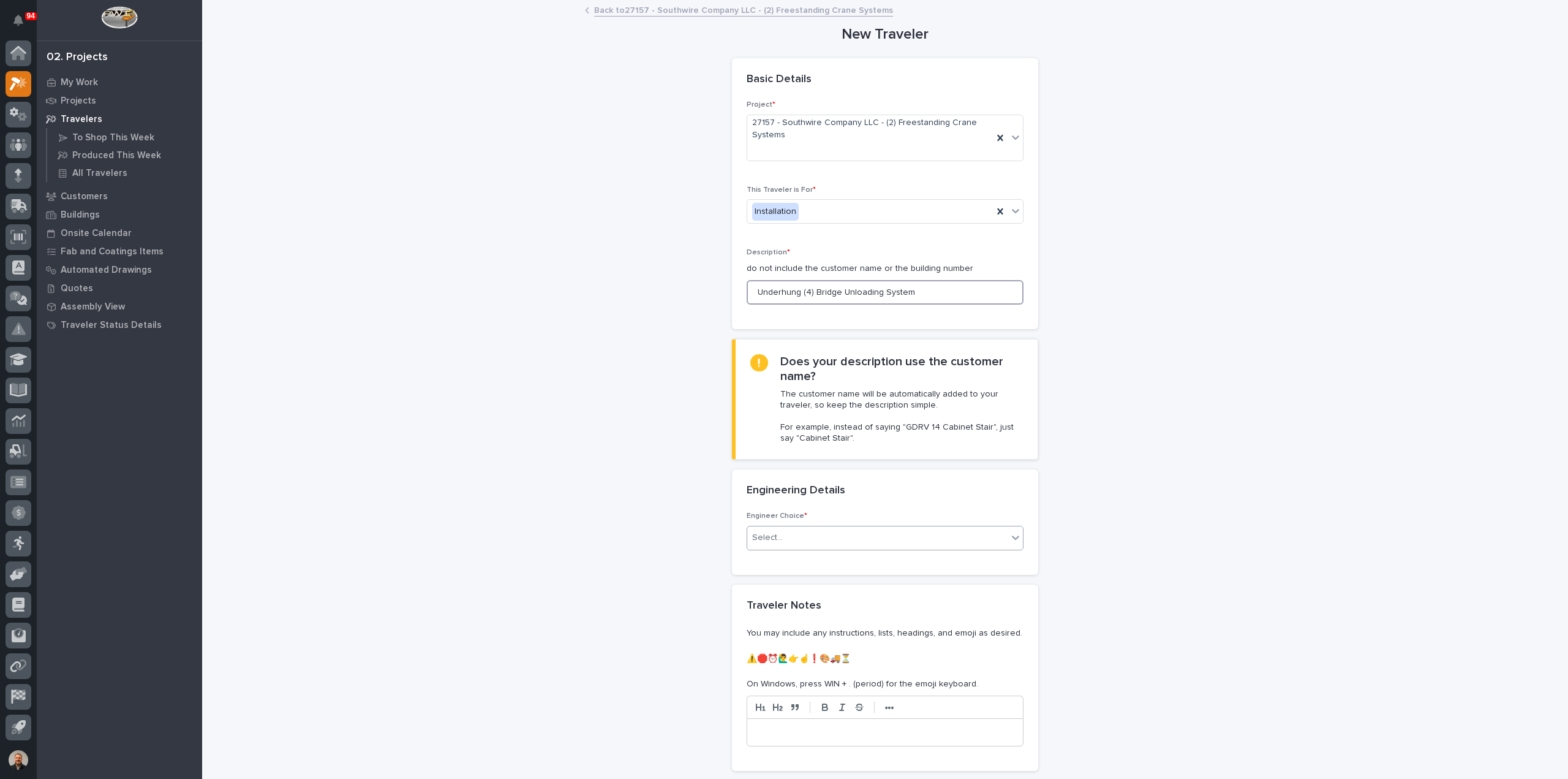
type input "Underhung (4) Bridge Unloading System"
click at [772, 541] on div "Select..." at bounding box center [768, 537] width 31 height 13
click at [782, 581] on div "I want my coordinator to choose an engineer" at bounding box center [880, 581] width 276 height 22
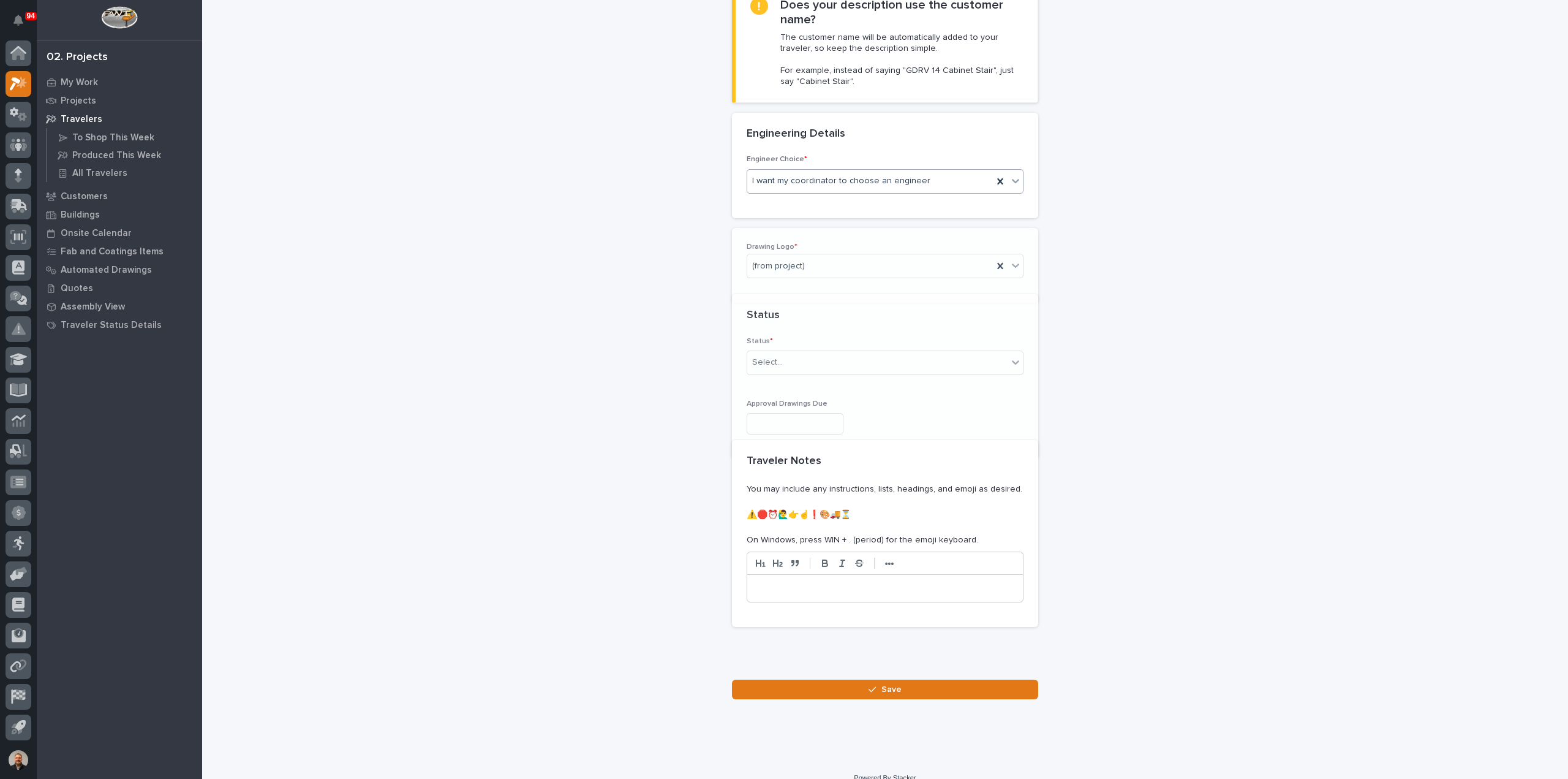
scroll to position [393, 0]
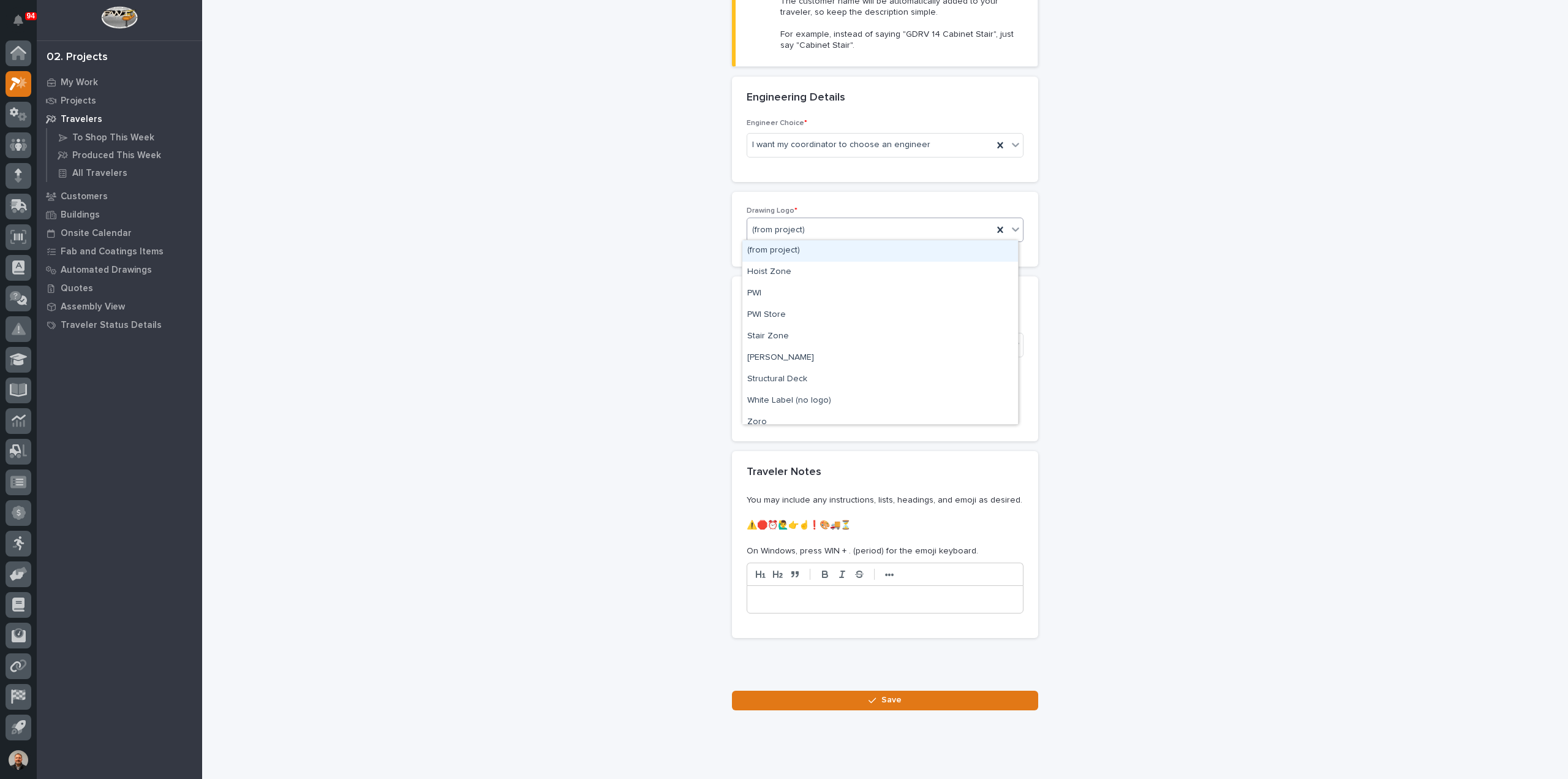
click at [804, 227] on div "(from project)" at bounding box center [869, 230] width 246 height 20
click at [765, 294] on div "PWI" at bounding box center [880, 294] width 276 height 22
click at [772, 346] on div "Select..." at bounding box center [768, 345] width 31 height 13
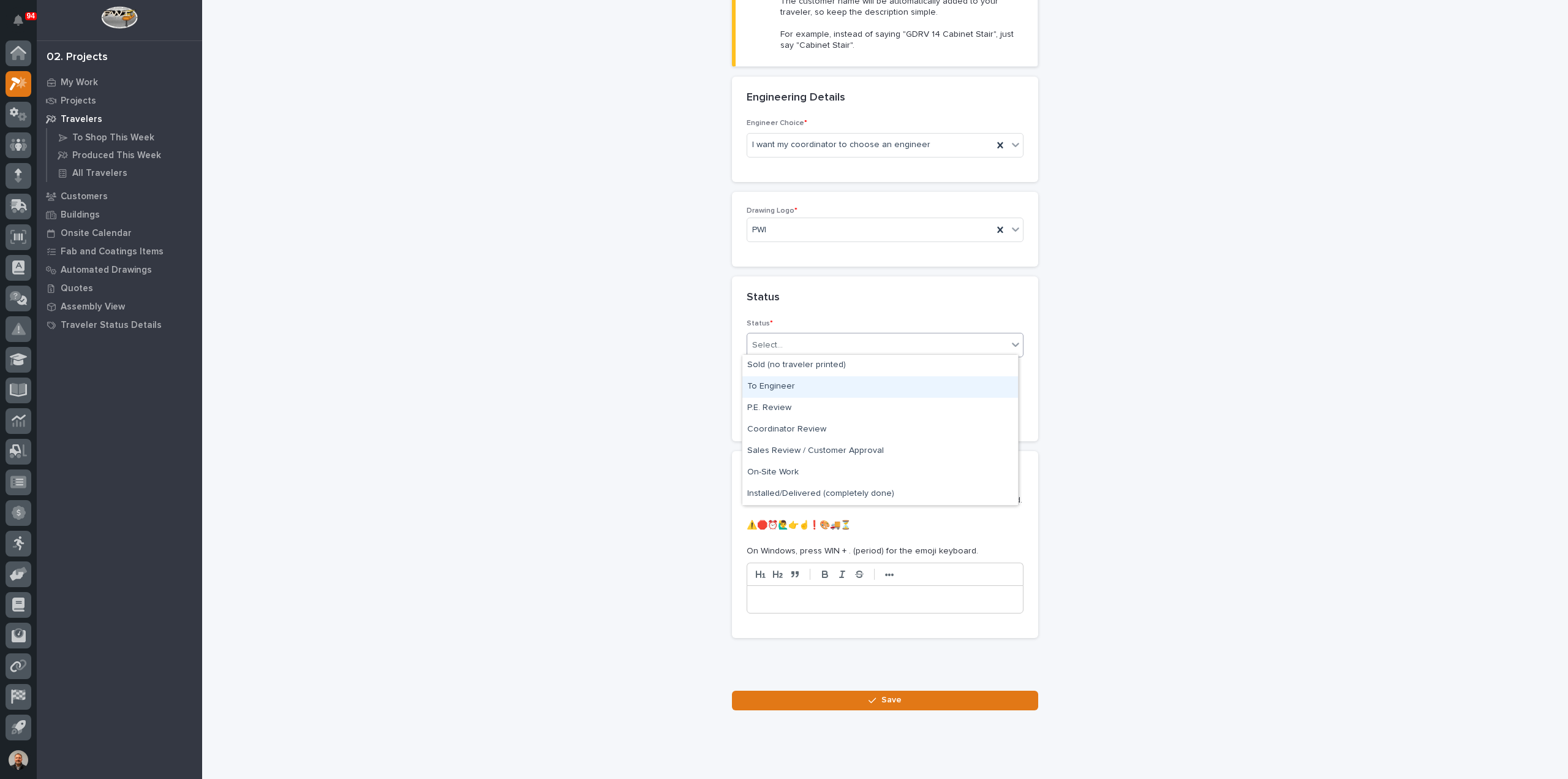
click at [782, 390] on div "To Engineer" at bounding box center [880, 387] width 276 height 22
click at [765, 403] on input "text" at bounding box center [795, 406] width 97 height 22
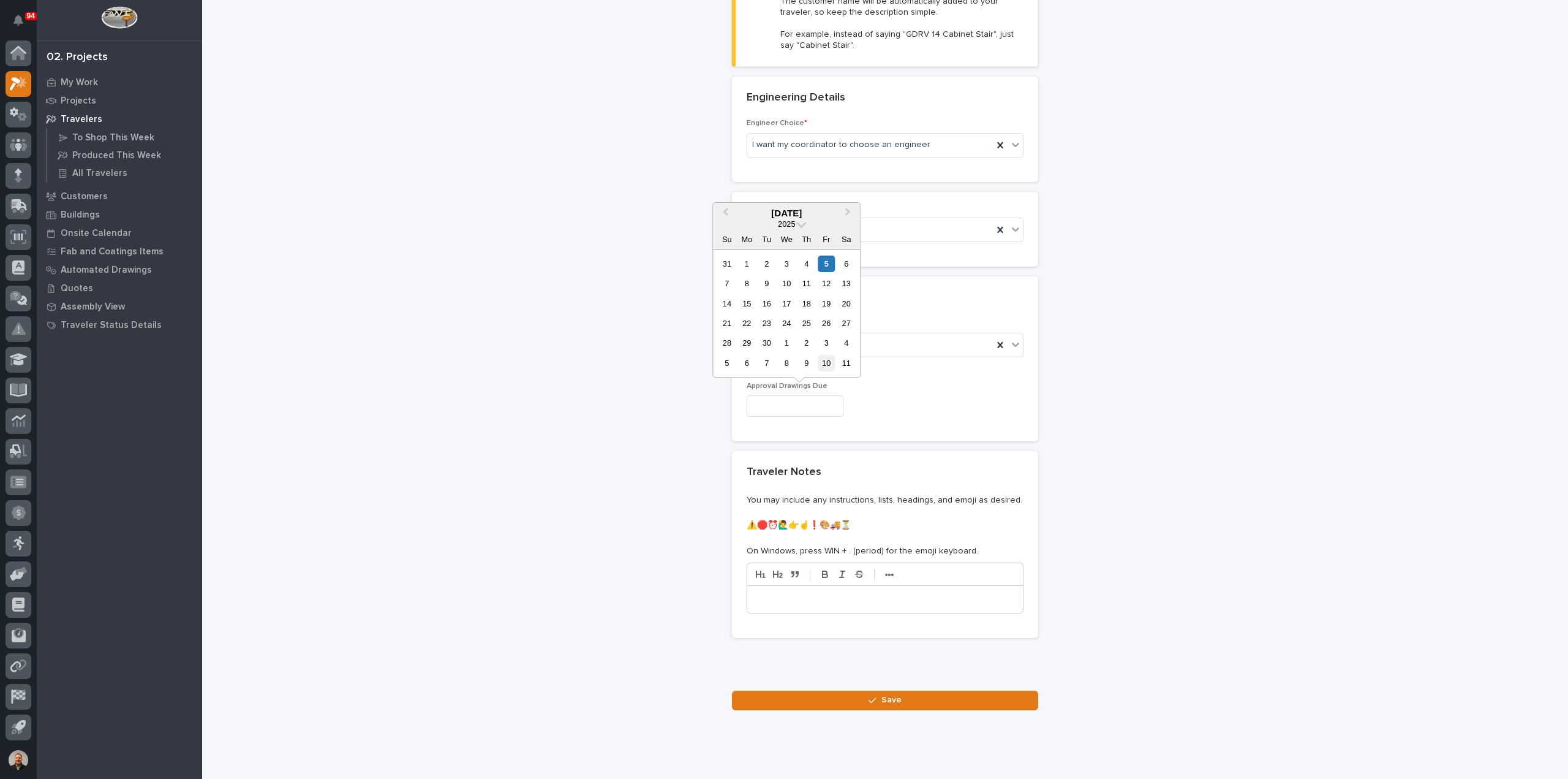
click at [827, 364] on div "10" at bounding box center [826, 363] width 16 height 16
type input "**********"
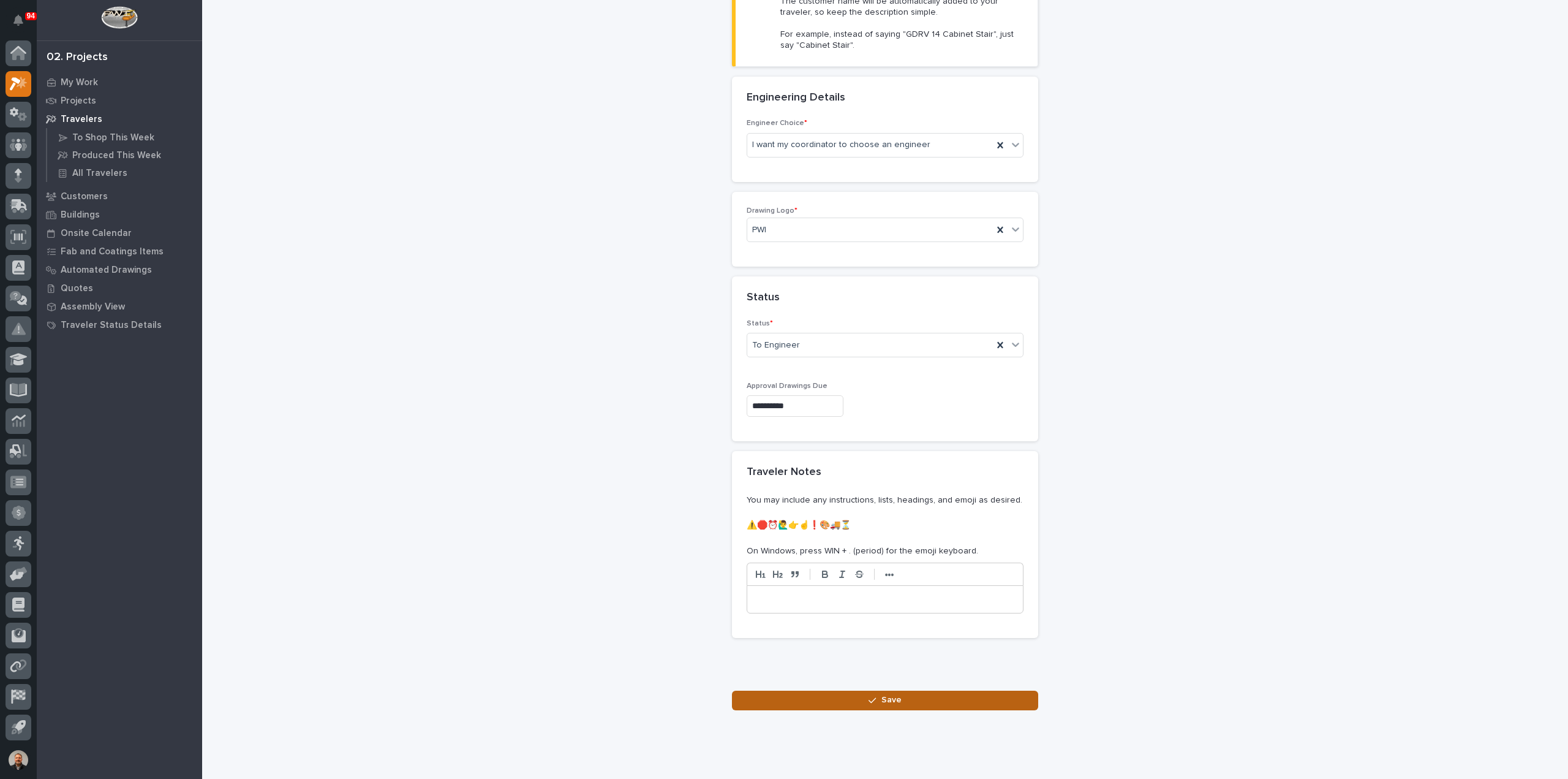
click at [881, 695] on span "Save" at bounding box center [891, 700] width 20 height 11
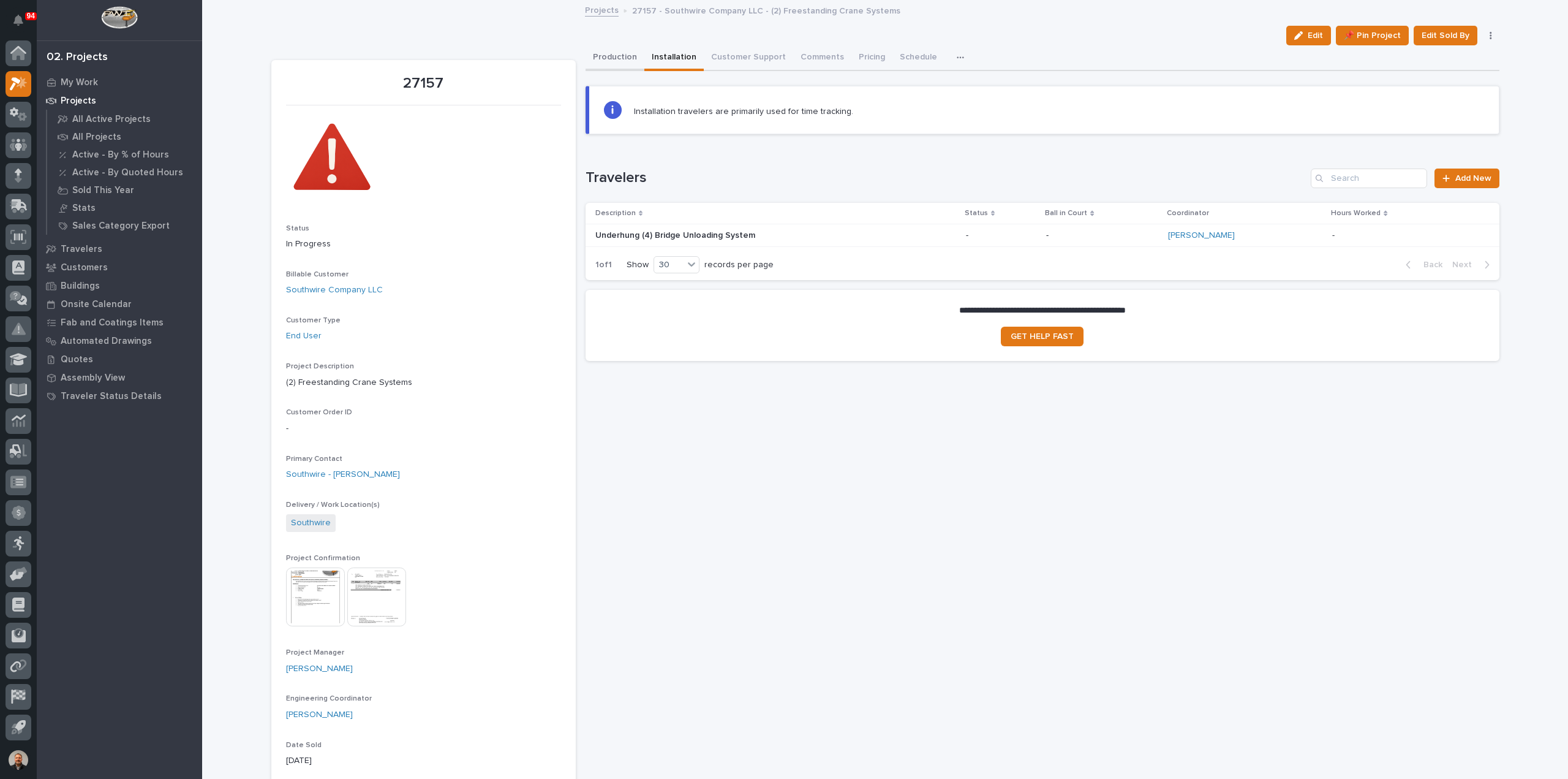
click at [614, 57] on button "Production" at bounding box center [615, 57] width 59 height 26
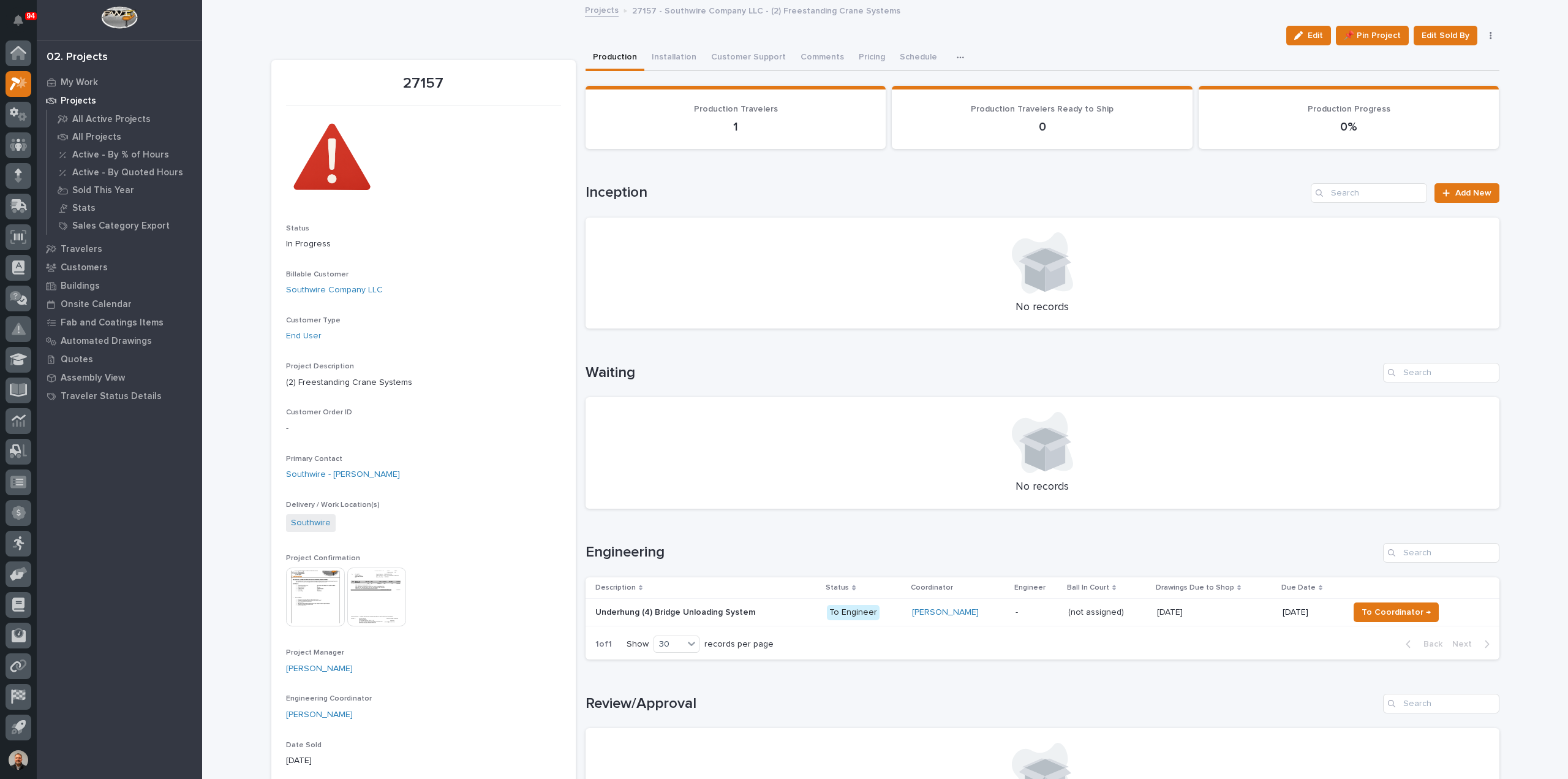
click at [654, 613] on p "Underhung (4) Bridge Unloading System" at bounding box center [676, 611] width 162 height 13
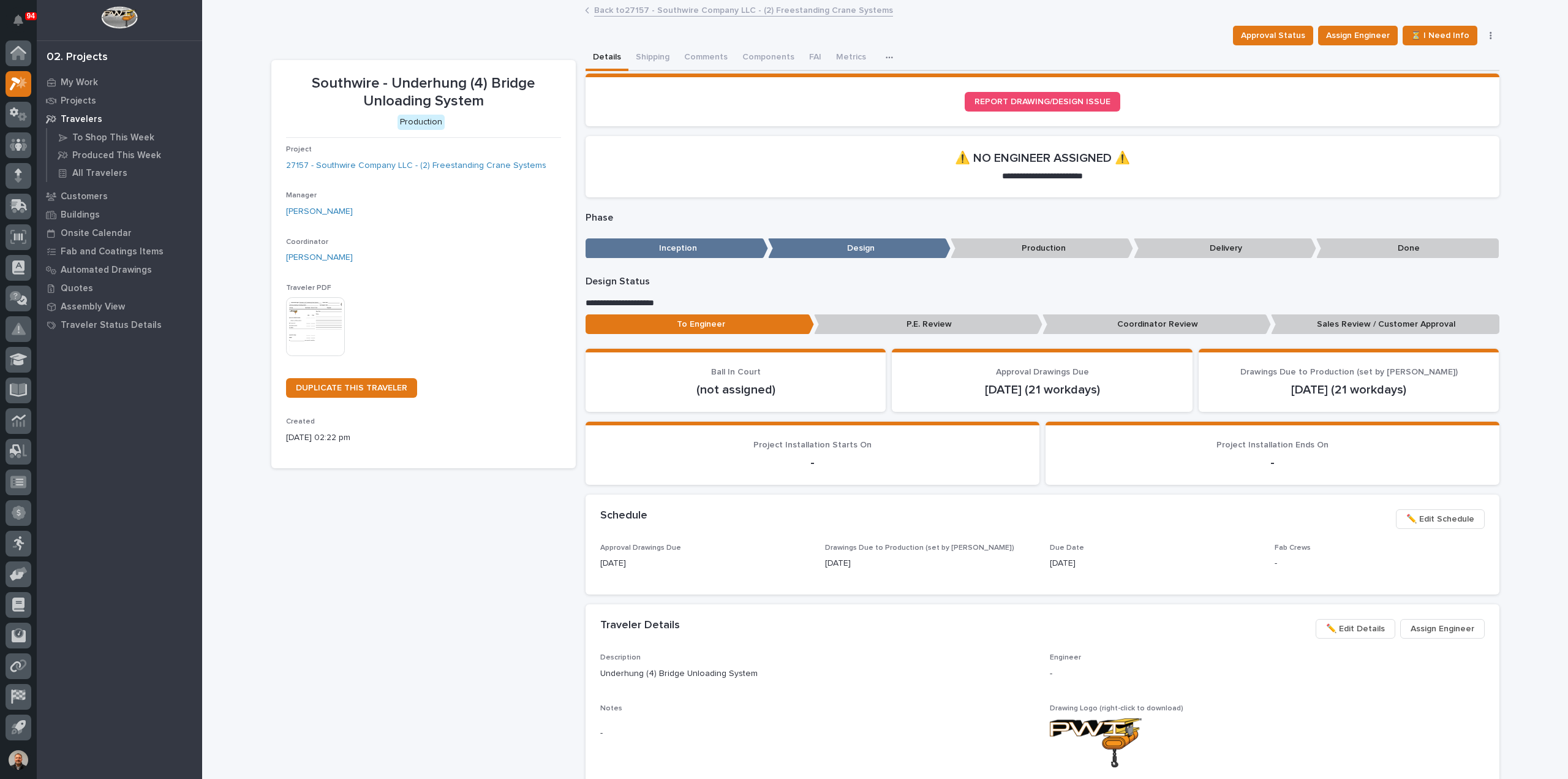
click at [312, 323] on img at bounding box center [315, 326] width 59 height 59
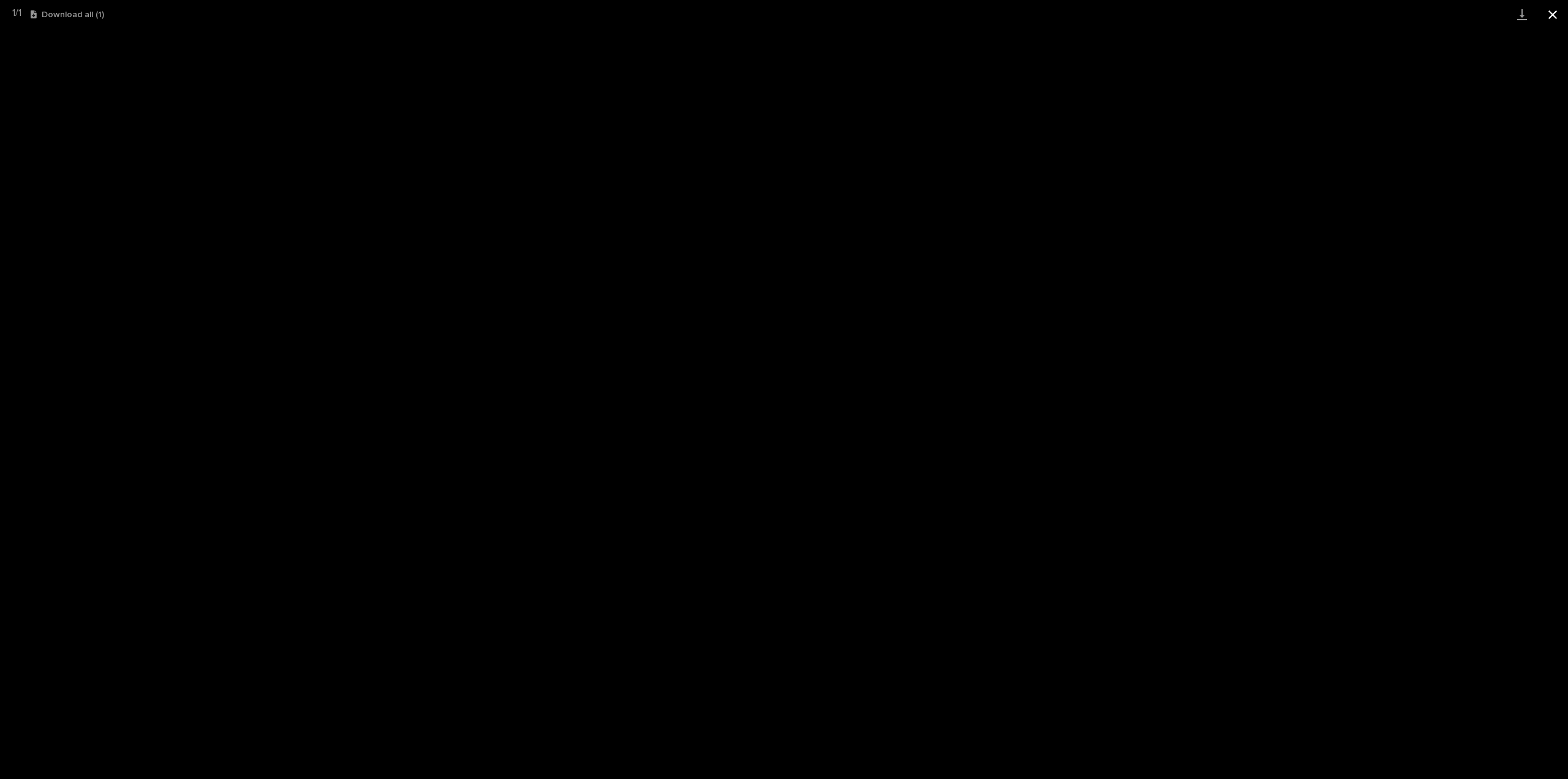
click at [1551, 14] on button "Close gallery" at bounding box center [1553, 14] width 31 height 29
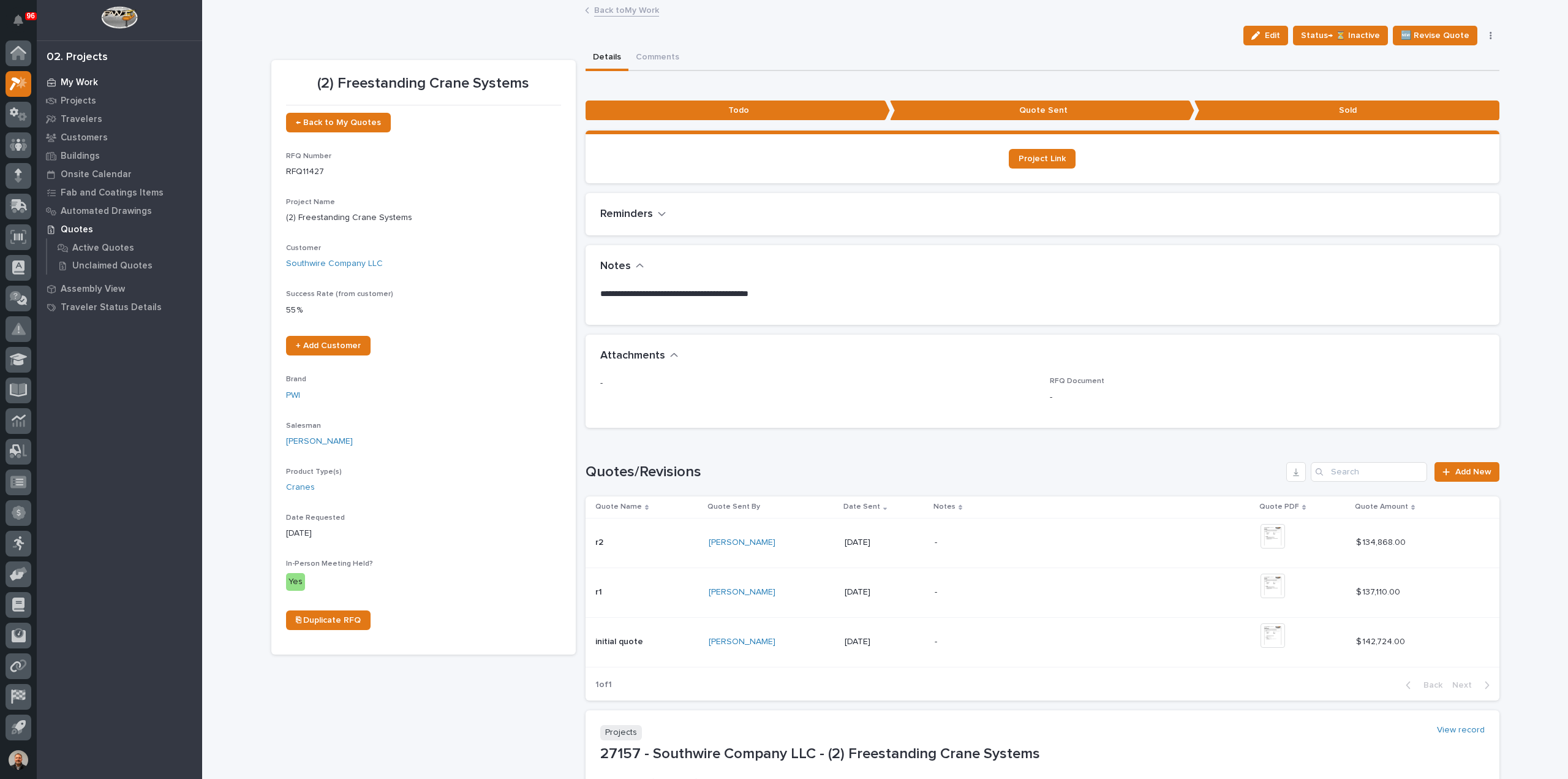
click at [81, 80] on p "My Work" at bounding box center [79, 83] width 37 height 11
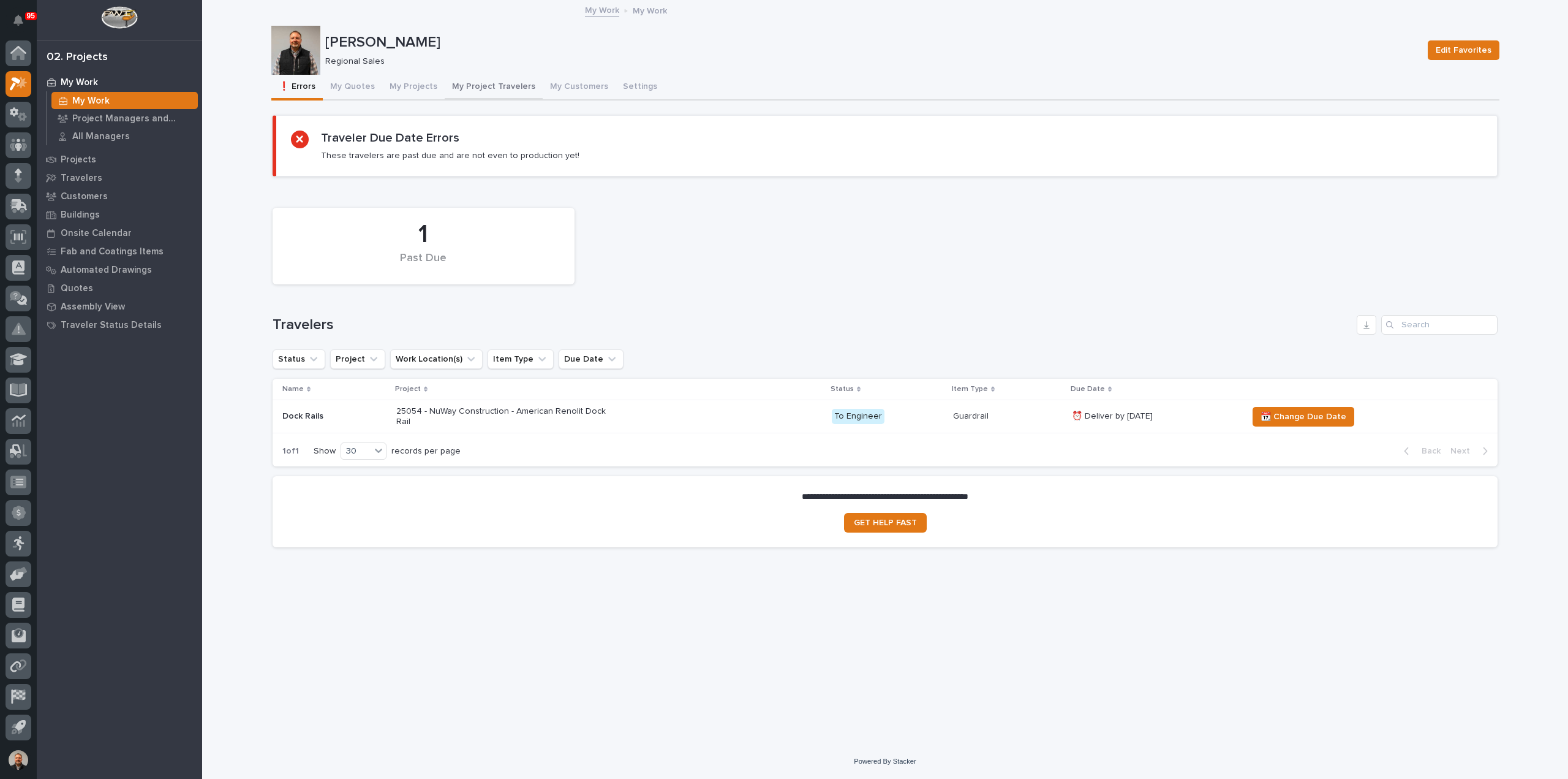
click at [478, 84] on button "My Project Travelers" at bounding box center [493, 87] width 98 height 26
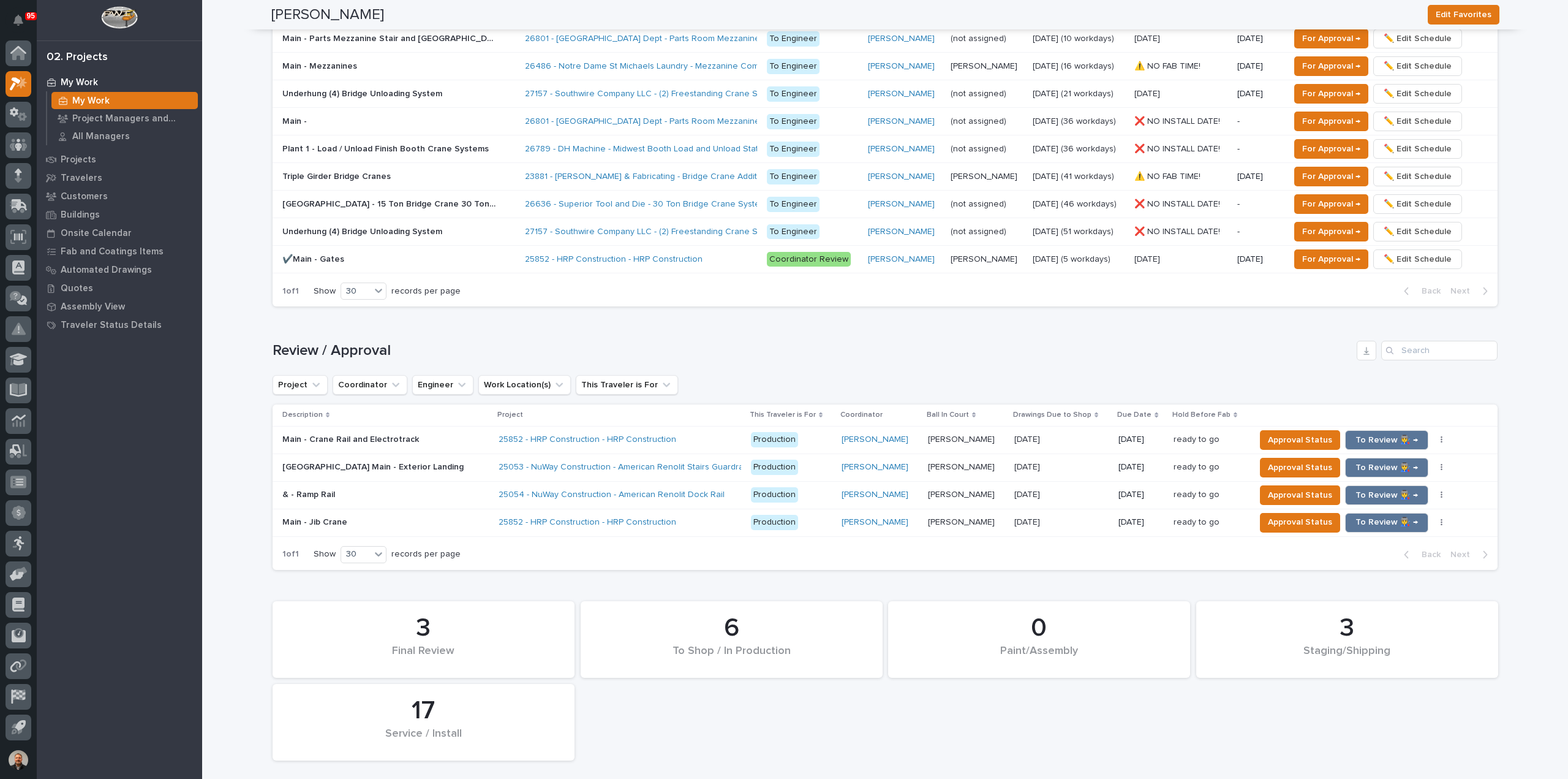
scroll to position [1164, 0]
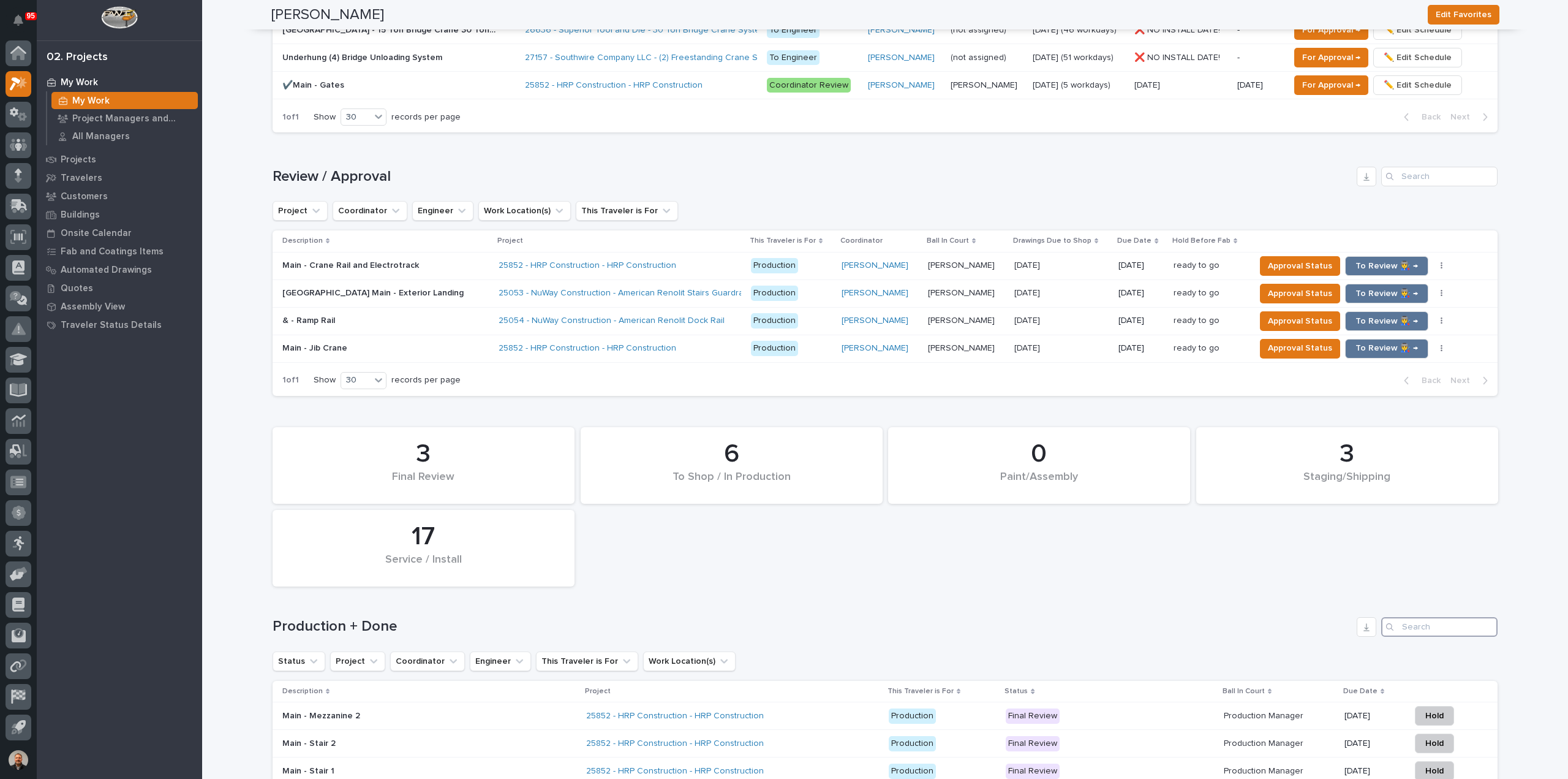
click at [1410, 620] on input "Search" at bounding box center [1439, 626] width 116 height 19
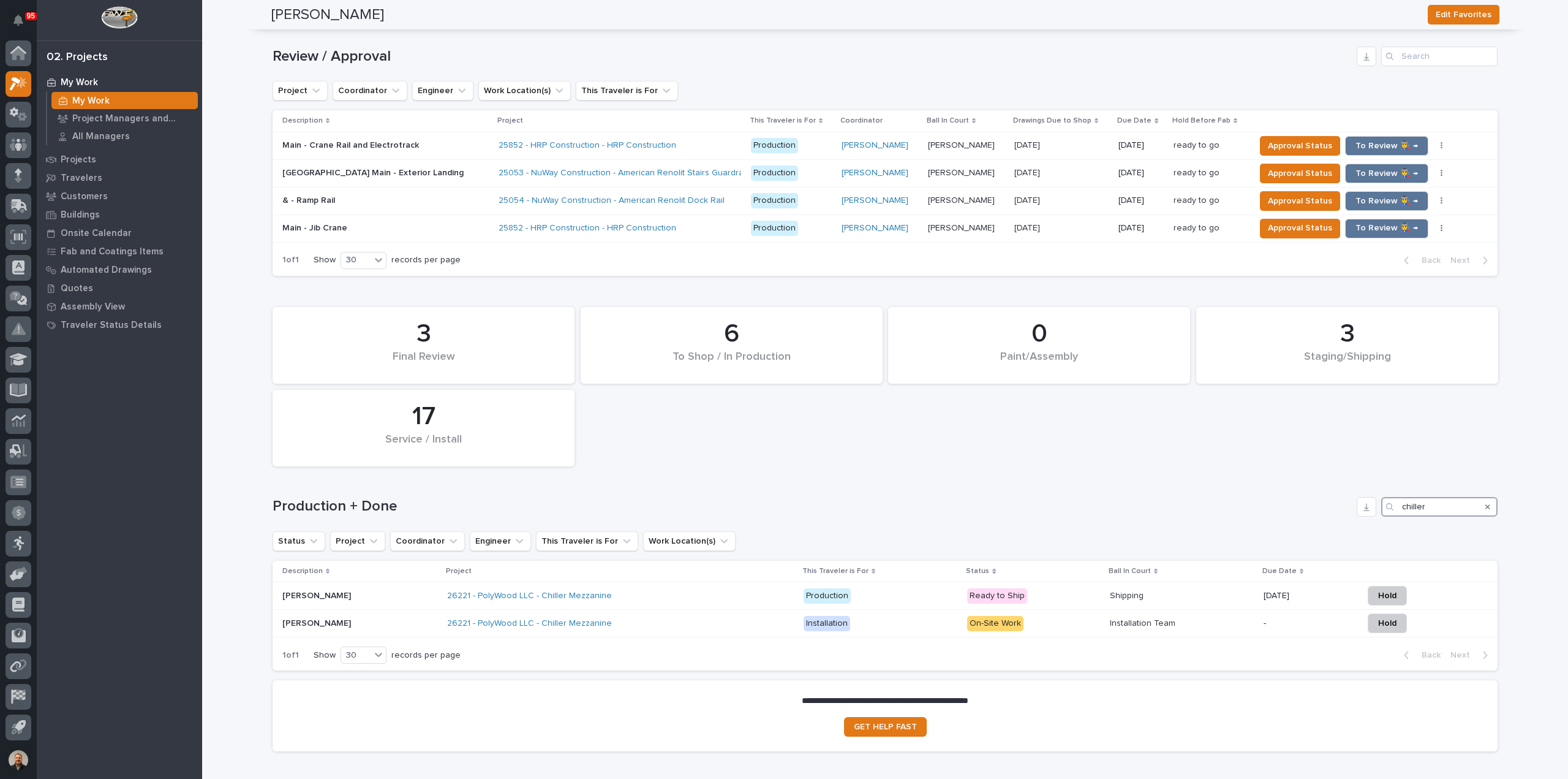
scroll to position [1358, 0]
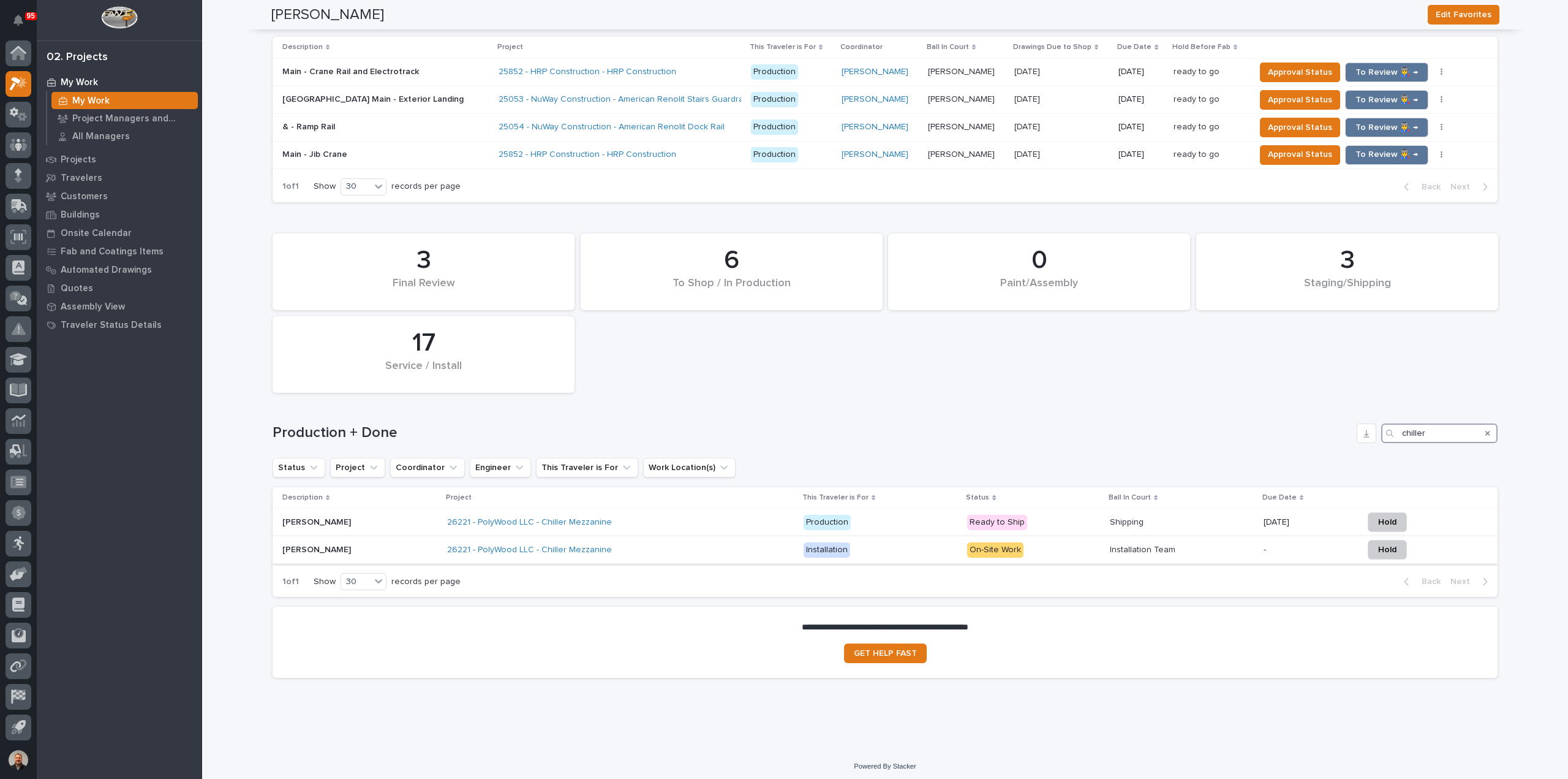
type input "chiller"
click at [310, 546] on p "[PERSON_NAME]" at bounding box center [359, 550] width 155 height 10
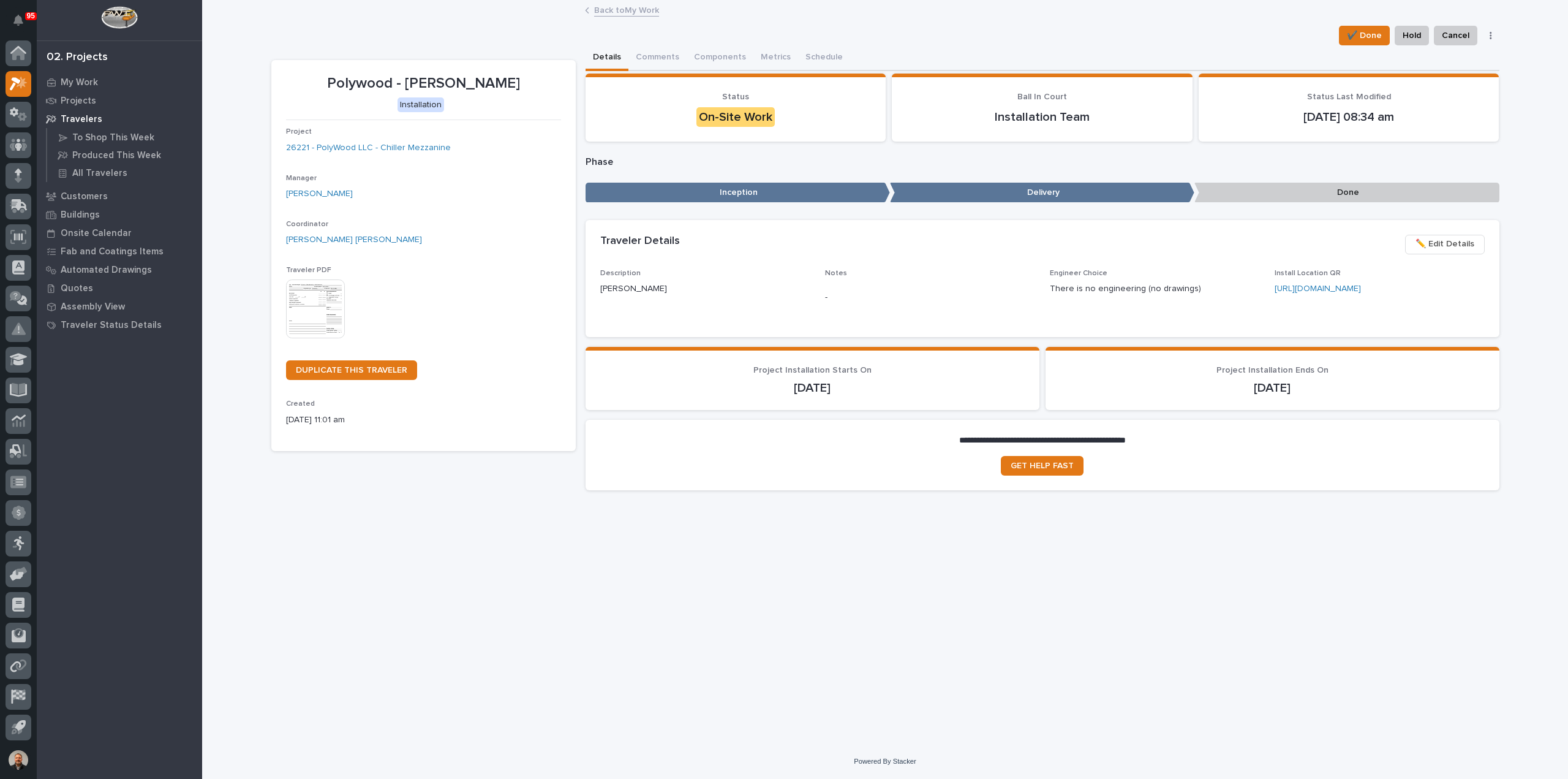
click at [317, 303] on img at bounding box center [315, 308] width 59 height 59
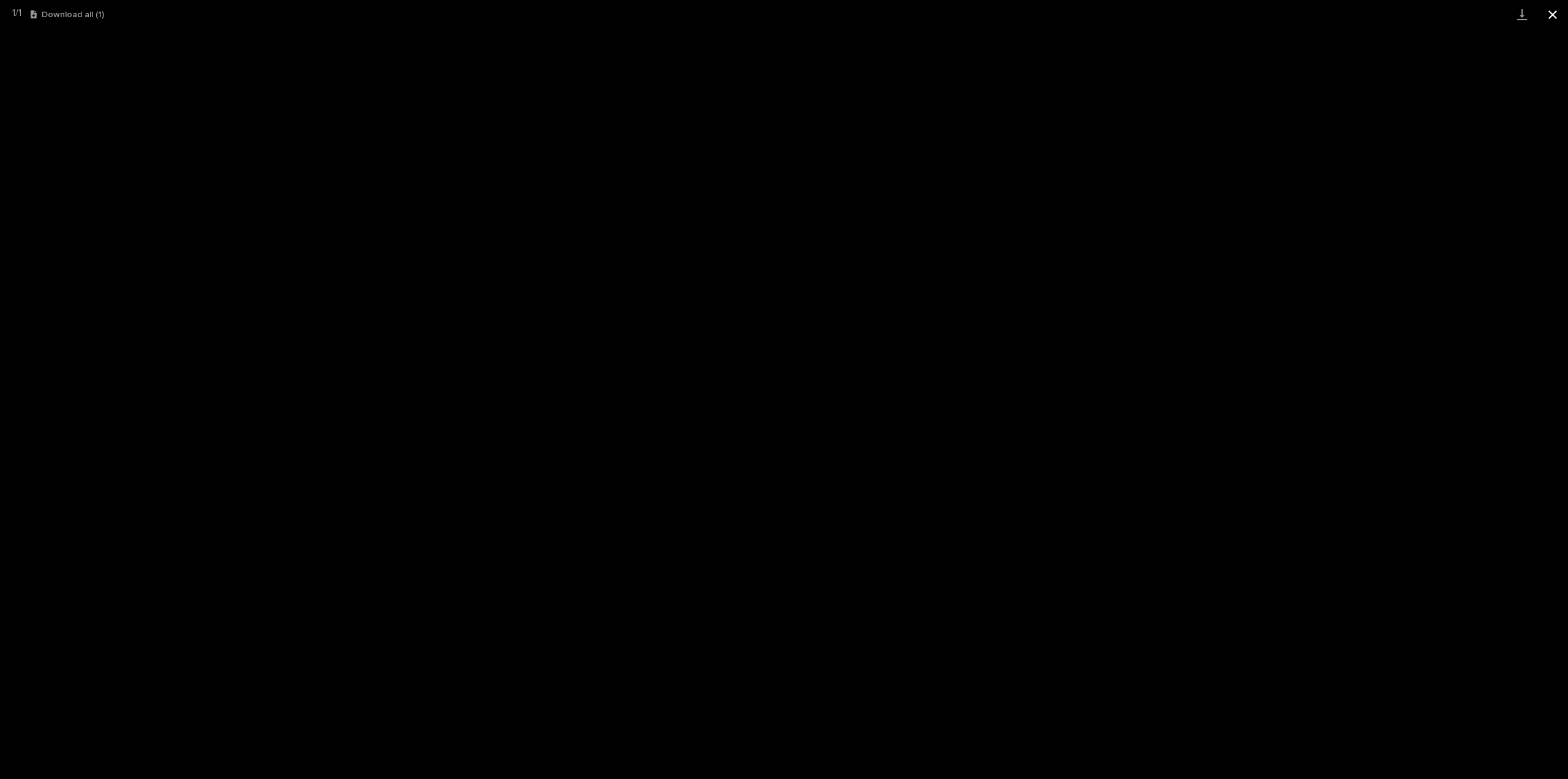
click at [1550, 10] on button "Close gallery" at bounding box center [1553, 14] width 31 height 29
